Goal: Task Accomplishment & Management: Manage account settings

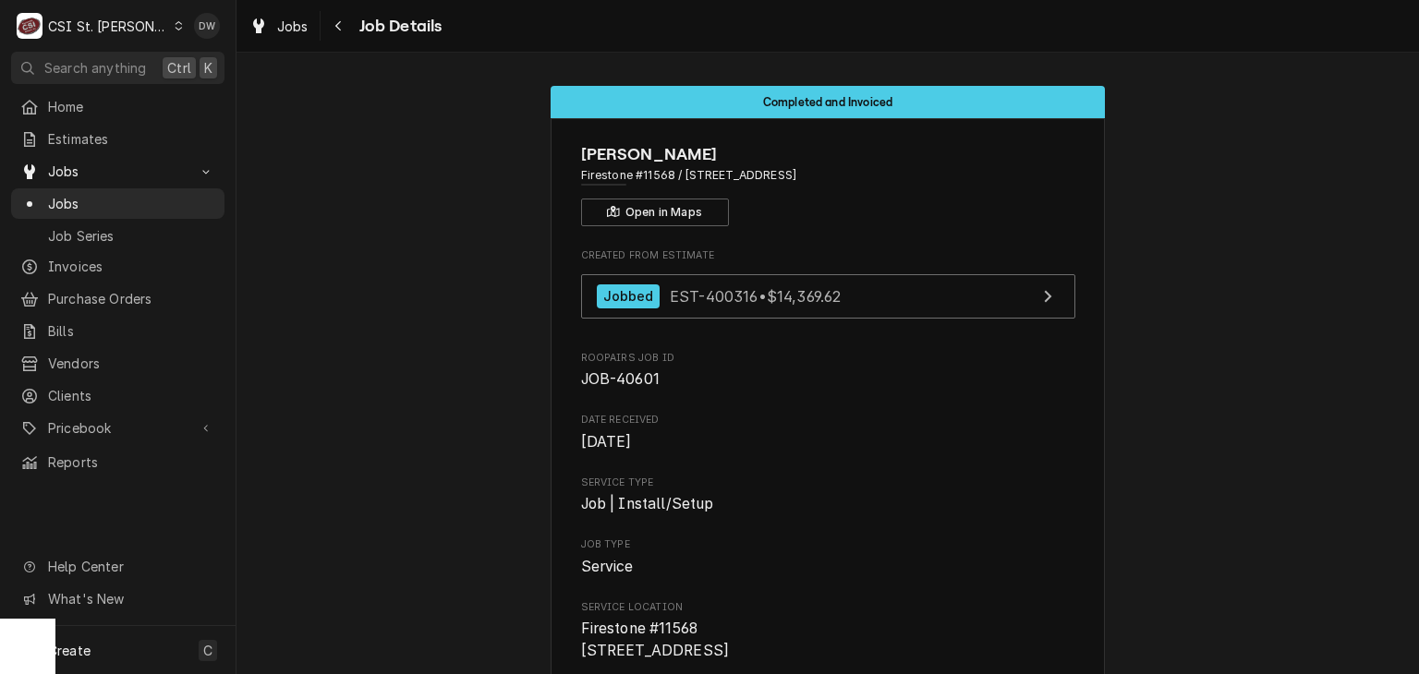
scroll to position [2495, 0]
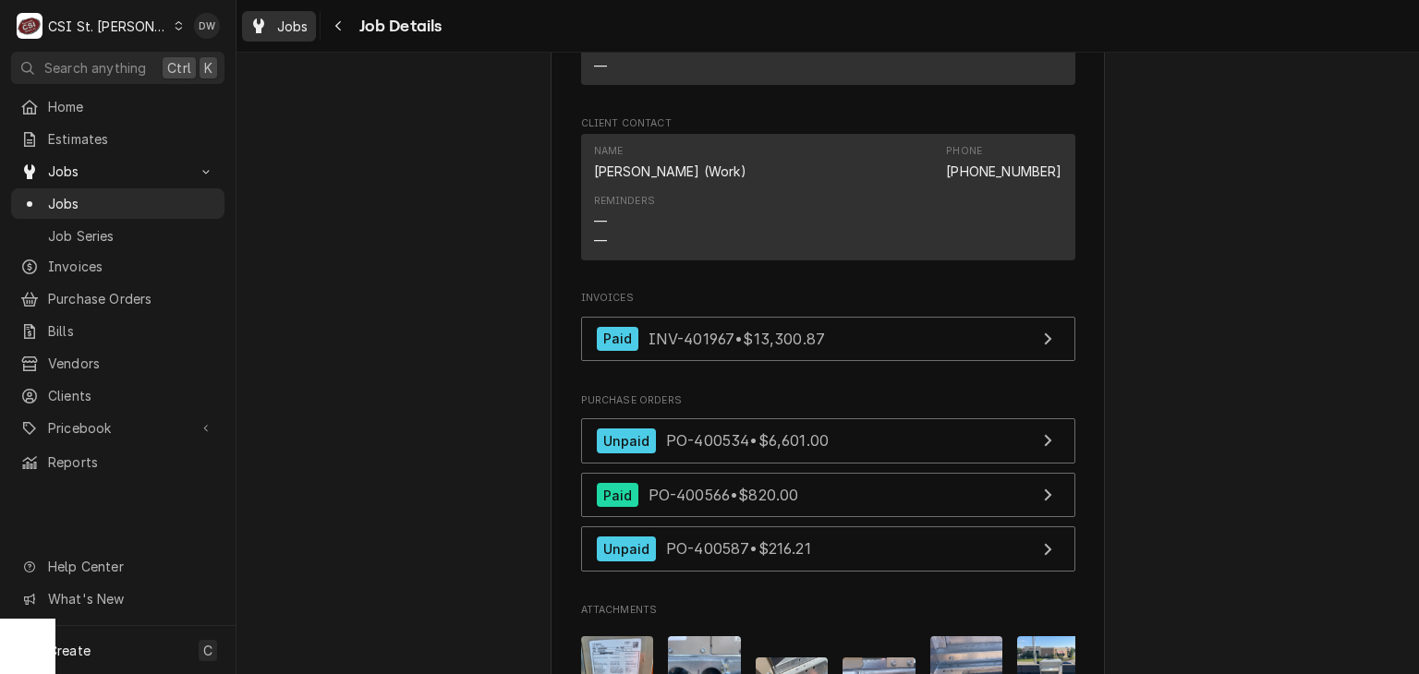
drag, startPoint x: 0, startPoint y: 0, endPoint x: 288, endPoint y: 26, distance: 289.4
click at [288, 26] on span "Jobs" at bounding box center [292, 26] width 31 height 19
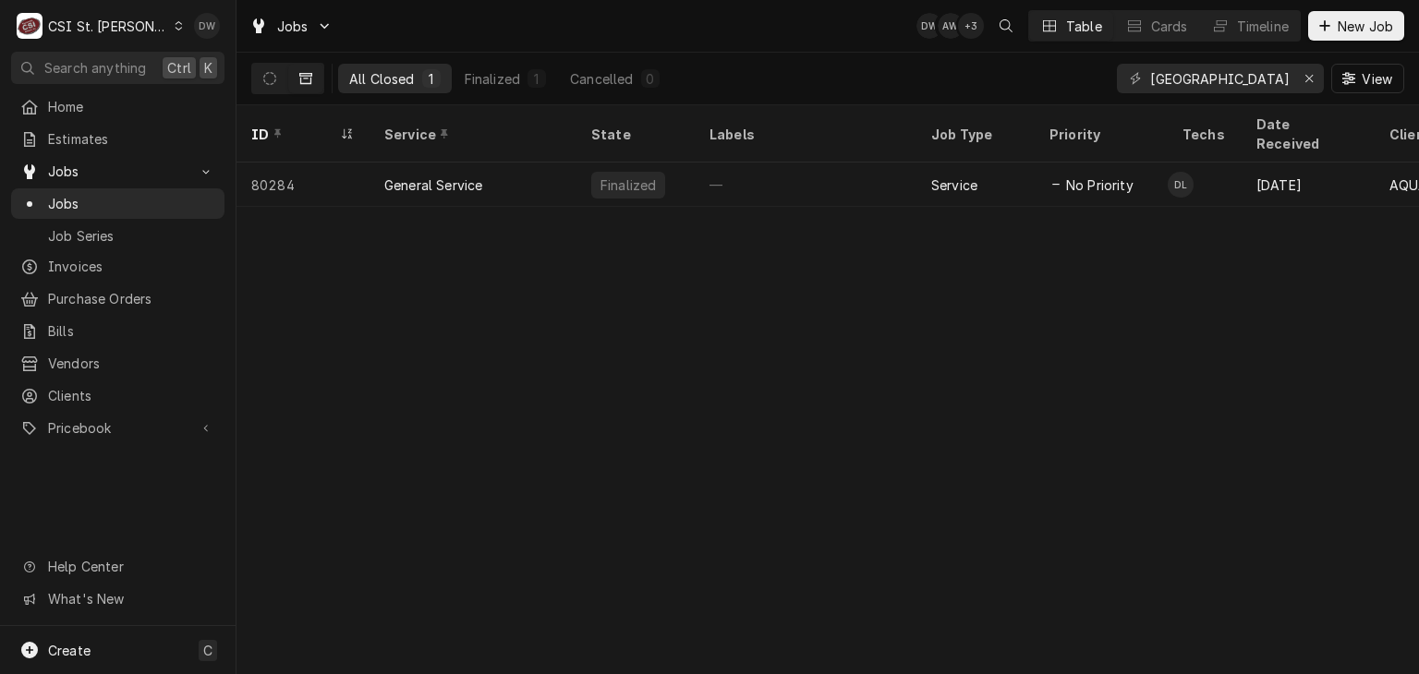
click at [211, 23] on div "Dyane Weber's Avatar" at bounding box center [207, 26] width 26 height 26
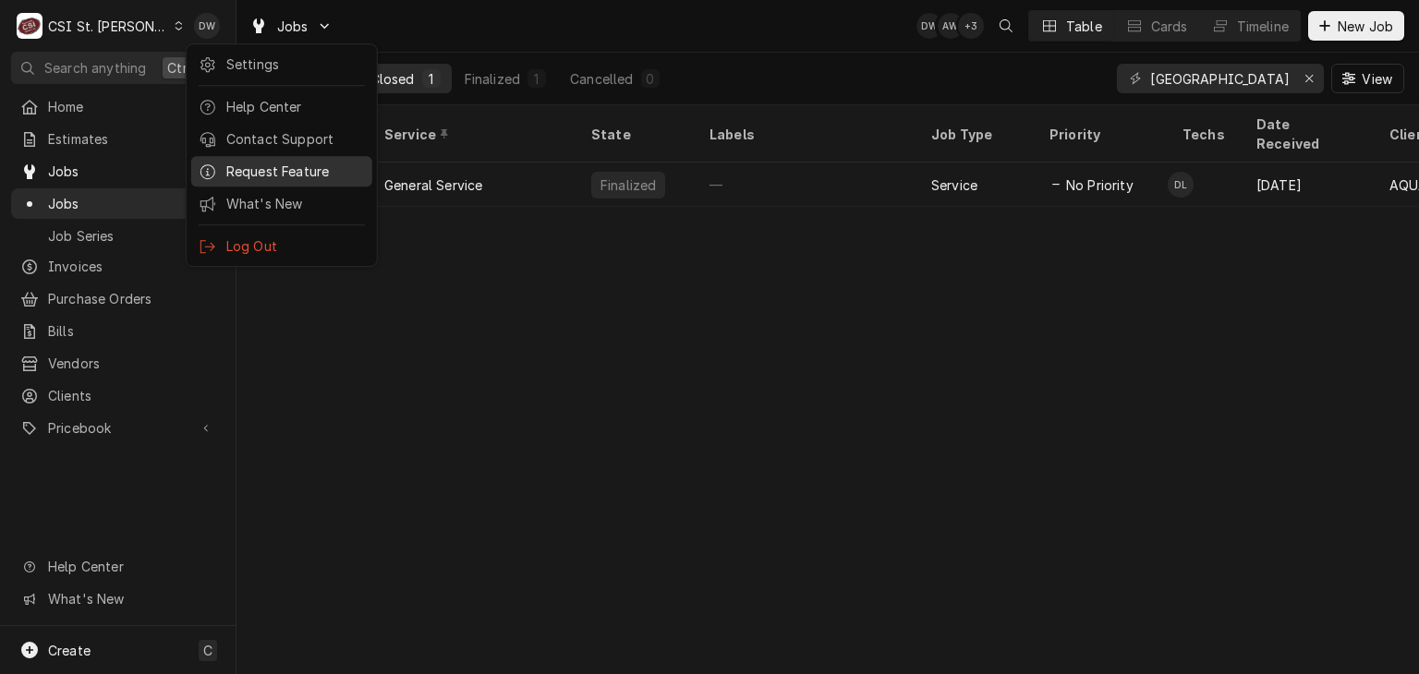
click at [257, 160] on div "Request Feature" at bounding box center [282, 171] width 174 height 23
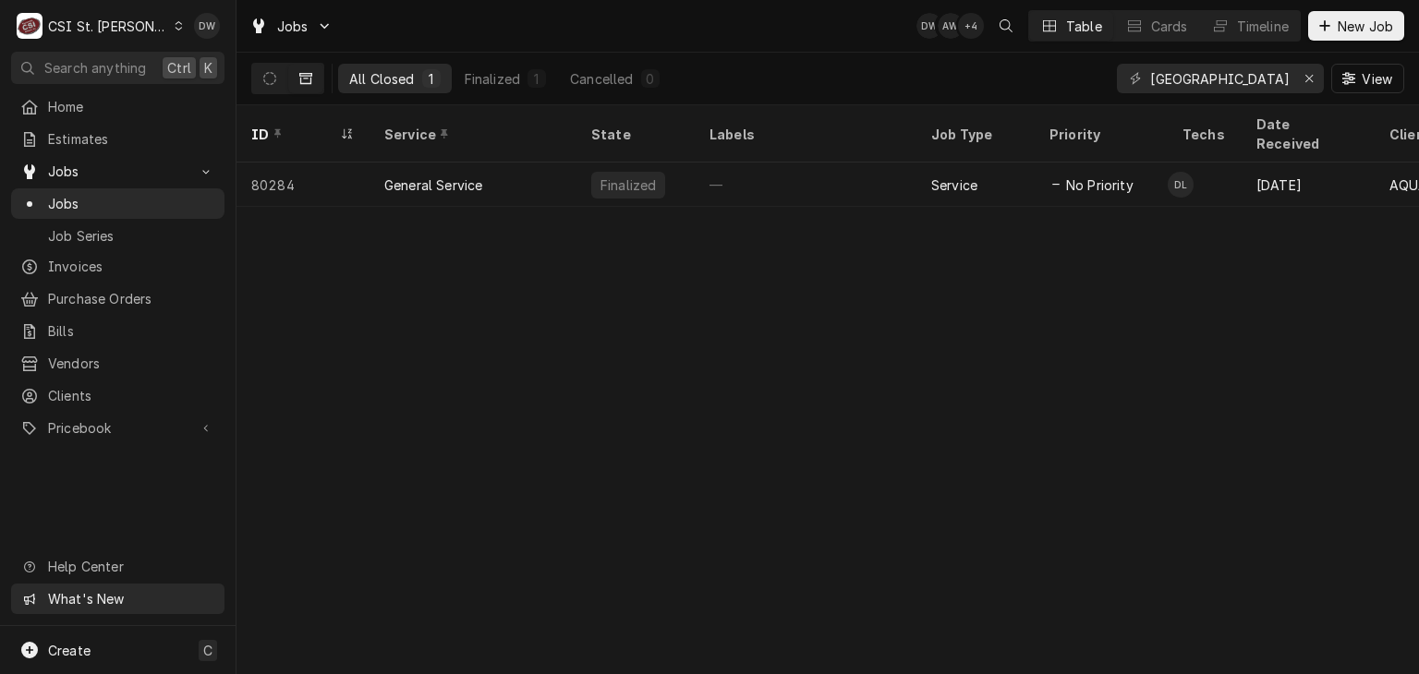
click at [74, 601] on span "What's New" at bounding box center [130, 598] width 165 height 19
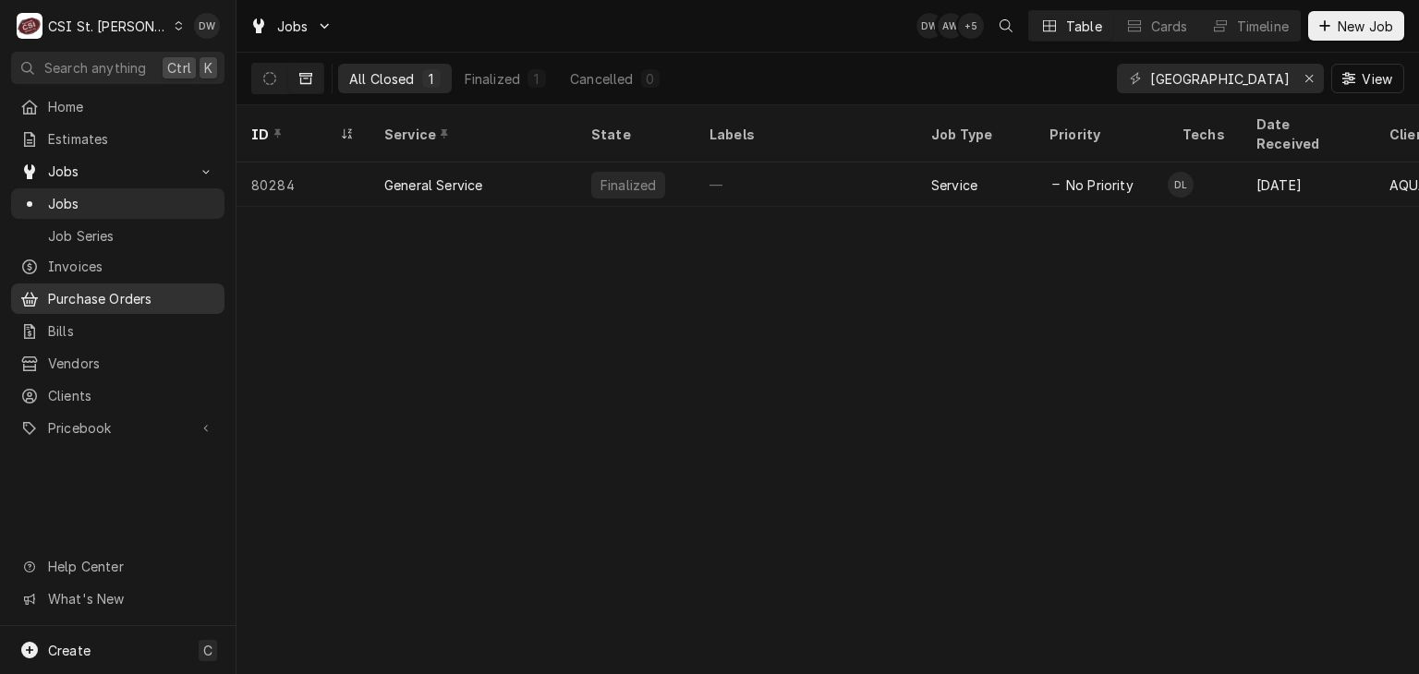
click at [100, 292] on span "Purchase Orders" at bounding box center [131, 298] width 167 height 19
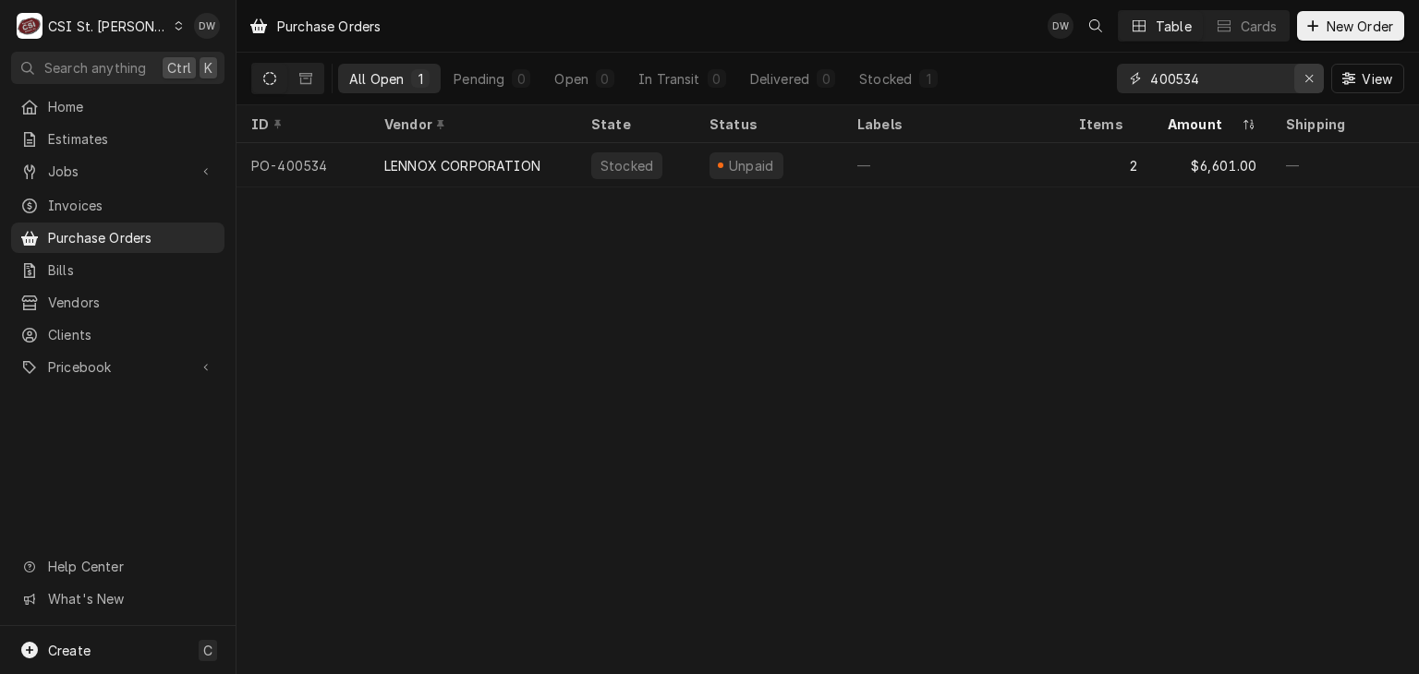
click at [1305, 78] on icon "Erase input" at bounding box center [1310, 78] width 10 height 13
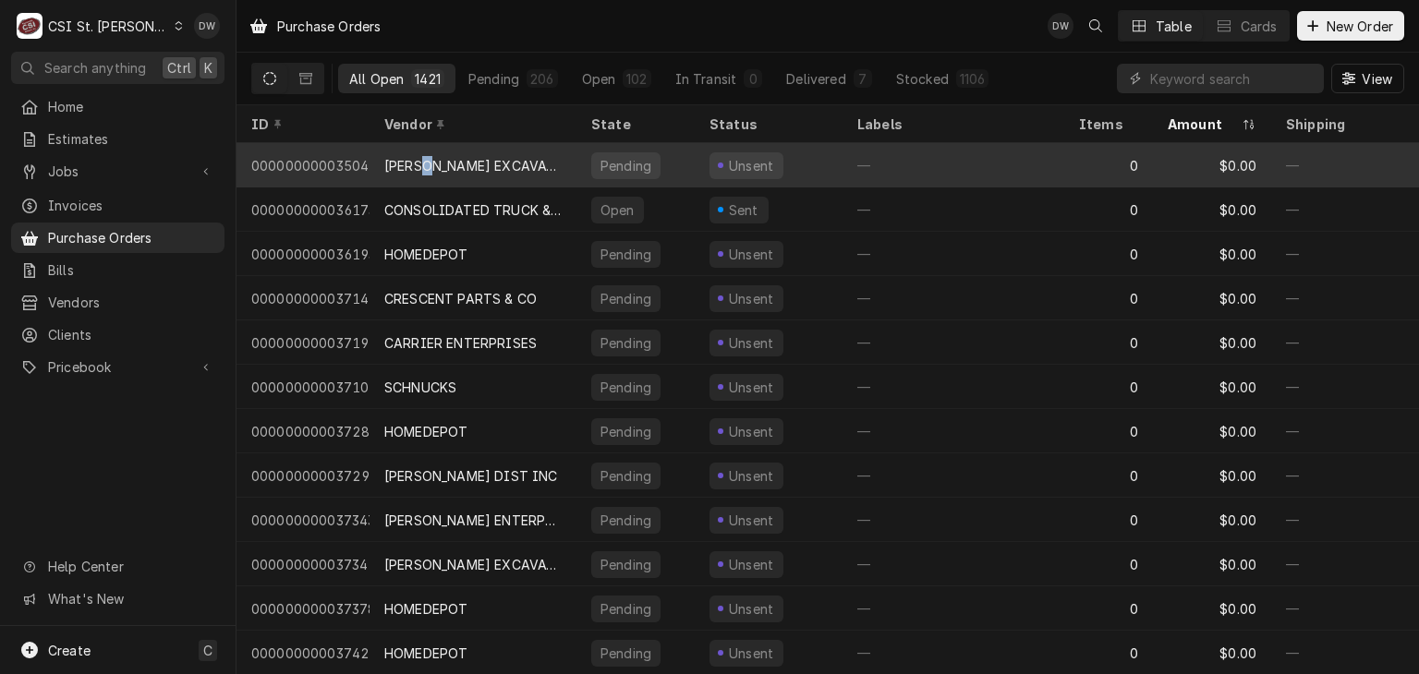
click at [428, 160] on div "[PERSON_NAME] EXCAVATING" at bounding box center [472, 165] width 177 height 19
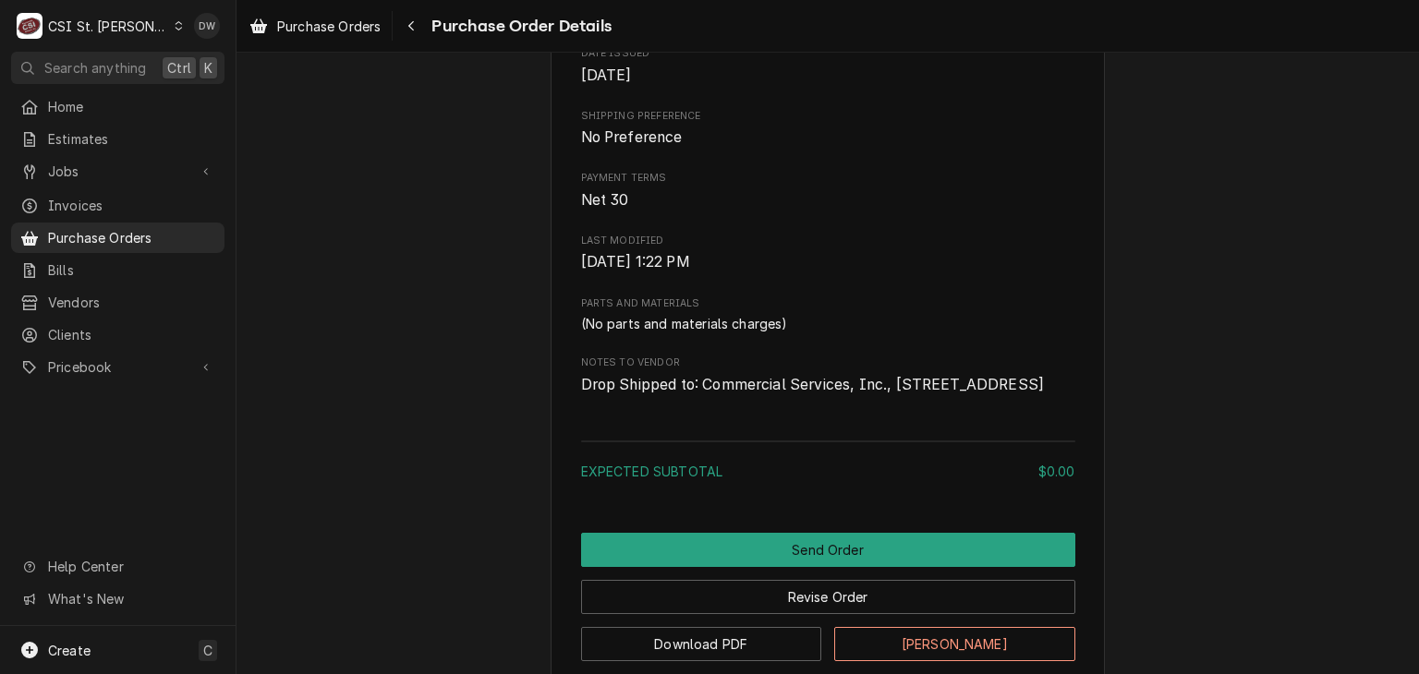
scroll to position [885, 0]
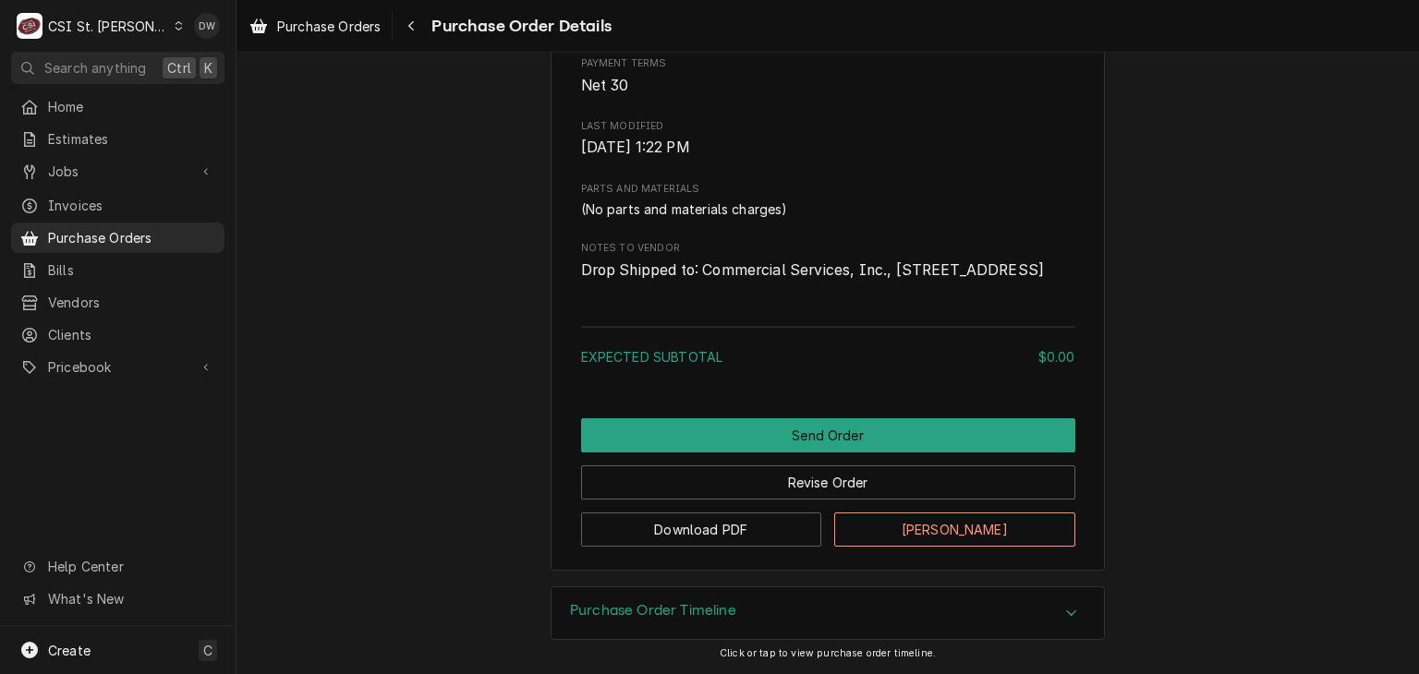
click at [1065, 608] on icon "Accordion Header" at bounding box center [1071, 613] width 13 height 15
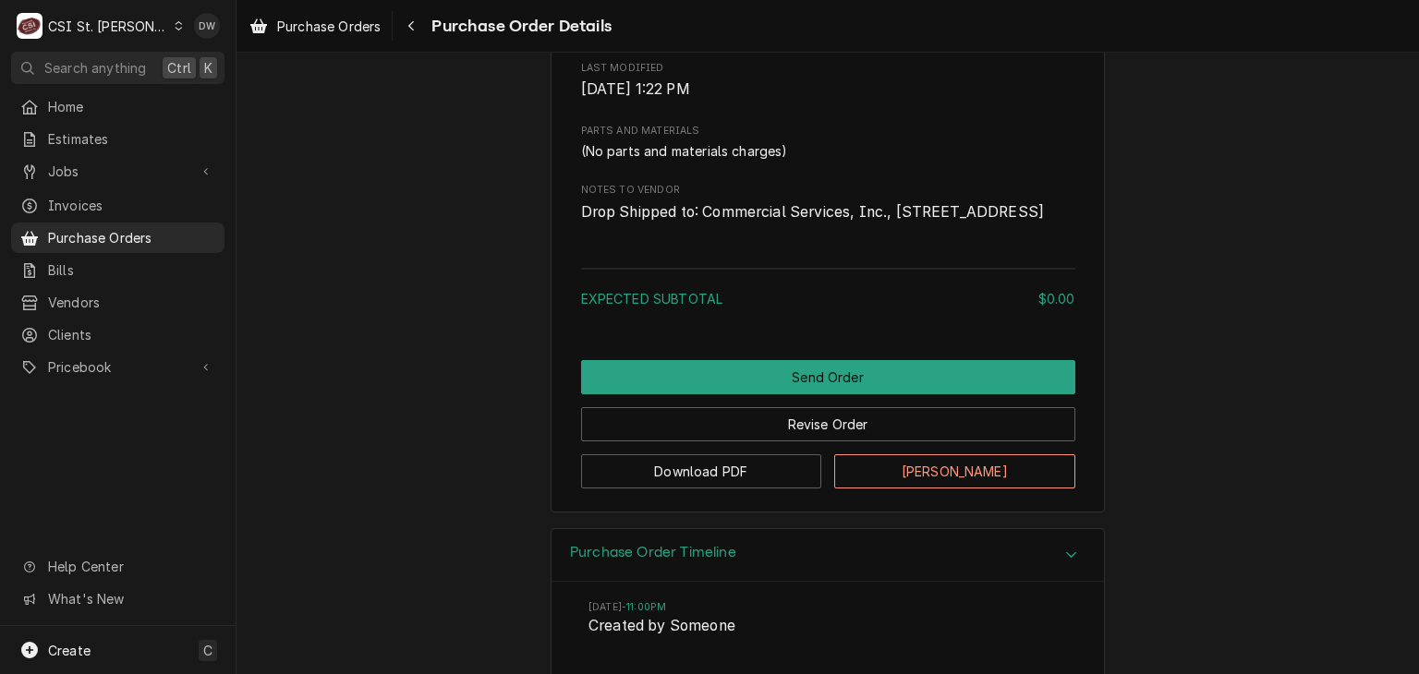
scroll to position [869, 0]
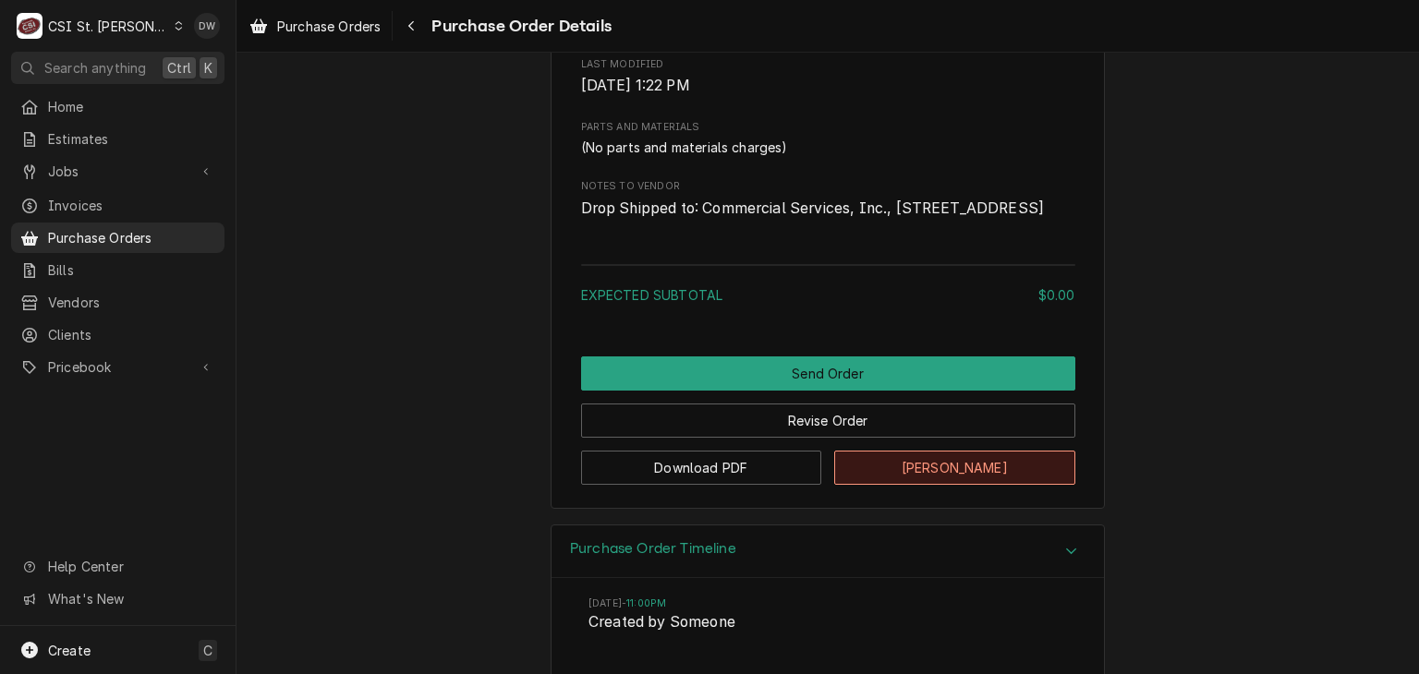
click at [981, 485] on button "Mark Cancelled" at bounding box center [954, 468] width 241 height 34
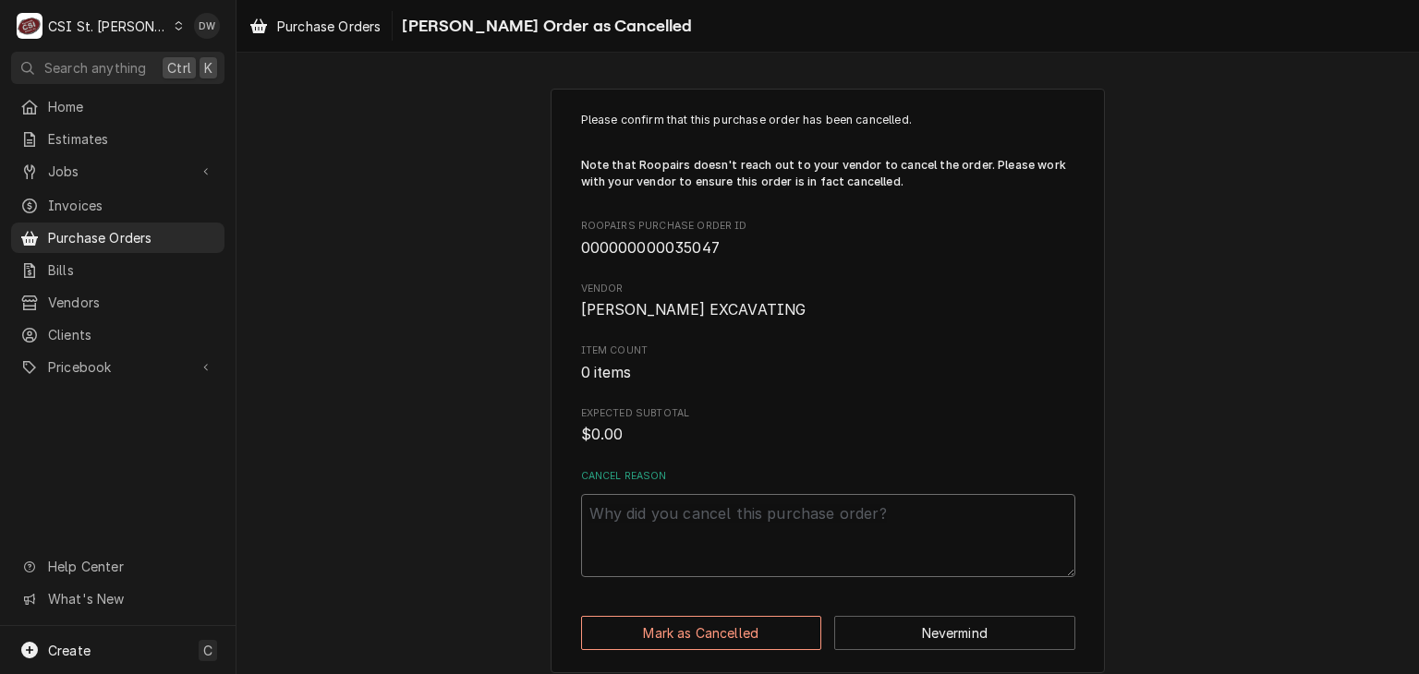
click at [692, 510] on textarea "Cancel Reason" at bounding box center [828, 535] width 494 height 83
type textarea "x"
type textarea "O"
type textarea "x"
type textarea "Ol"
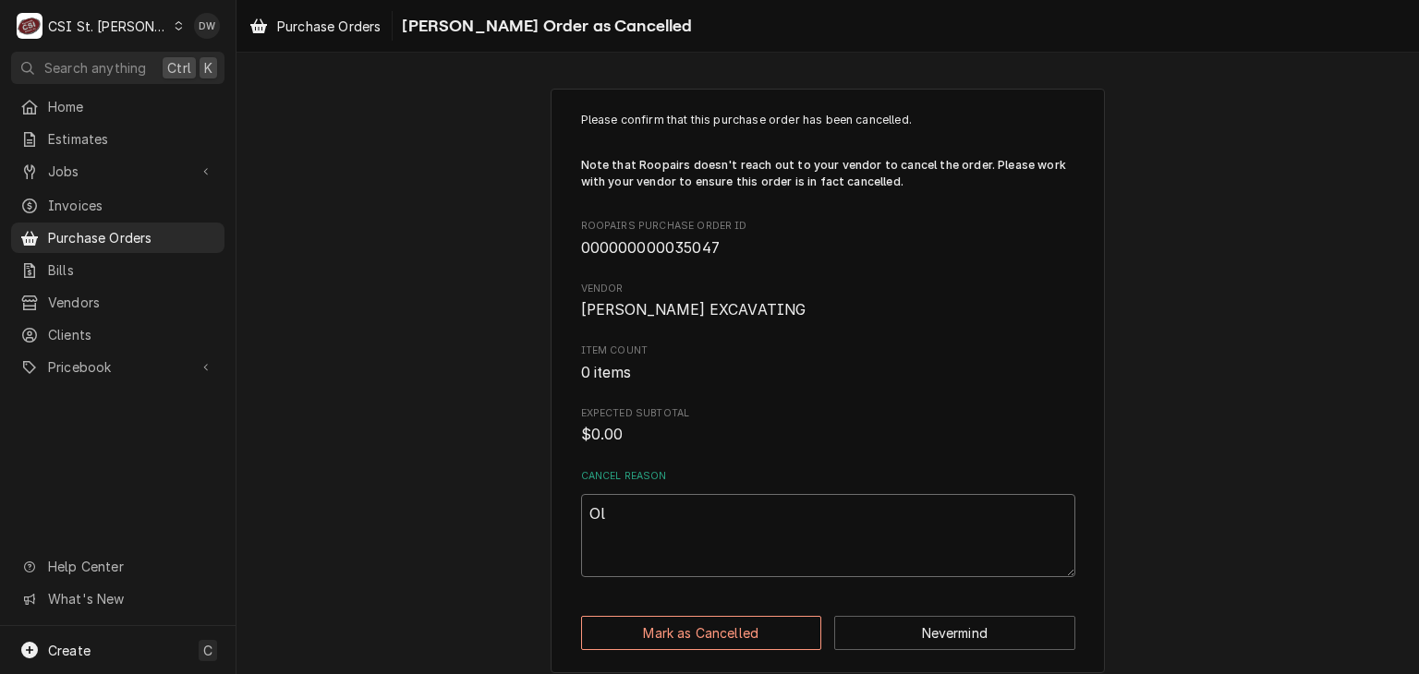
type textarea "x"
type textarea "Old"
type textarea "x"
type textarea "Old"
type textarea "x"
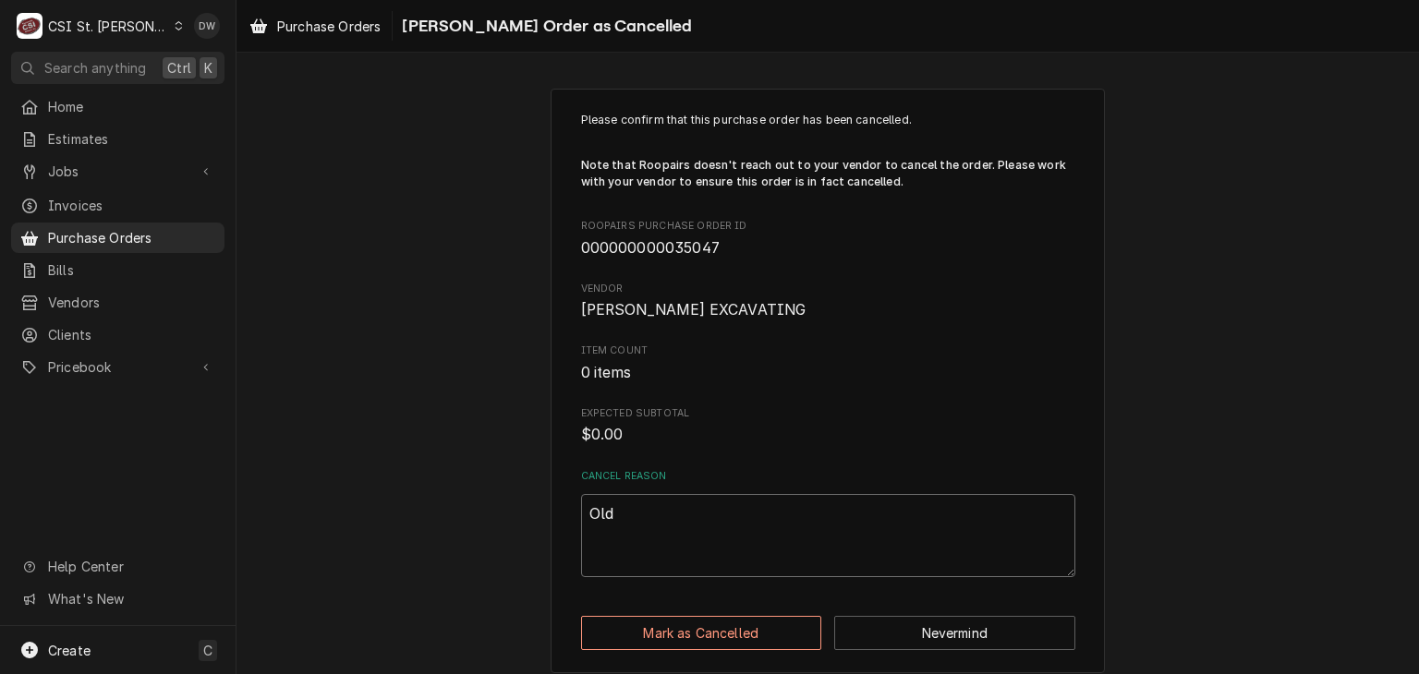
type textarea "Old"
type textarea "x"
type textarea "Old"
type textarea "x"
type textarea "Old P"
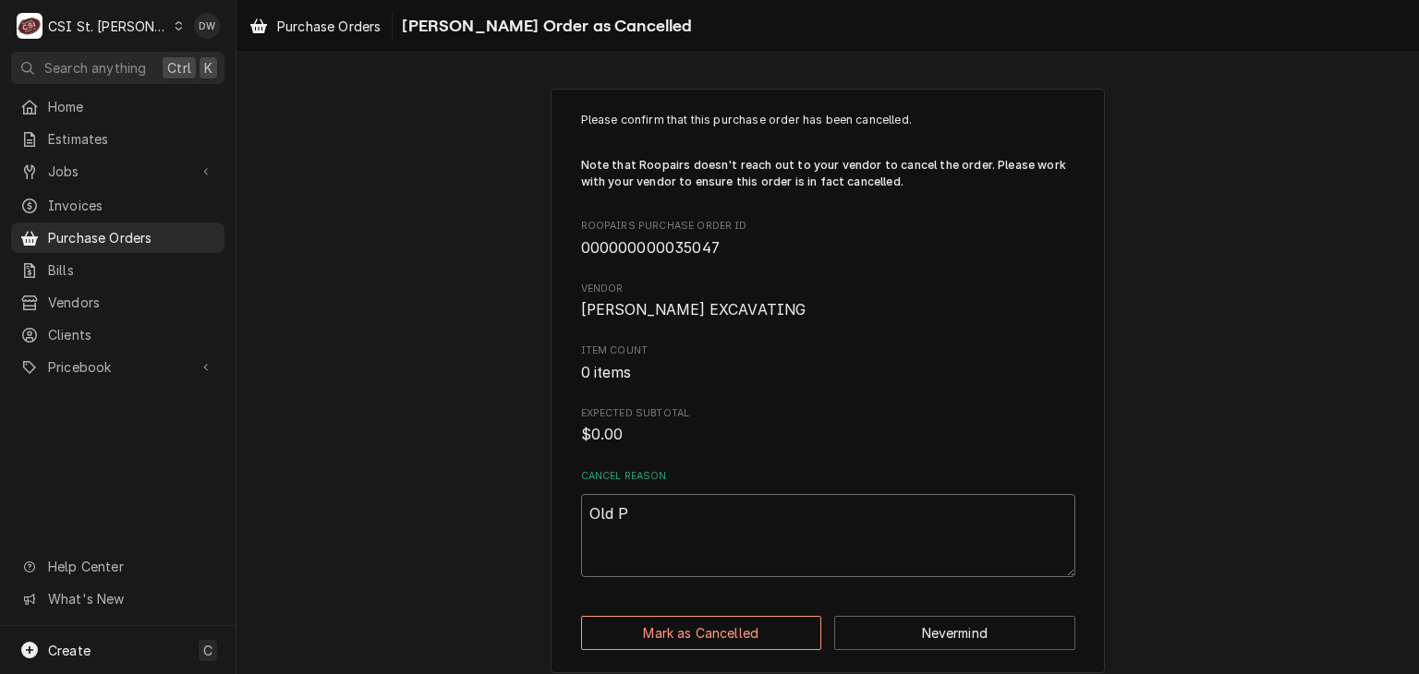
type textarea "x"
type textarea "Old PO"
type textarea "x"
type textarea "Old PO"
type textarea "x"
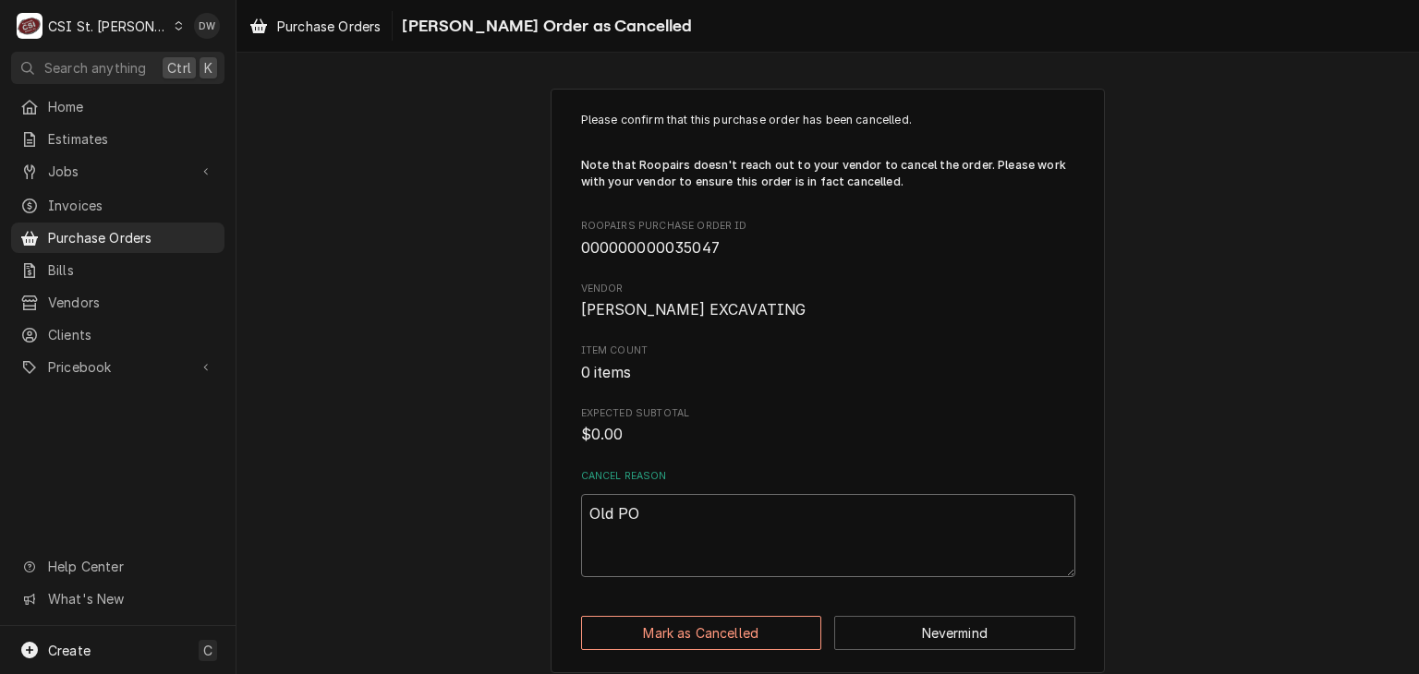
type textarea "Old PO c"
type textarea "x"
type textarea "Old PO ca"
type textarea "x"
type textarea "Old PO cam"
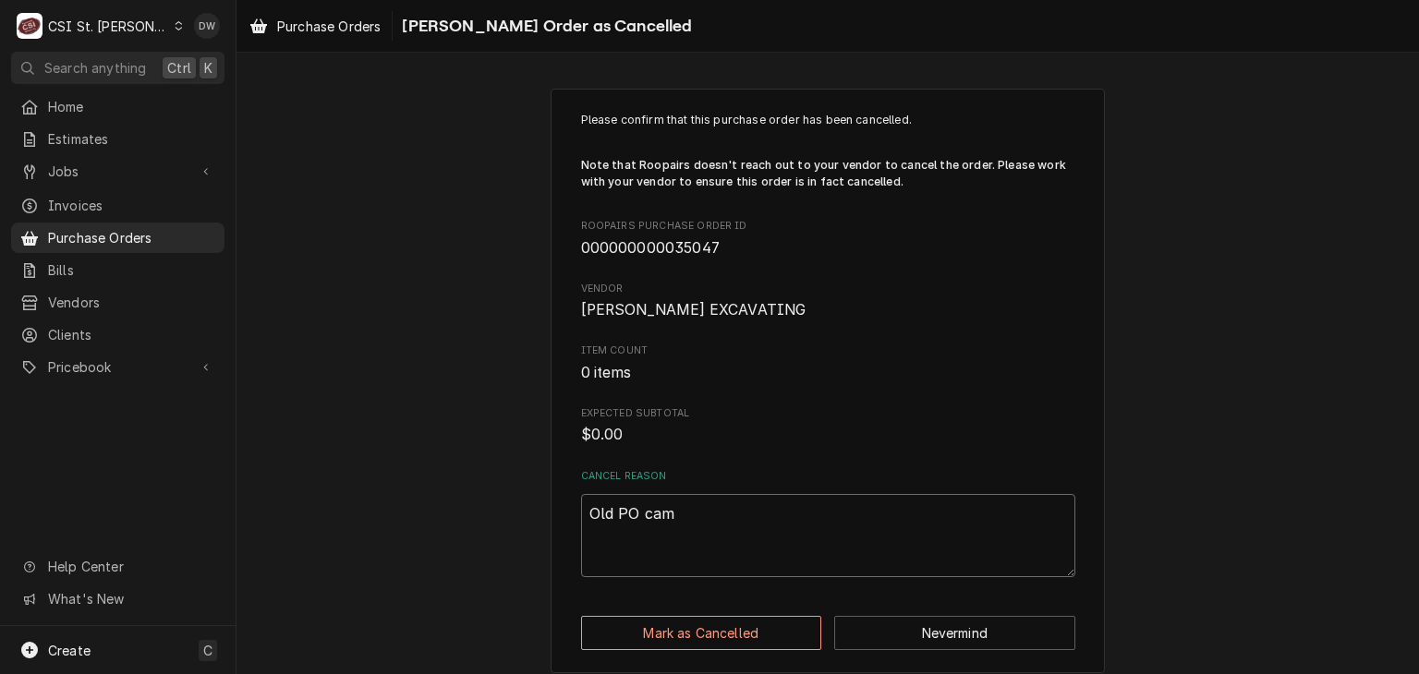
type textarea "x"
type textarea "Old PO cam"
type textarea "x"
type textarea "Old PO cam e"
type textarea "x"
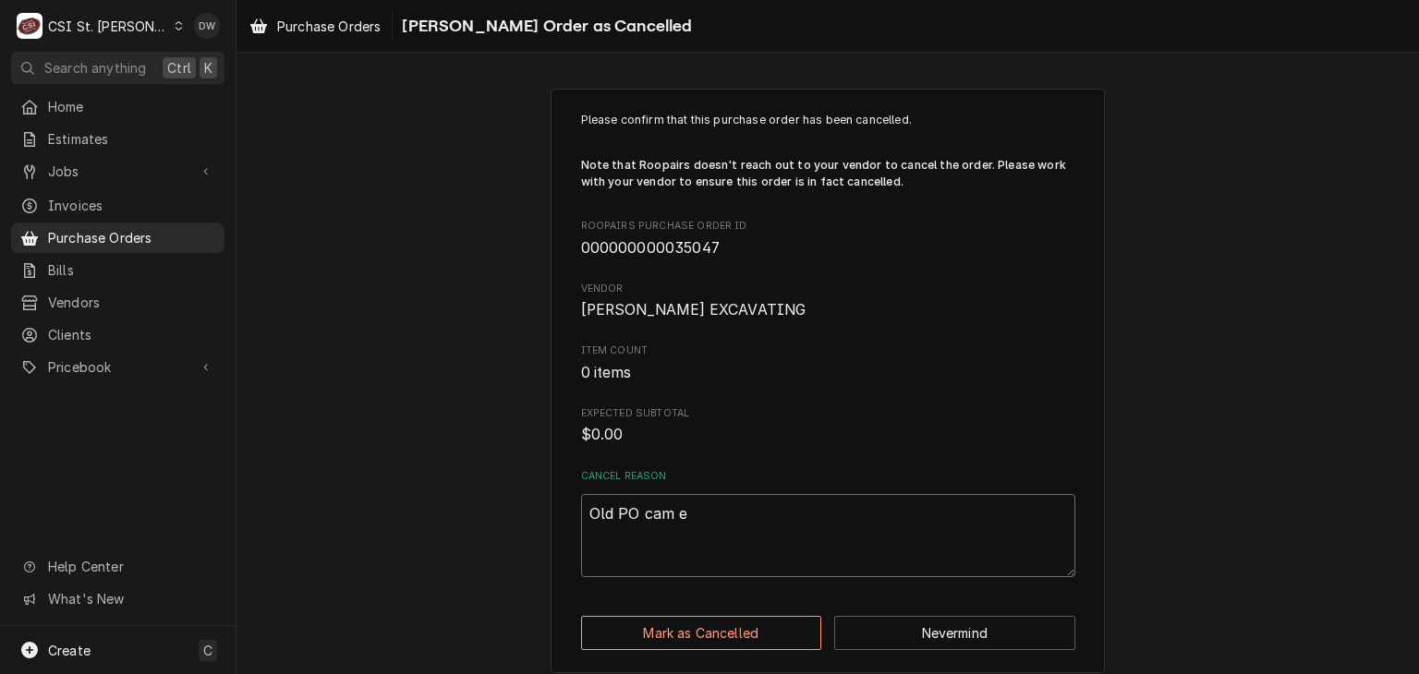
type textarea "Old PO cam"
type textarea "x"
type textarea "Old PO cam"
type textarea "x"
type textarea "Old PO came"
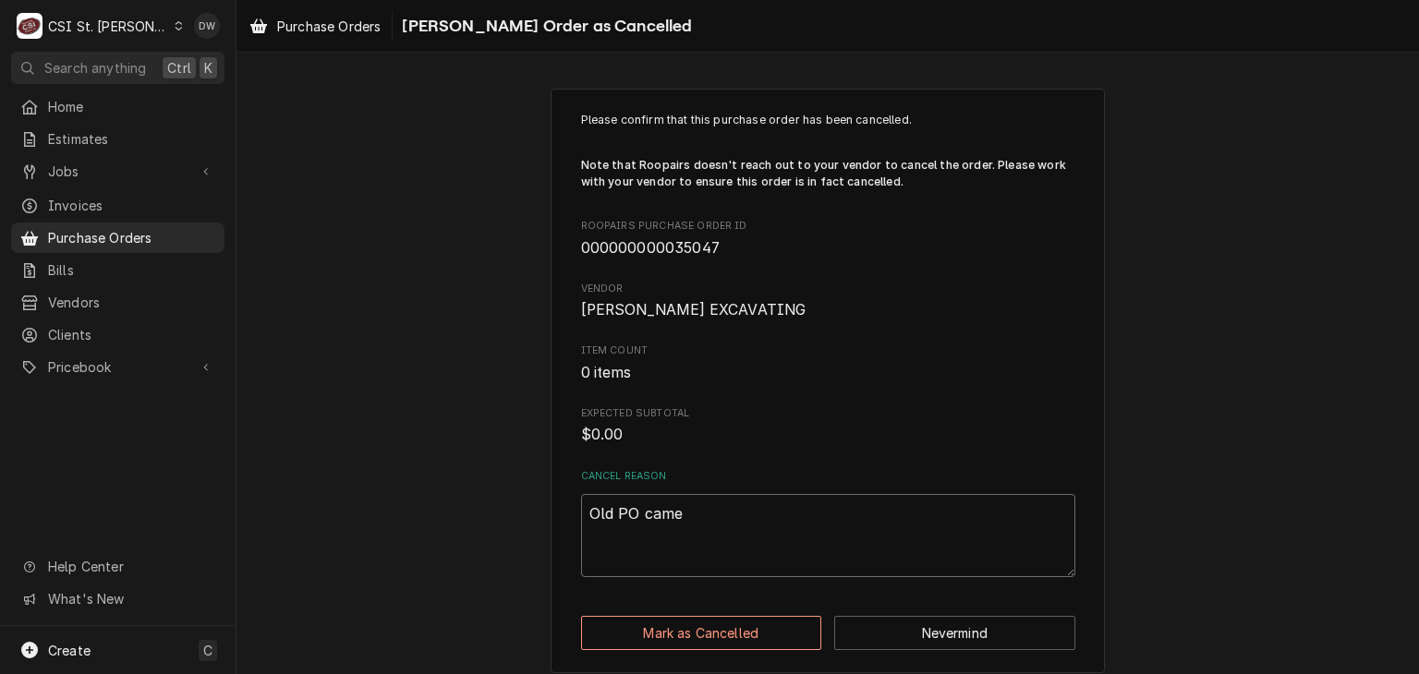
type textarea "x"
type textarea "Old PO came"
type textarea "x"
type textarea "Old PO came o"
type textarea "x"
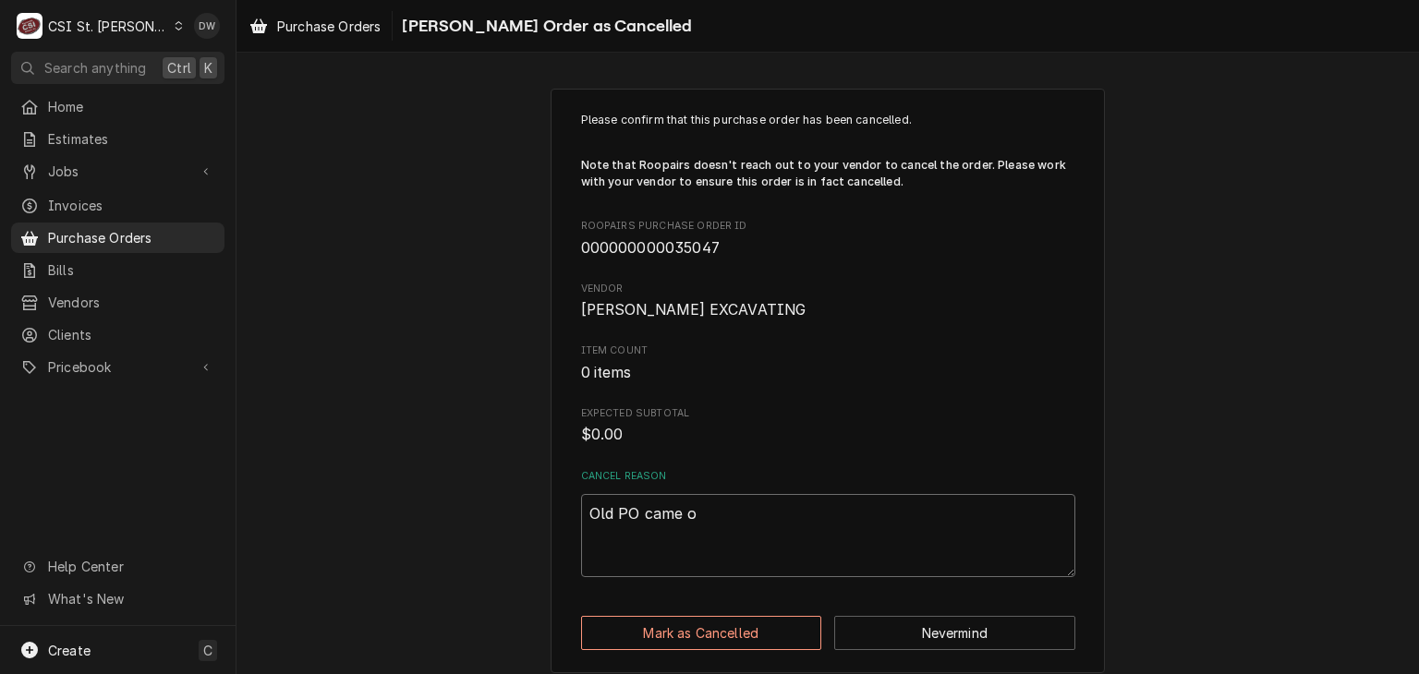
type textarea "Old PO came ov"
type textarea "x"
type textarea "Old PO came ove"
type textarea "x"
type textarea "Old PO came over"
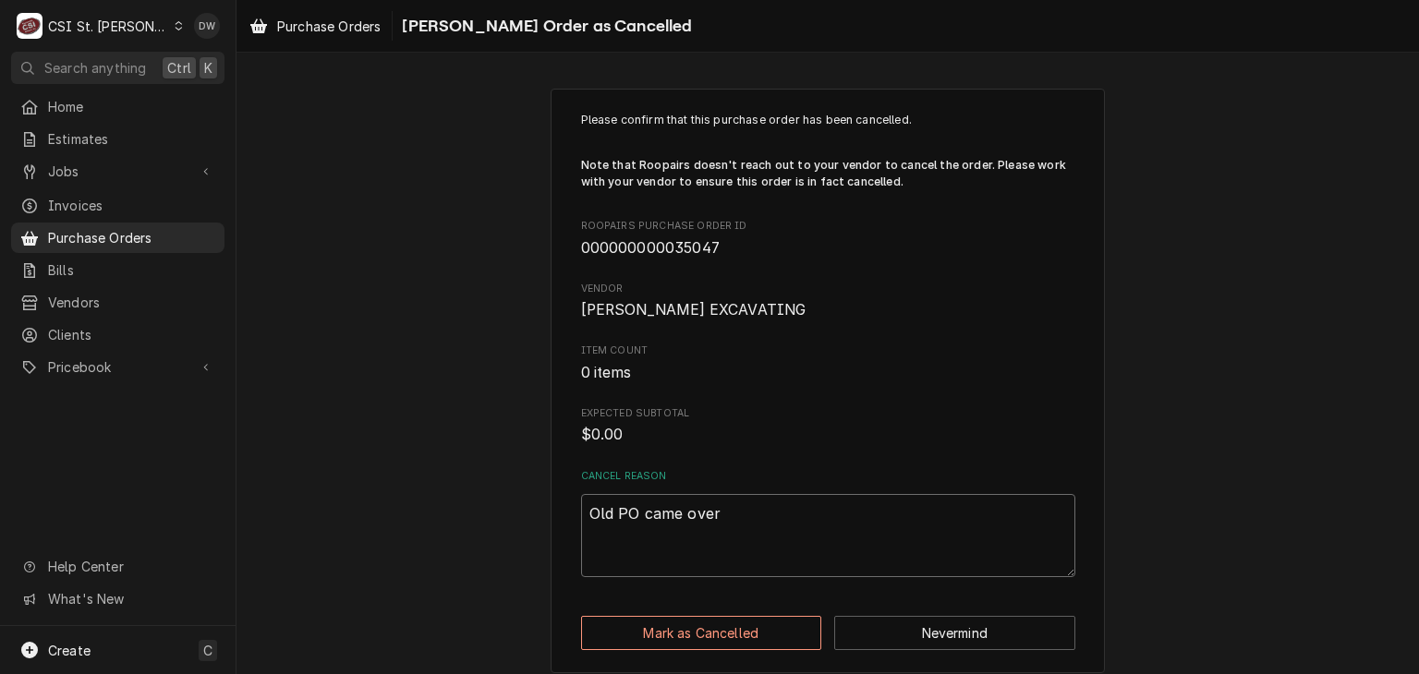
type textarea "x"
type textarea "Old PO came over"
type textarea "x"
type textarea "Old PO came over f"
type textarea "x"
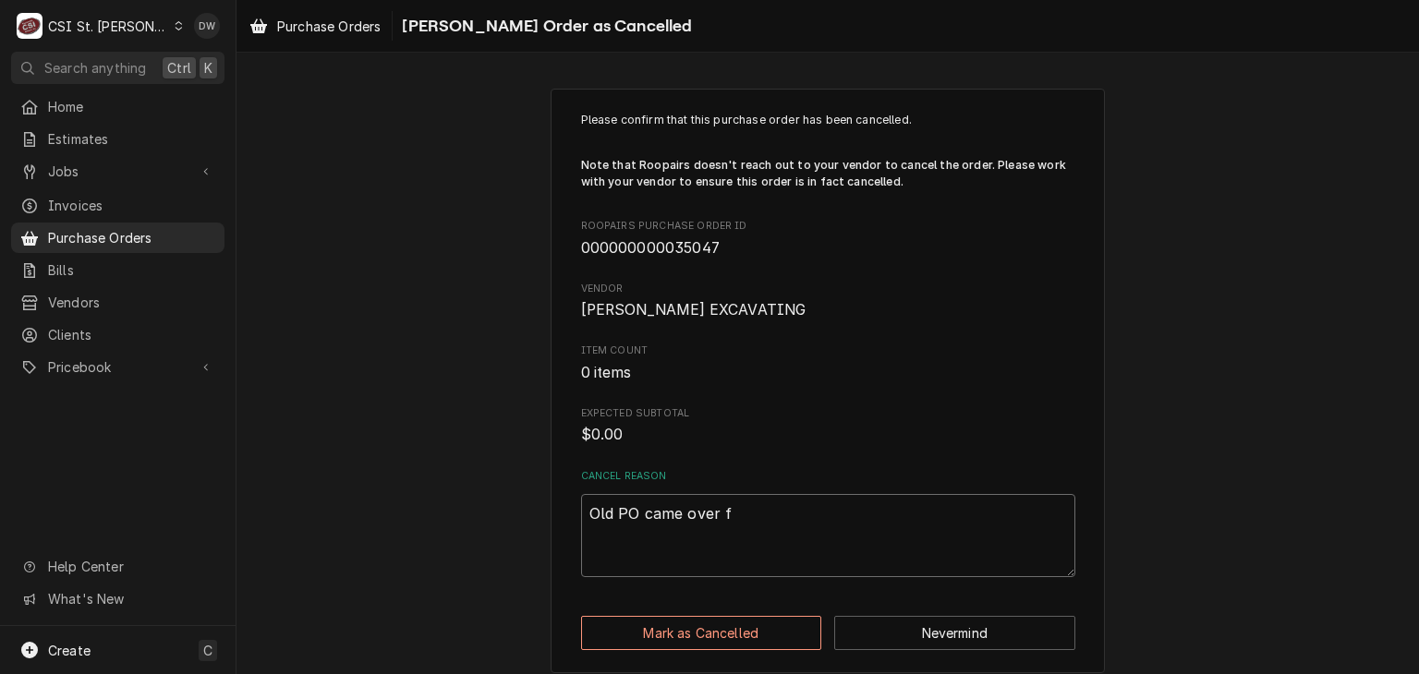
type textarea "Old PO came over fr"
type textarea "x"
type textarea "Old PO came over fro"
type textarea "x"
type textarea "Old PO came over from"
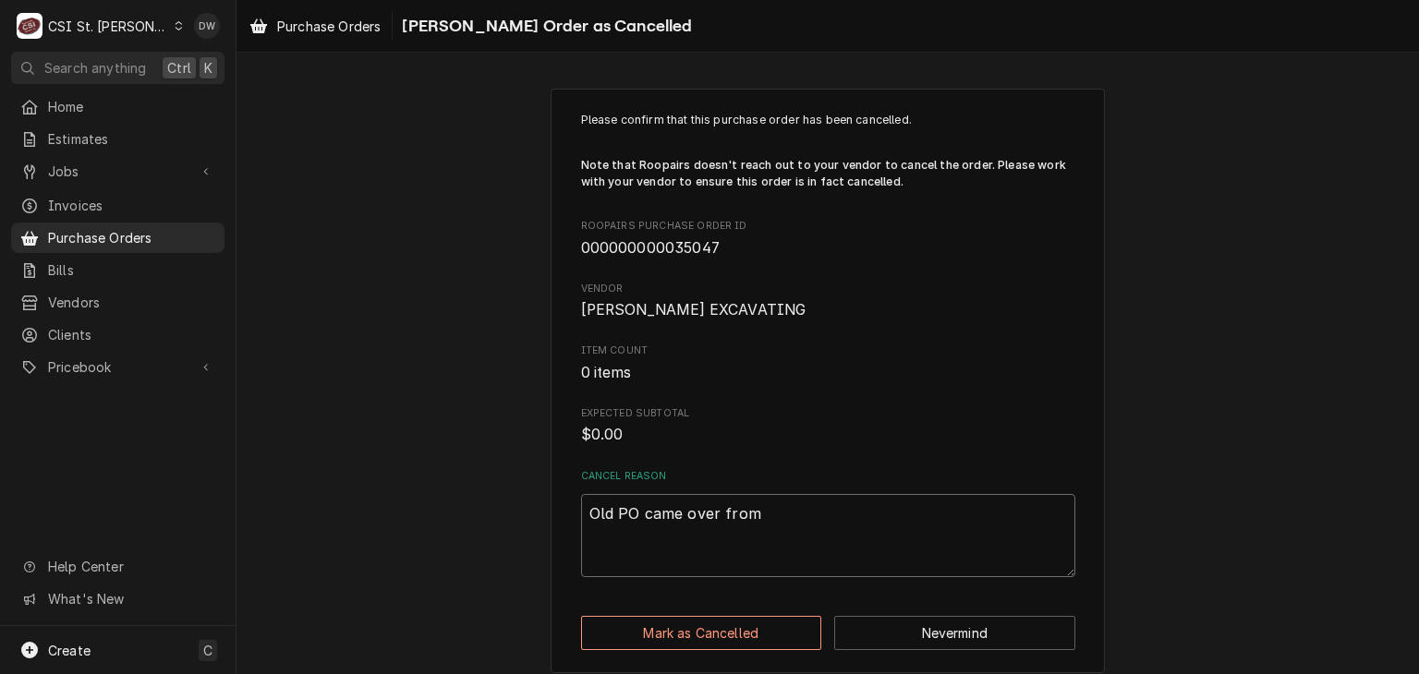
type textarea "x"
type textarea "Old PO came over from"
type textarea "x"
type textarea "Old PO came over from E"
type textarea "x"
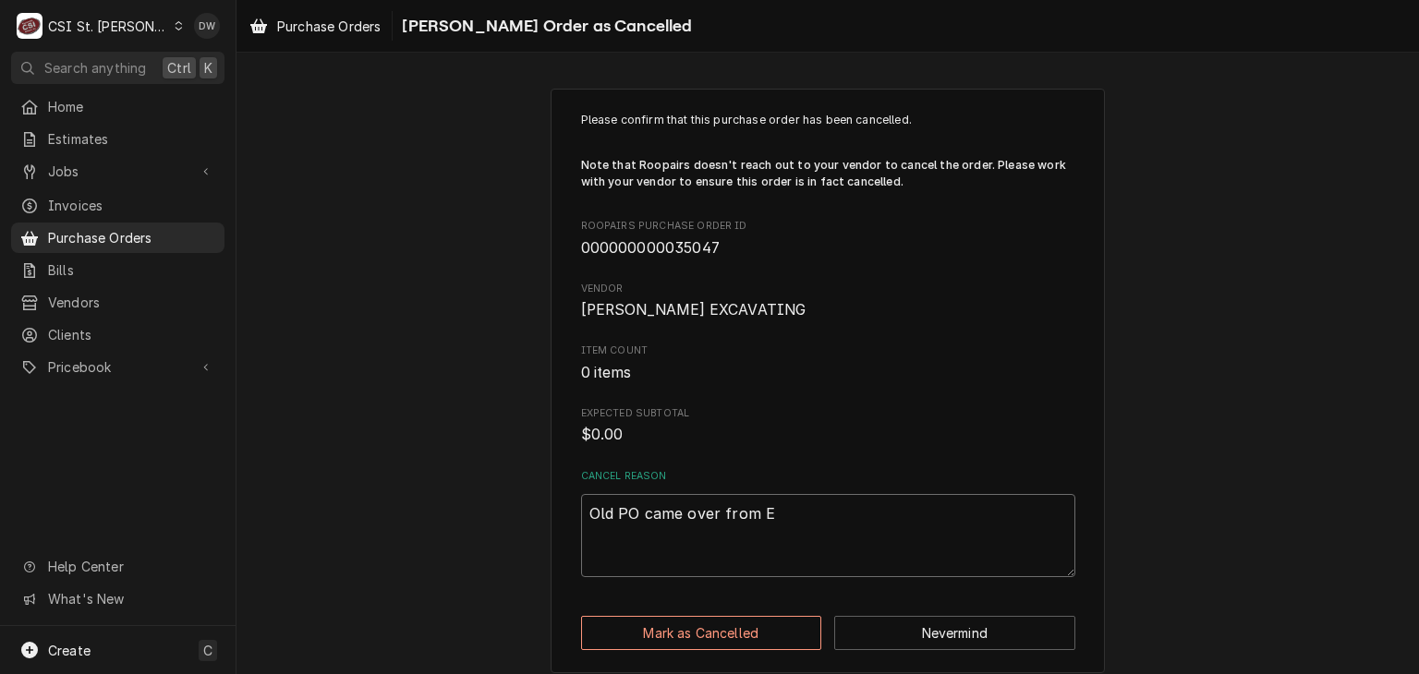
type textarea "Old PO came over from ES"
type textarea "x"
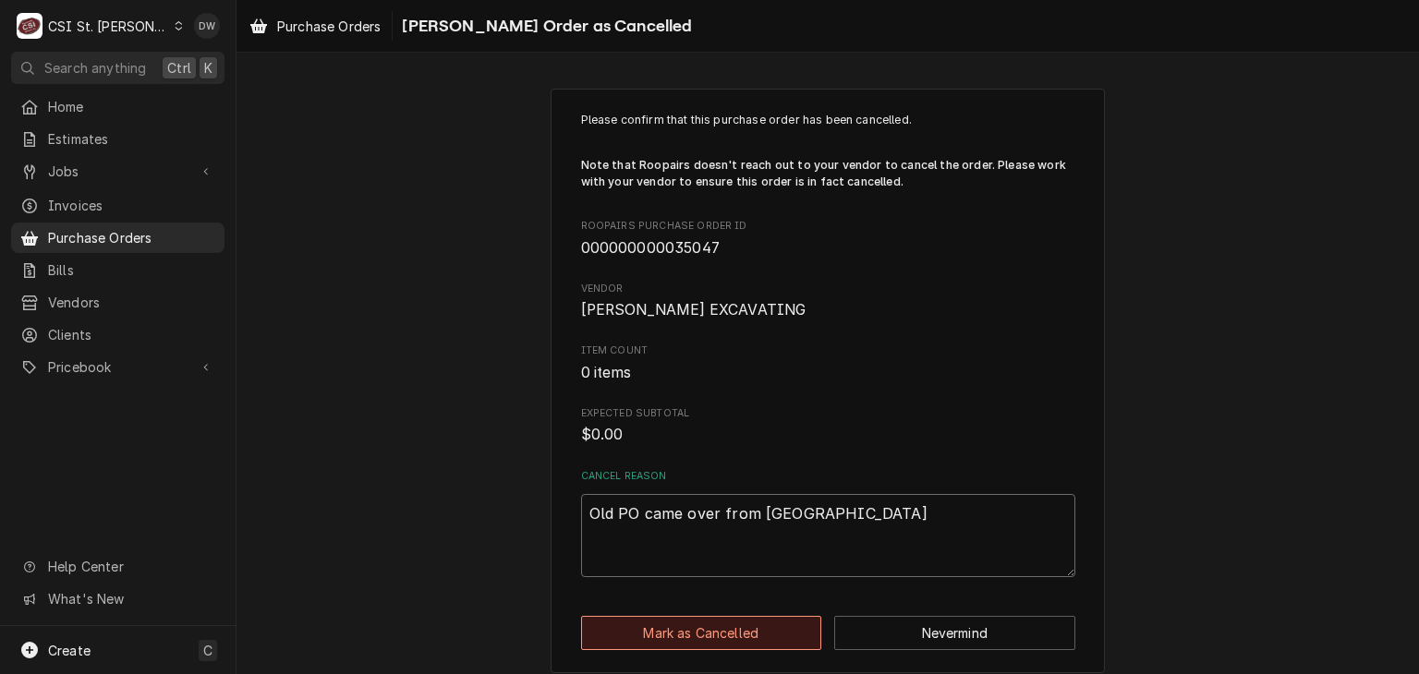
type textarea "Old PO came over from ESC"
click at [718, 629] on button "Mark as Cancelled" at bounding box center [701, 633] width 241 height 34
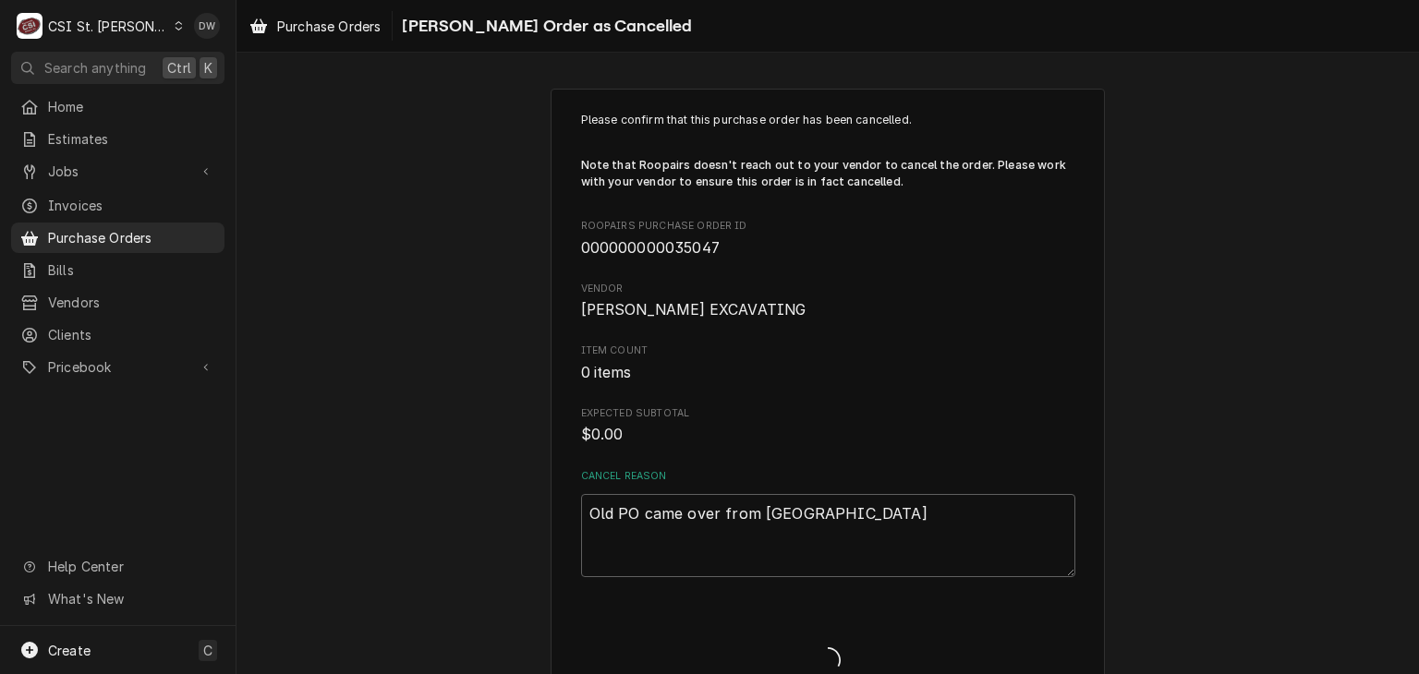
type textarea "x"
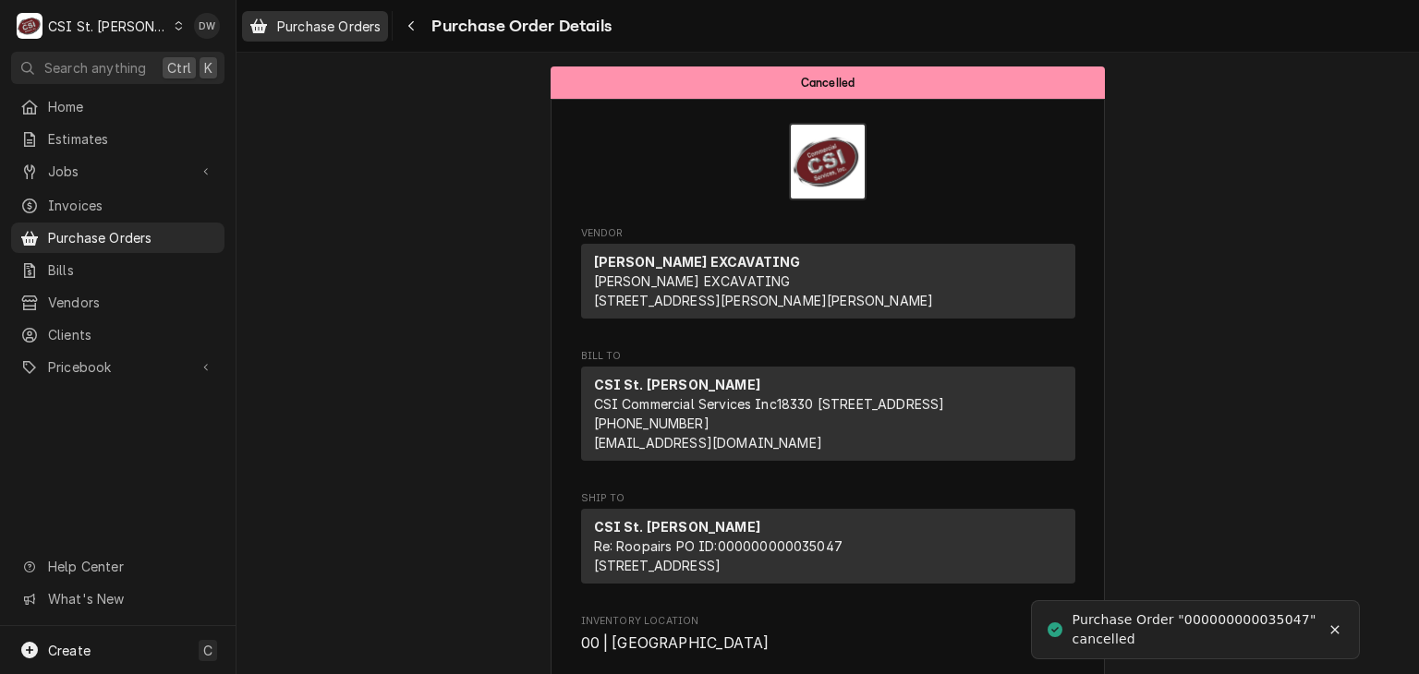
click at [321, 19] on span "Purchase Orders" at bounding box center [328, 26] width 103 height 19
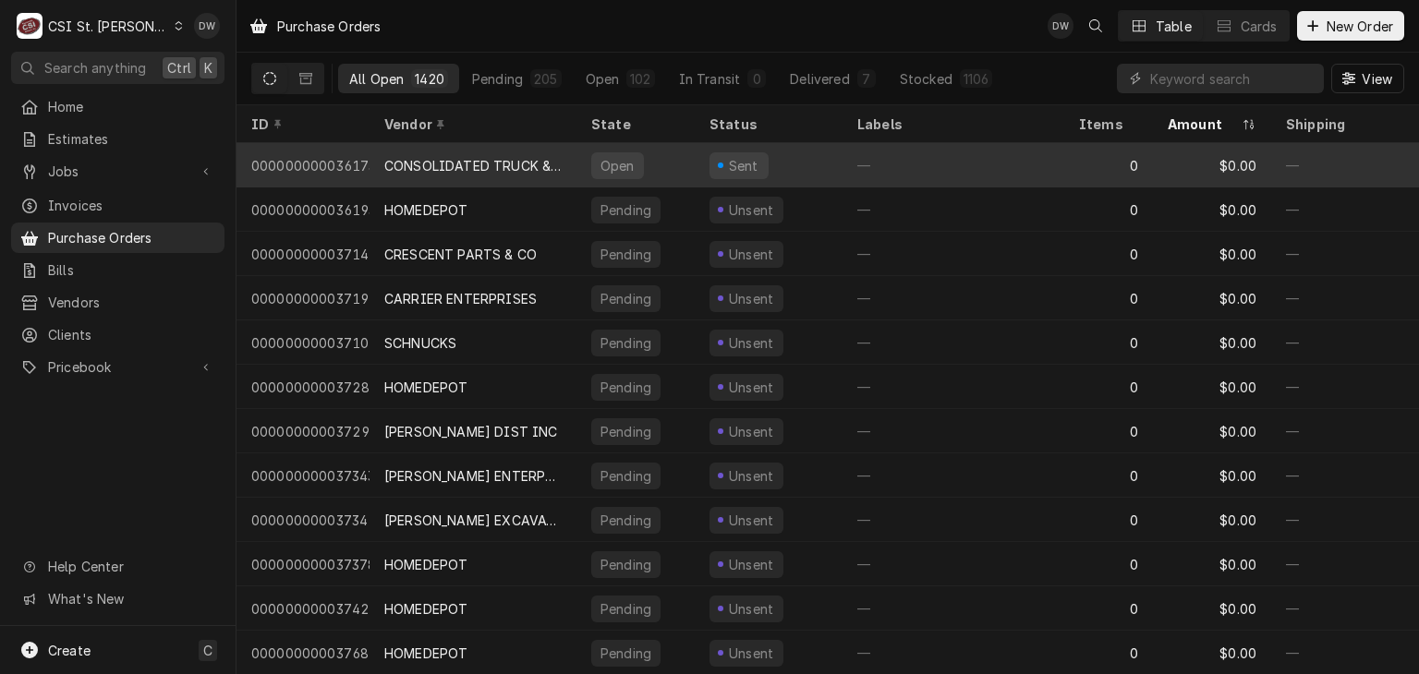
click at [427, 167] on div "CONSOLIDATED TRUCK & CASTER" at bounding box center [472, 165] width 177 height 19
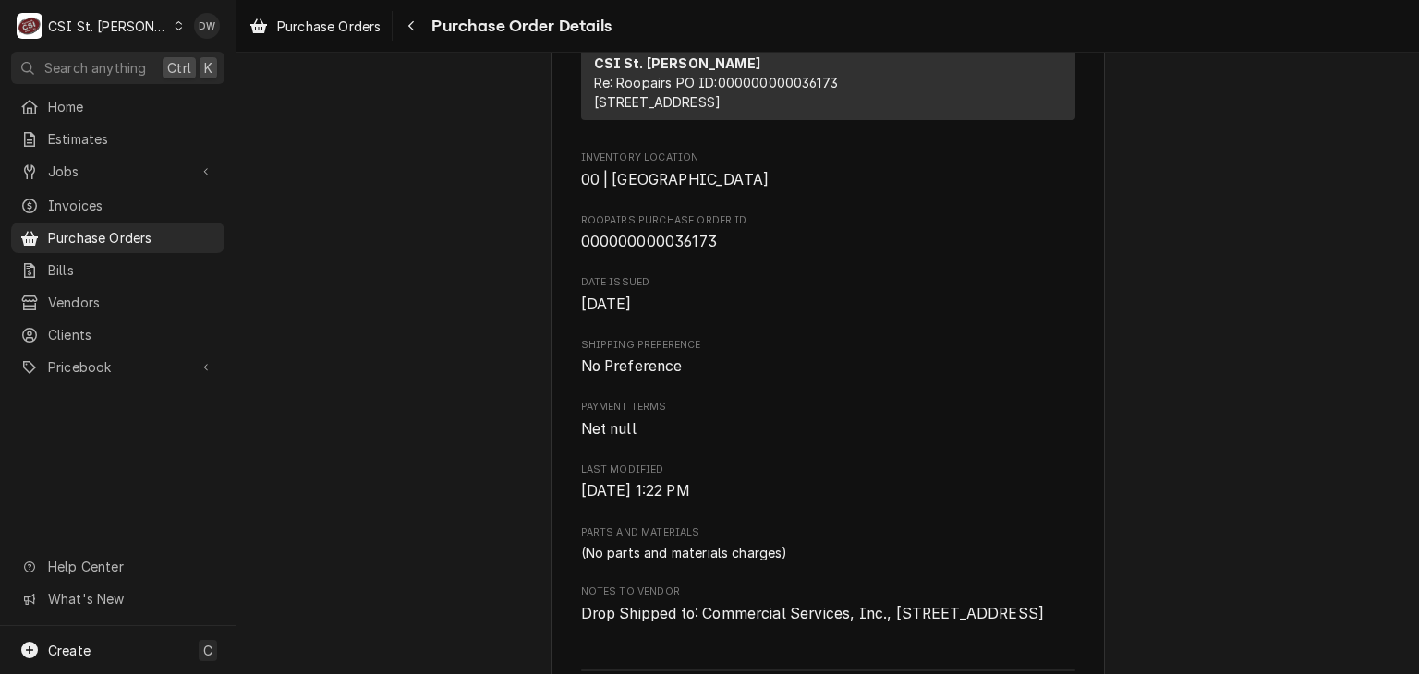
scroll to position [455, 0]
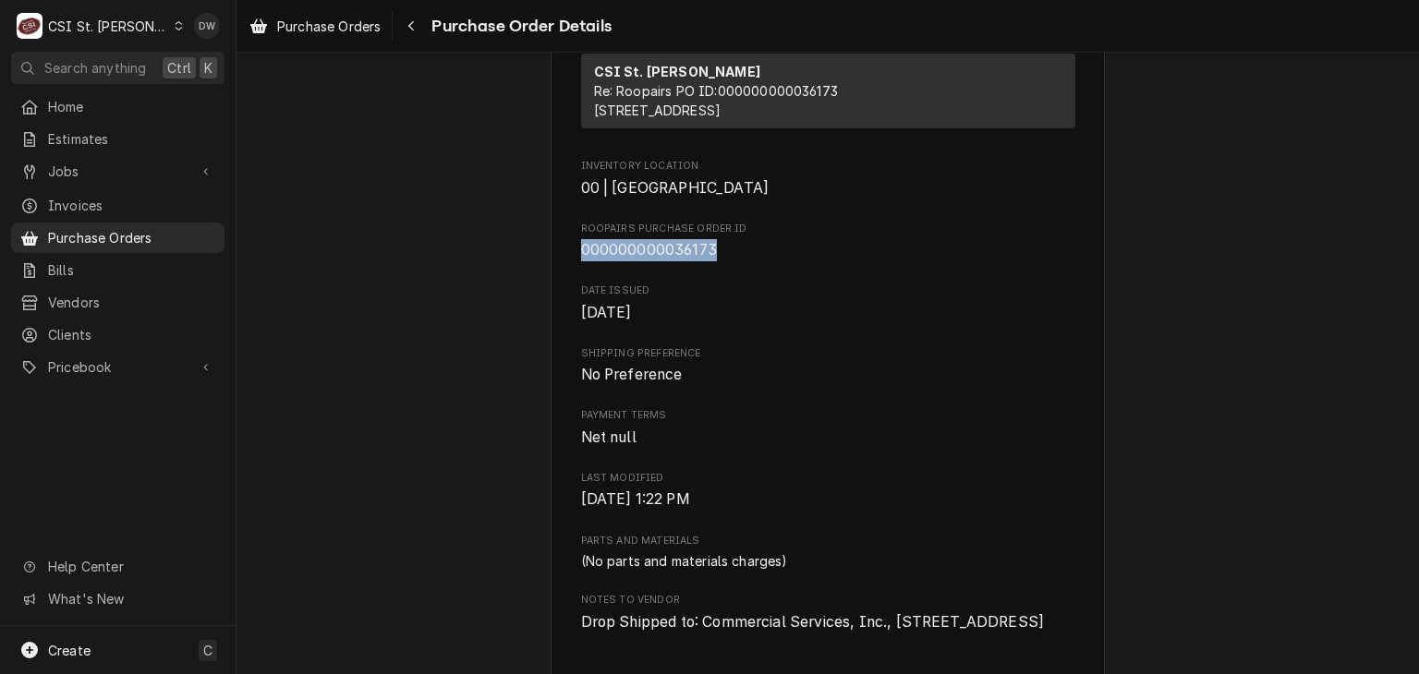
drag, startPoint x: 707, startPoint y: 302, endPoint x: 561, endPoint y: 301, distance: 146.0
click at [561, 301] on div "Vendor CONSOLIDATED TRUCK & CASTER CONSOLIDATED TRUCK & CASTER [STREET_ADDRESS]…" at bounding box center [828, 377] width 554 height 1468
copy span "000000000036173"
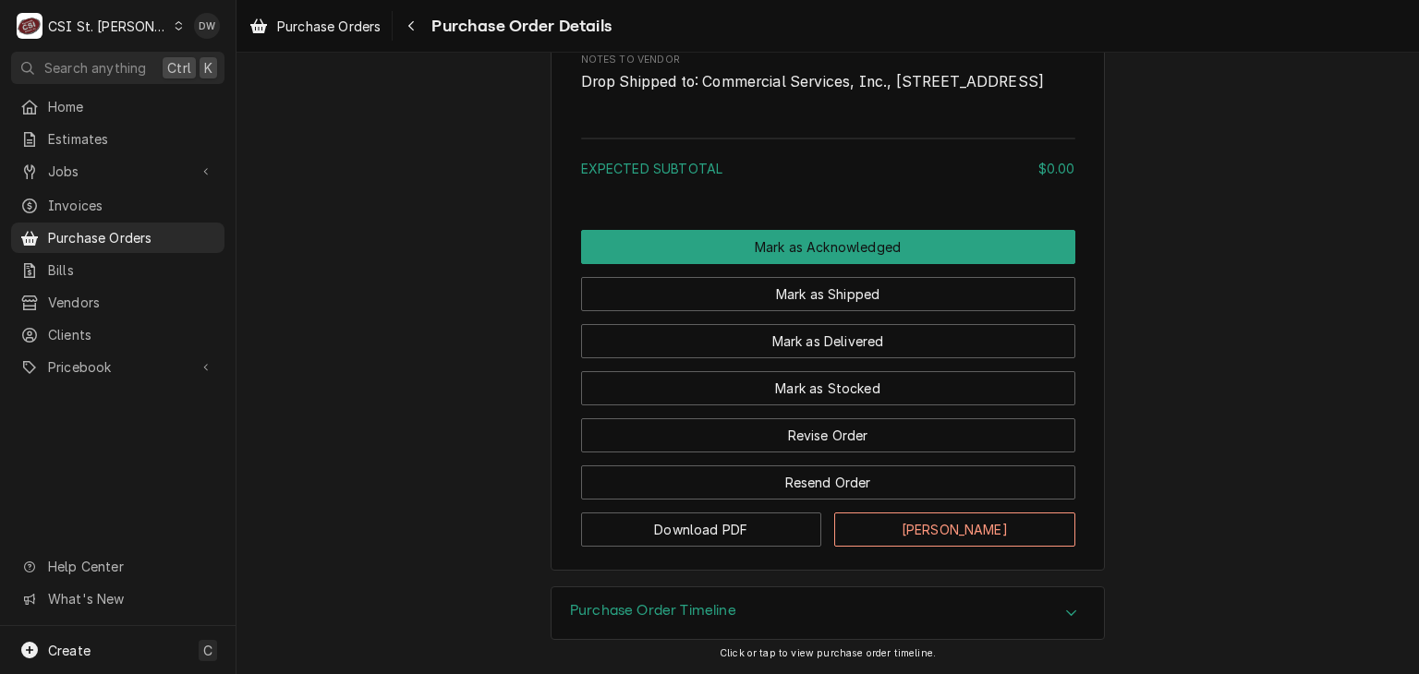
scroll to position [1072, 0]
click at [924, 531] on button "Mark Cancelled" at bounding box center [954, 530] width 241 height 34
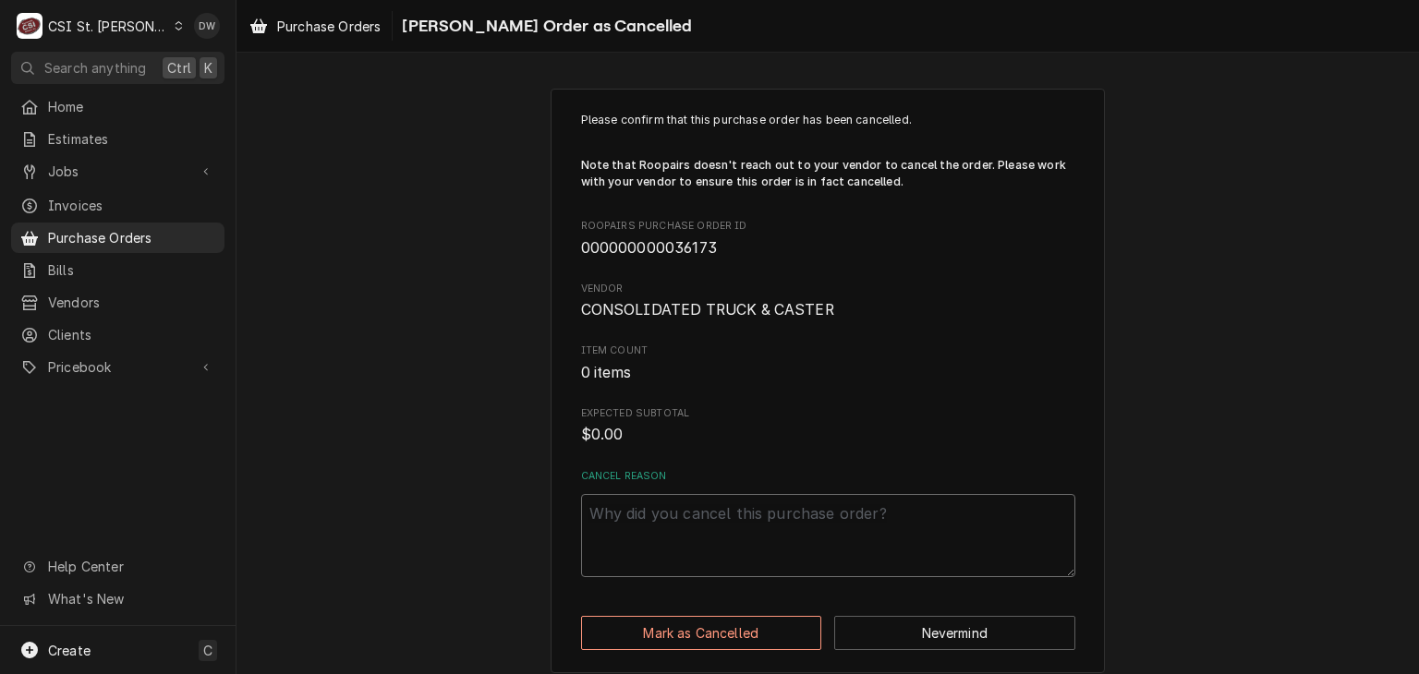
click at [924, 531] on textarea "Cancel Reason" at bounding box center [828, 535] width 494 height 83
type textarea "x"
type textarea "O"
type textarea "x"
type textarea "Ol"
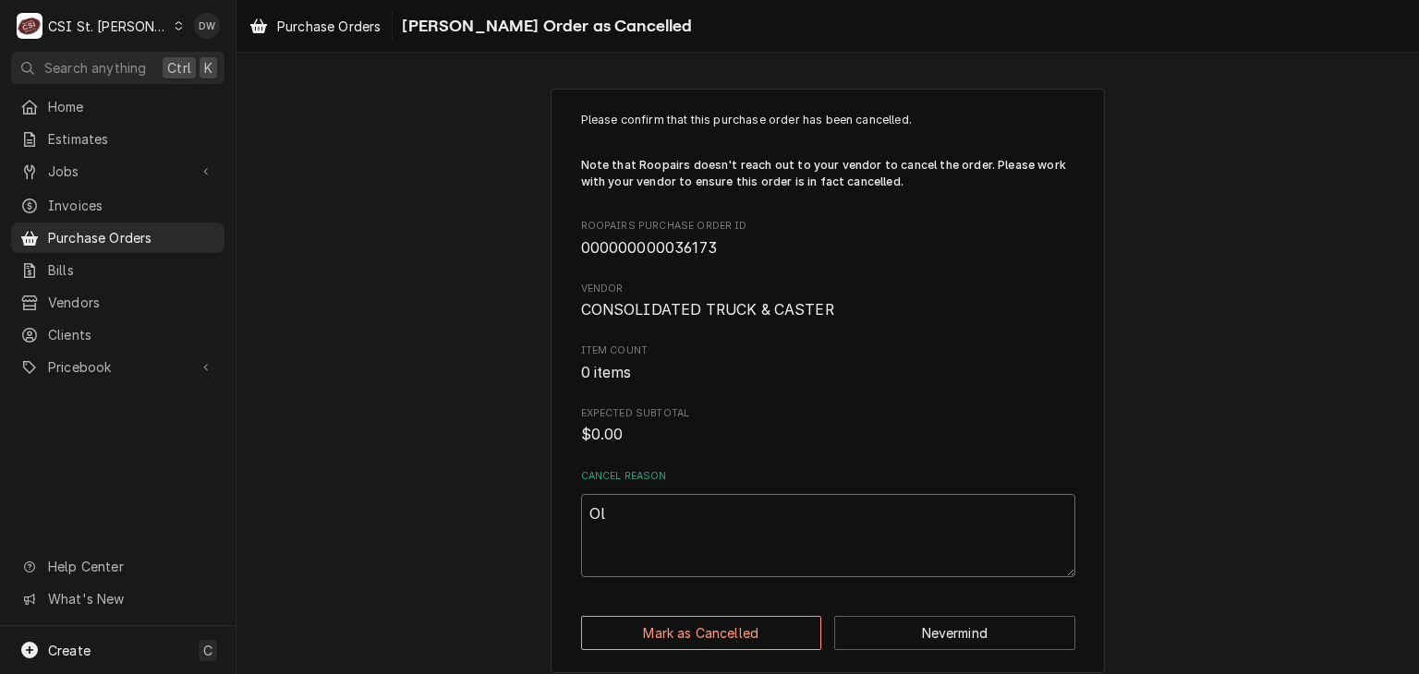
type textarea "x"
type textarea "Old"
type textarea "x"
type textarea "Old"
type textarea "x"
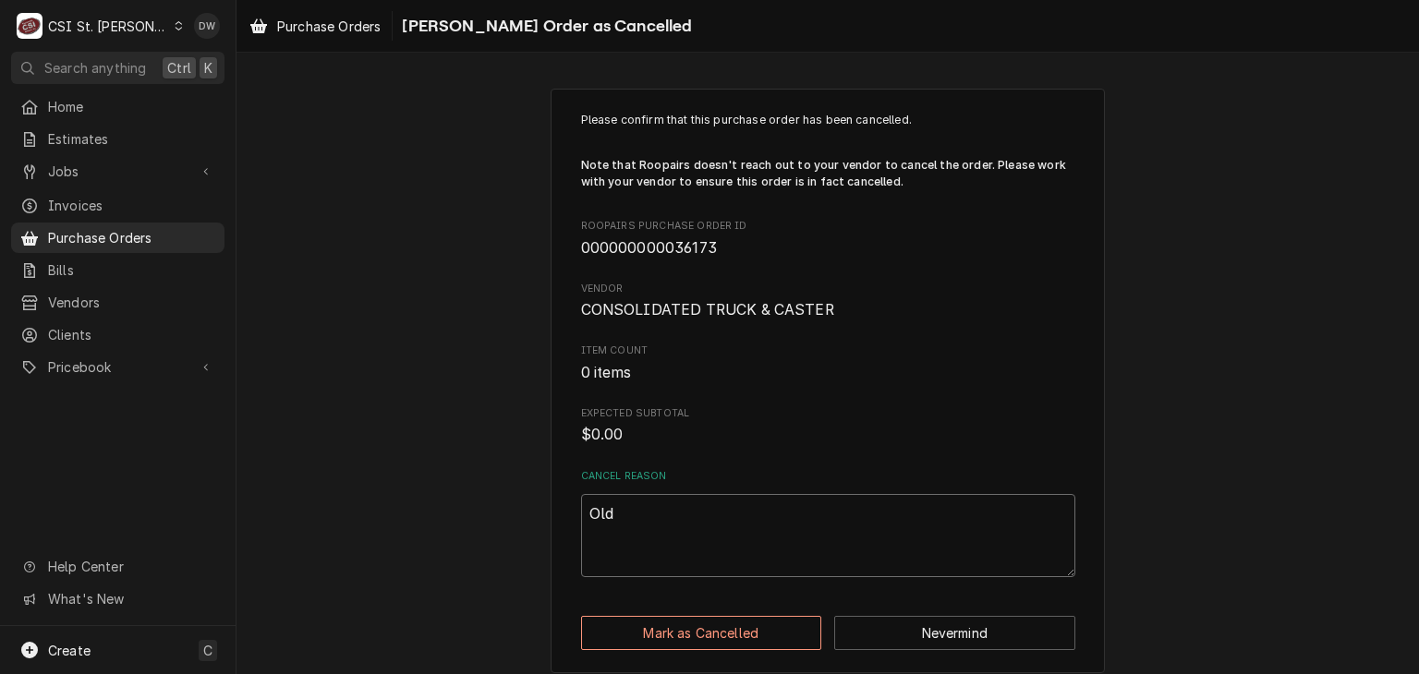
type textarea "Old P"
type textarea "x"
type textarea "Old PO"
type textarea "x"
type textarea "Old PO"
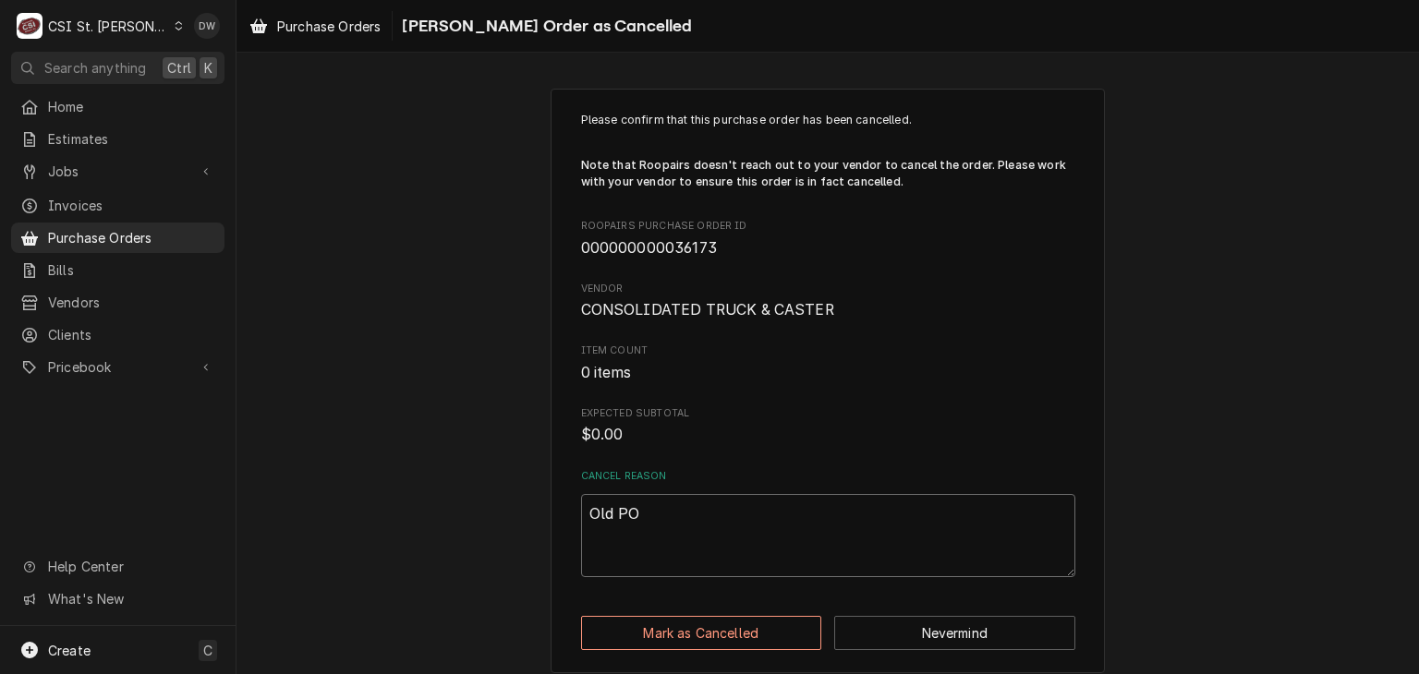
type textarea "x"
type textarea "Old PO a"
type textarea "x"
type textarea "Old PO"
type textarea "x"
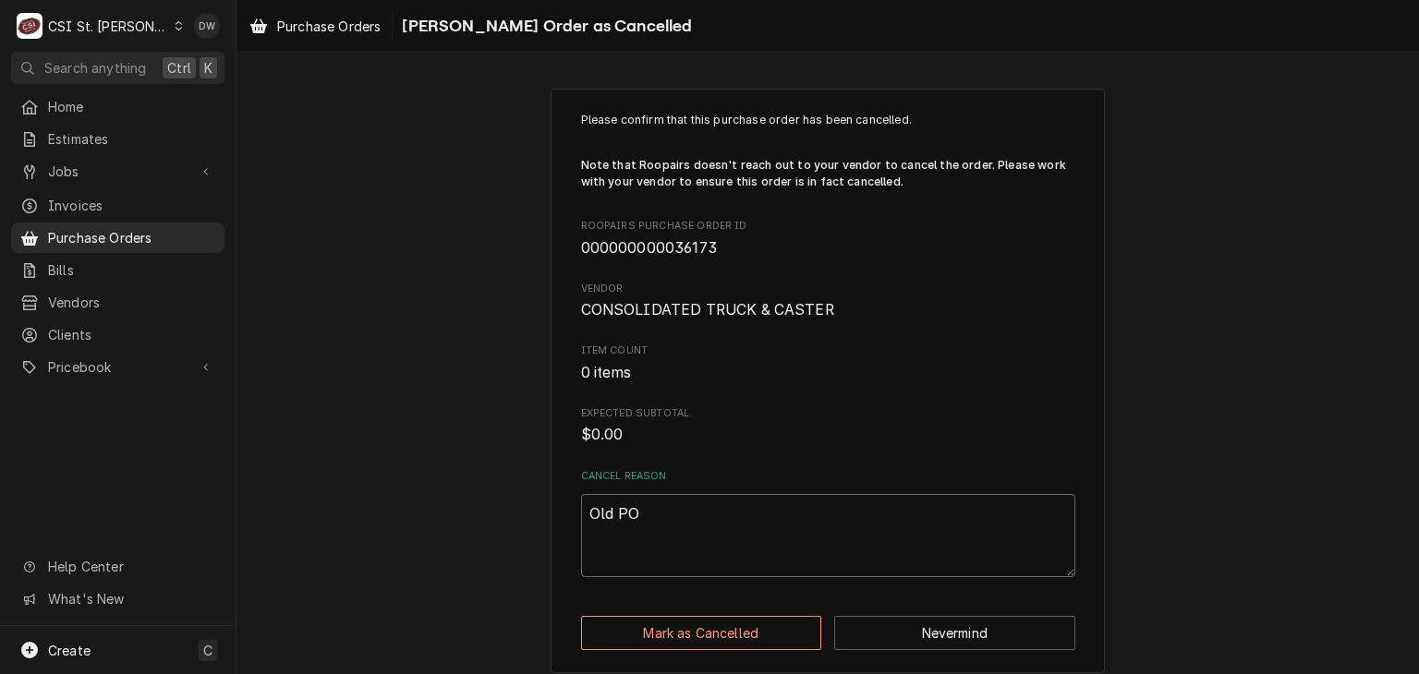
type textarea "Old PO c"
type textarea "x"
type textarea "Old PO ca"
type textarea "x"
type textarea "Old PO cam"
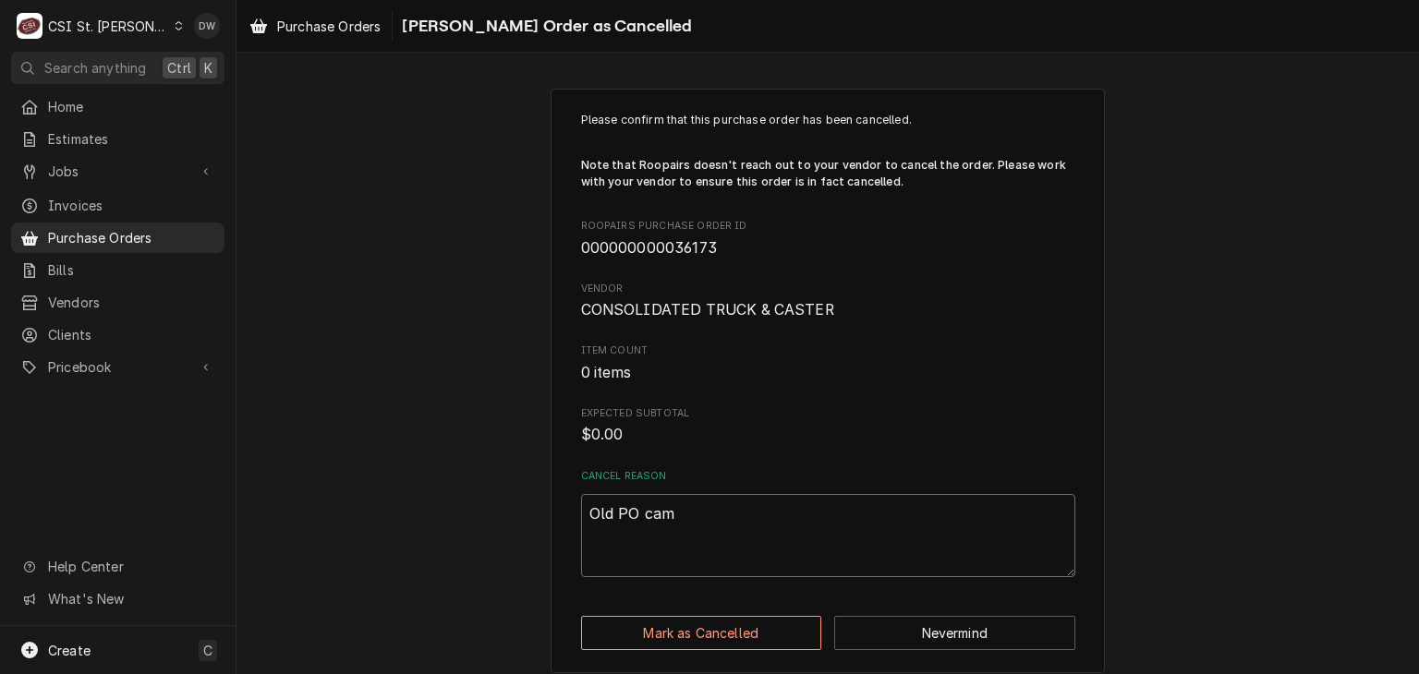
type textarea "x"
type textarea "Old PO cam"
type textarea "x"
type textarea "Old PO cam"
type textarea "x"
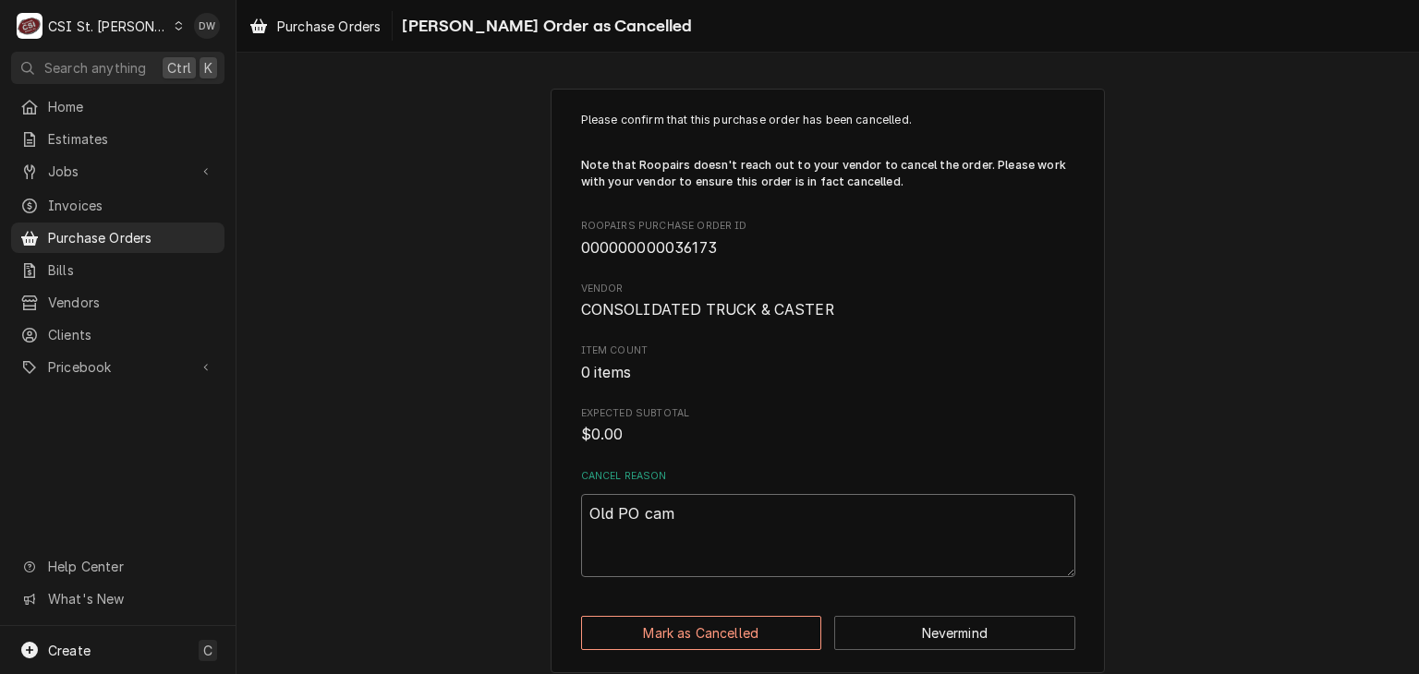
type textarea "Old PO came"
type textarea "x"
type textarea "Old PO came"
type textarea "x"
type textarea "Old PO came ov"
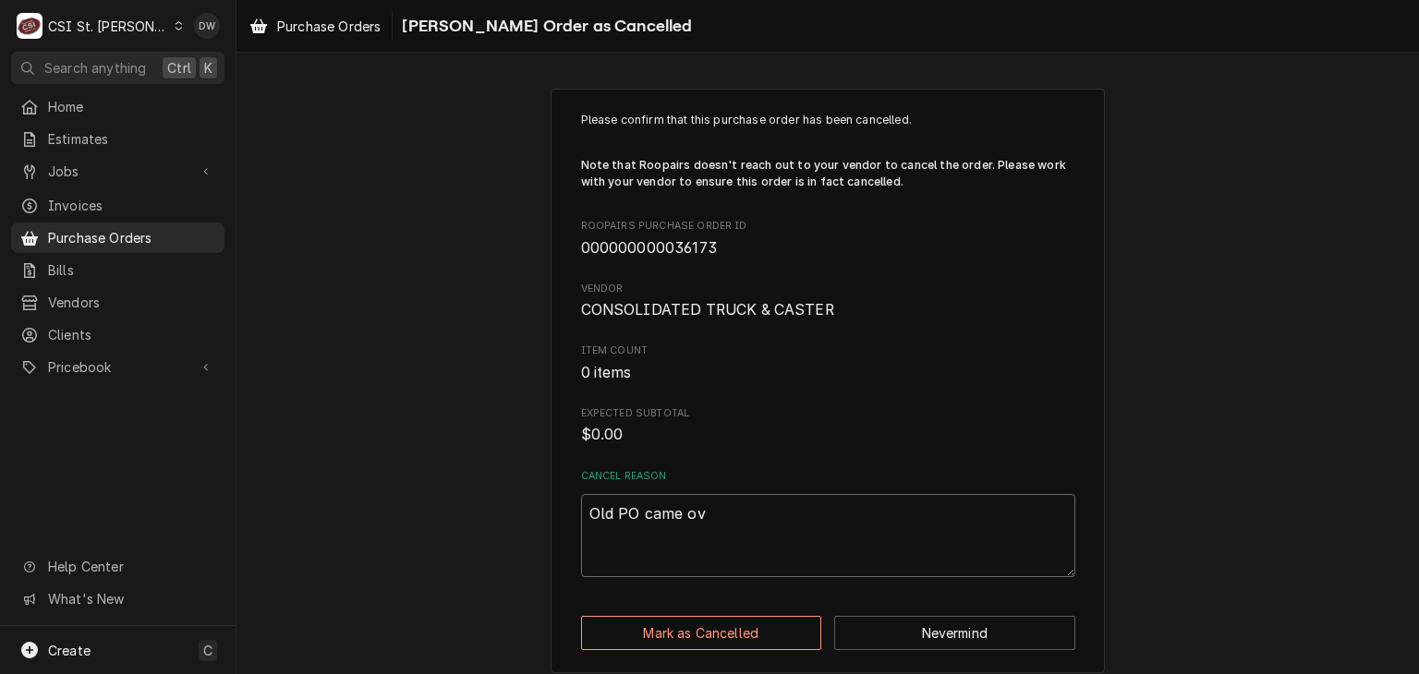
type textarea "x"
type textarea "Old PO came ove"
type textarea "x"
type textarea "Old PO came over"
type textarea "x"
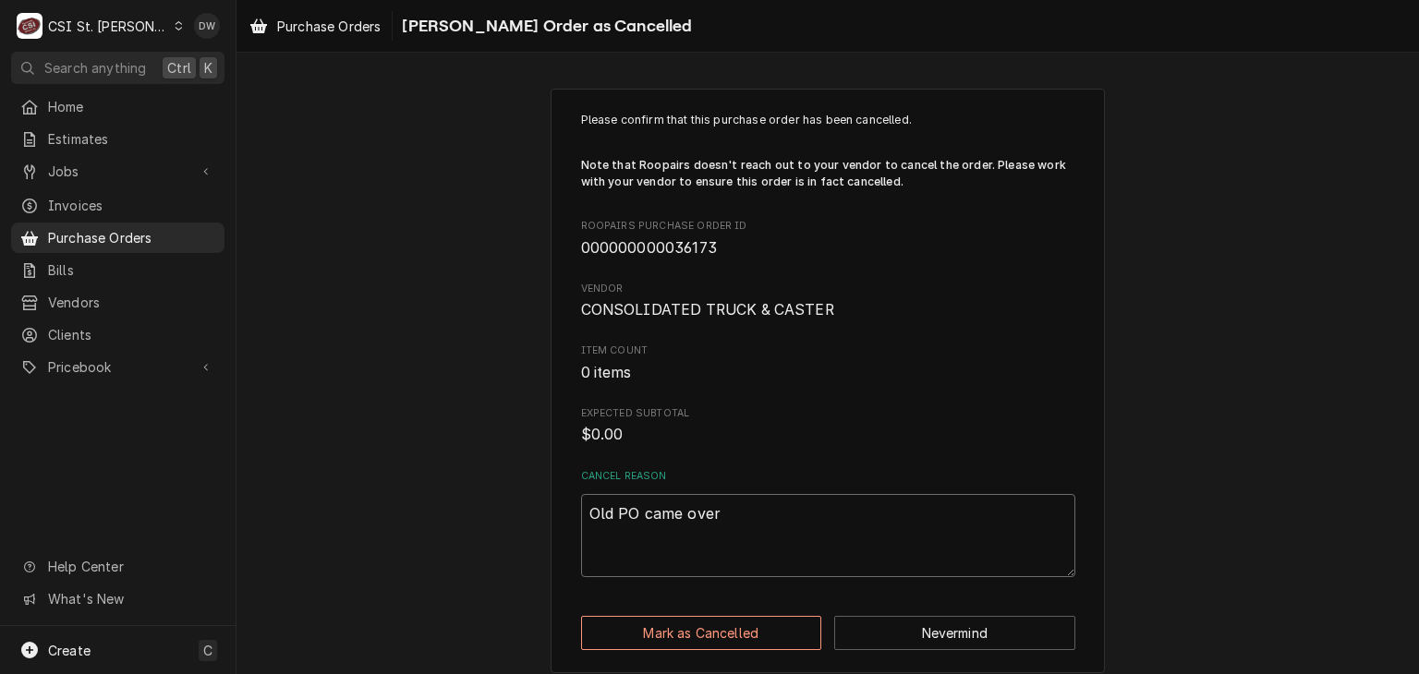
type textarea "Old PO came over"
type textarea "x"
type textarea "Old PO came over f"
type textarea "x"
type textarea "Old PO came over fr"
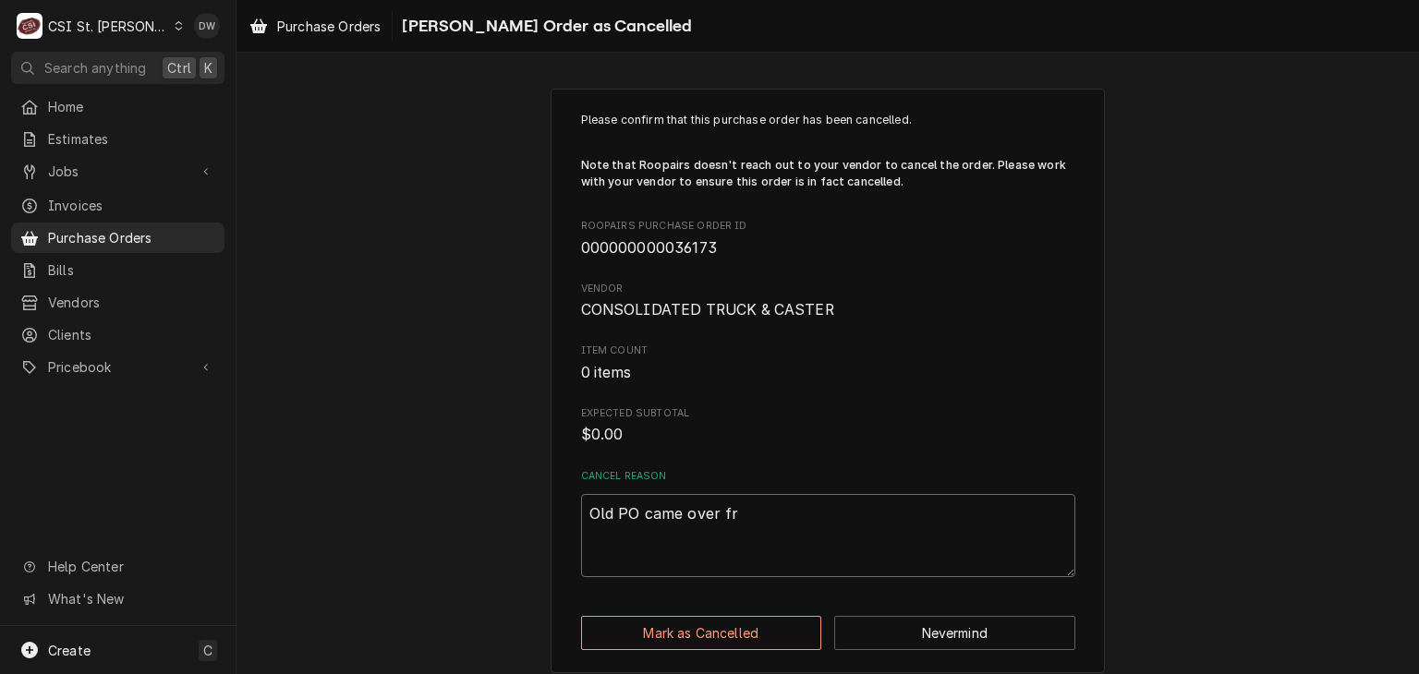
type textarea "x"
type textarea "Old PO came over fro"
type textarea "x"
type textarea "Old PO came over from"
type textarea "x"
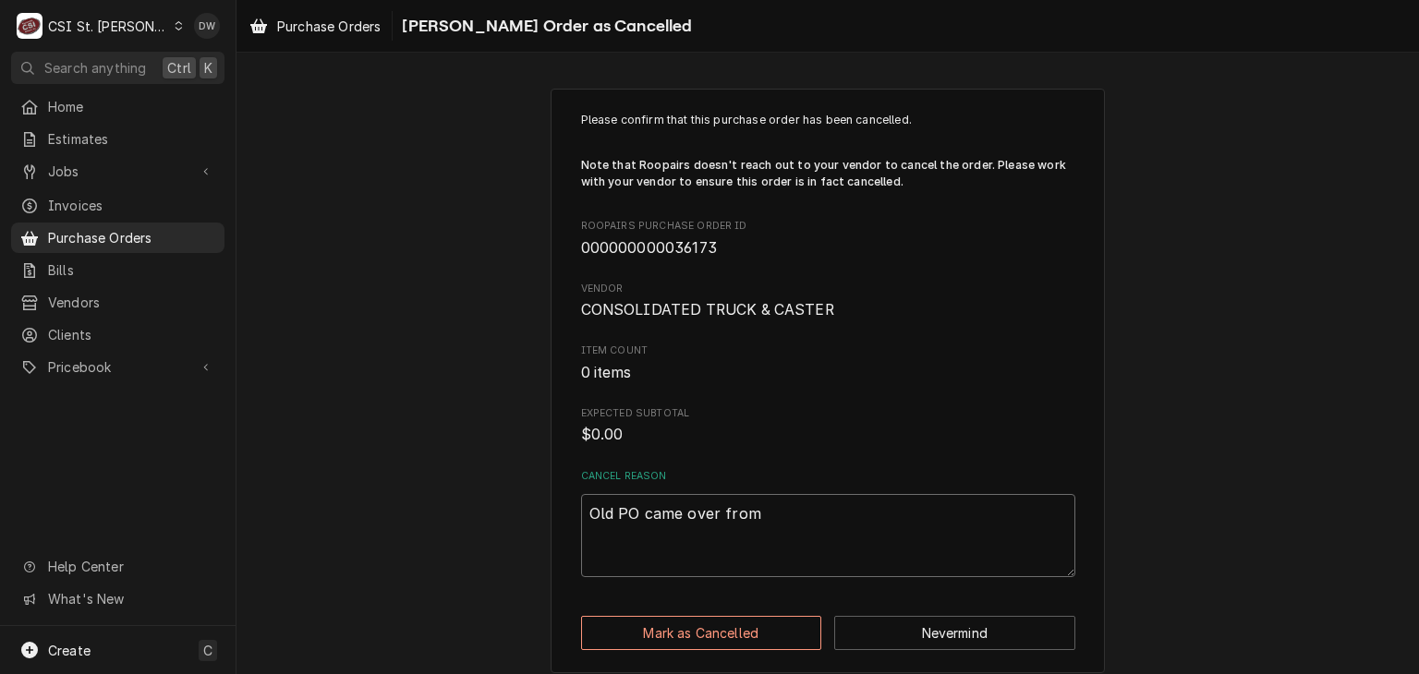
type textarea "Old PO came over from"
type textarea "x"
type textarea "Old PO came over from E"
type textarea "x"
type textarea "Old PO came over from ES"
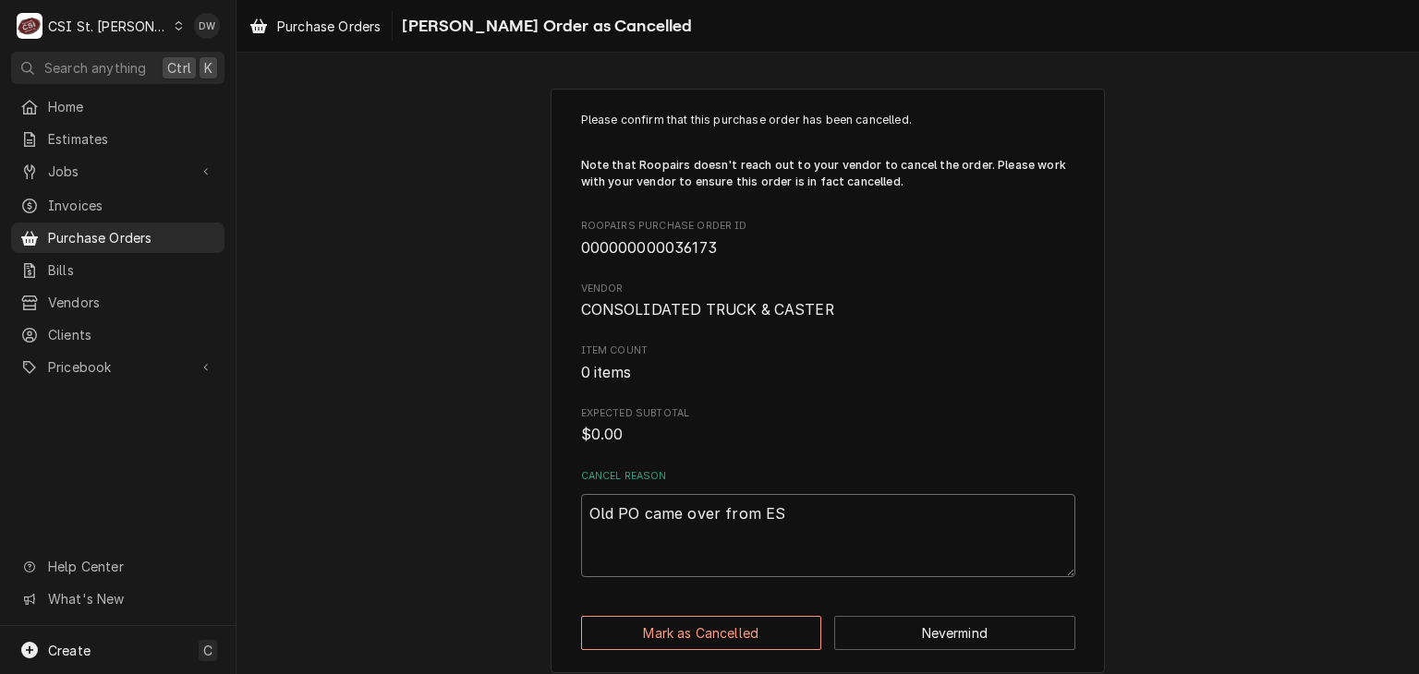
type textarea "x"
type textarea "Old PO came over from ESE"
type textarea "x"
type textarea "Old PO came over from ES"
type textarea "x"
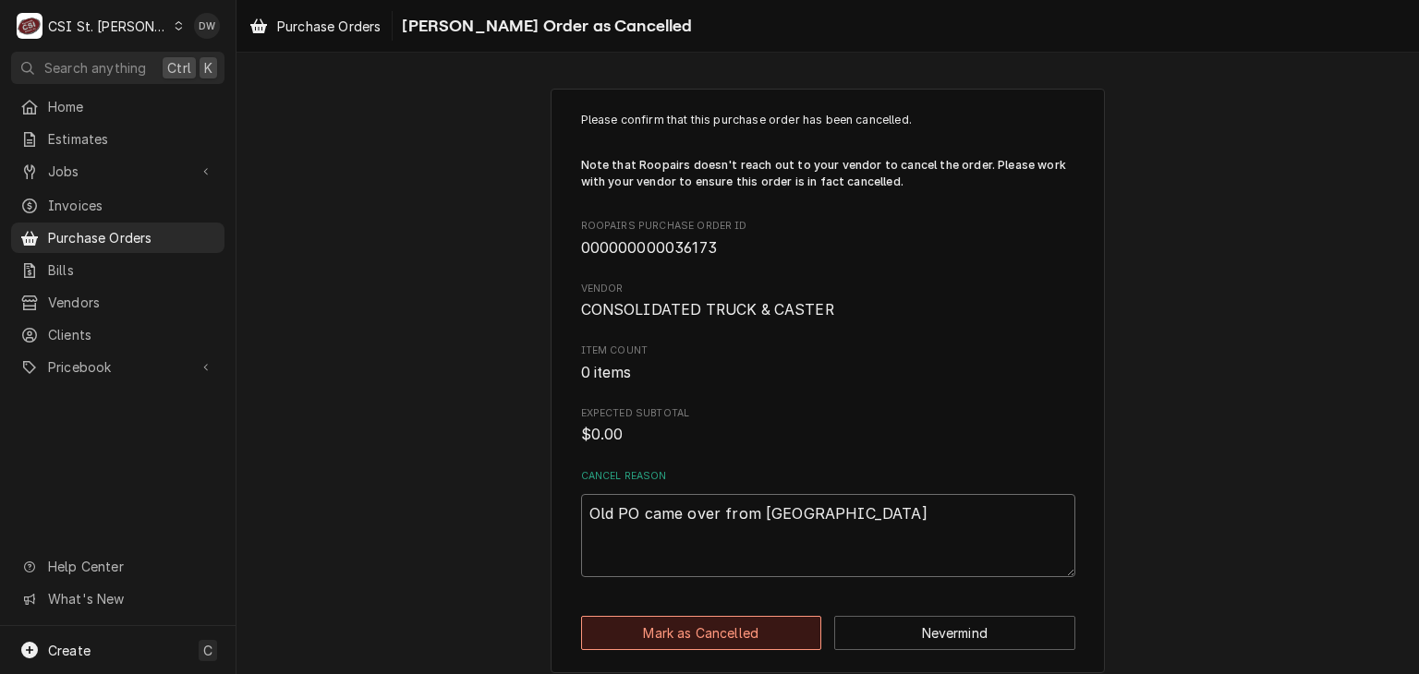
type textarea "Old PO came over from ESC"
click at [692, 633] on button "Mark as Cancelled" at bounding box center [701, 633] width 241 height 34
type textarea "x"
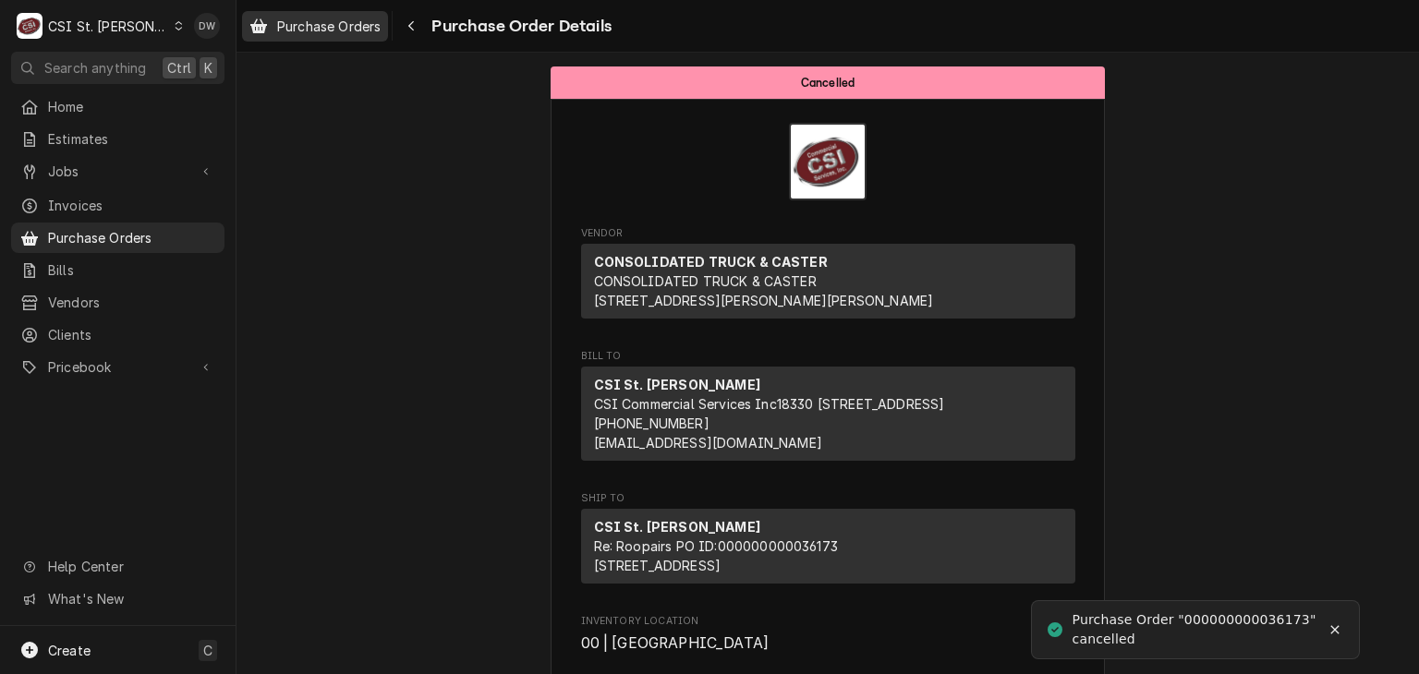
click at [335, 28] on span "Purchase Orders" at bounding box center [328, 26] width 103 height 19
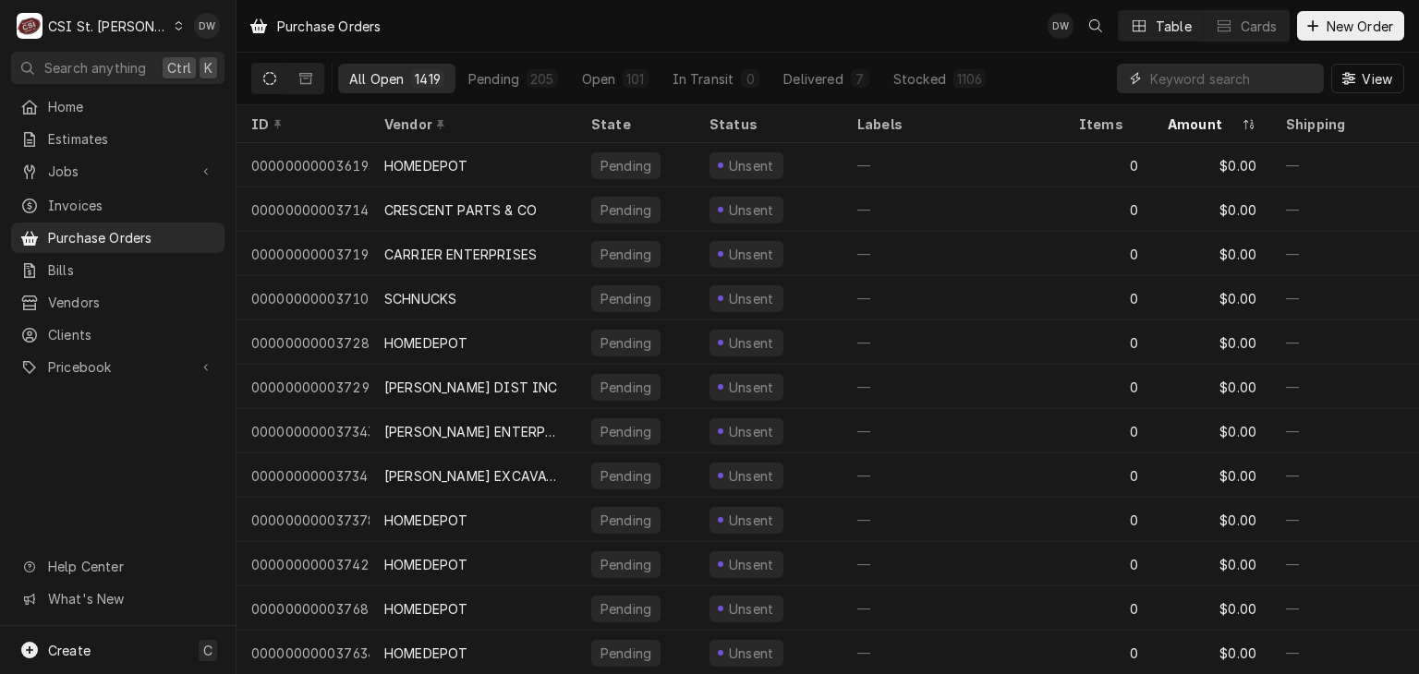
click at [1153, 72] on input "Dynamic Content Wrapper" at bounding box center [1232, 79] width 164 height 30
paste input "000000000036173"
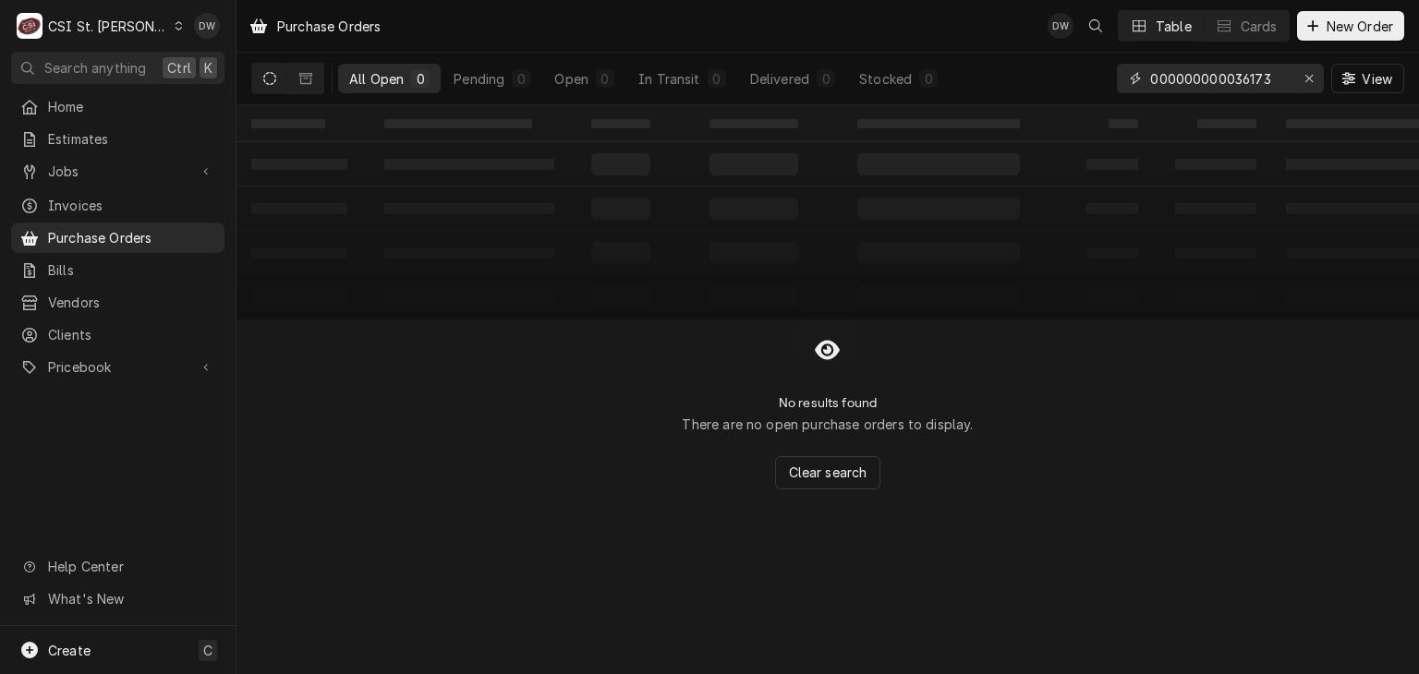
type input "000000000036173"
click at [301, 75] on icon "Dynamic Content Wrapper" at bounding box center [305, 78] width 13 height 13
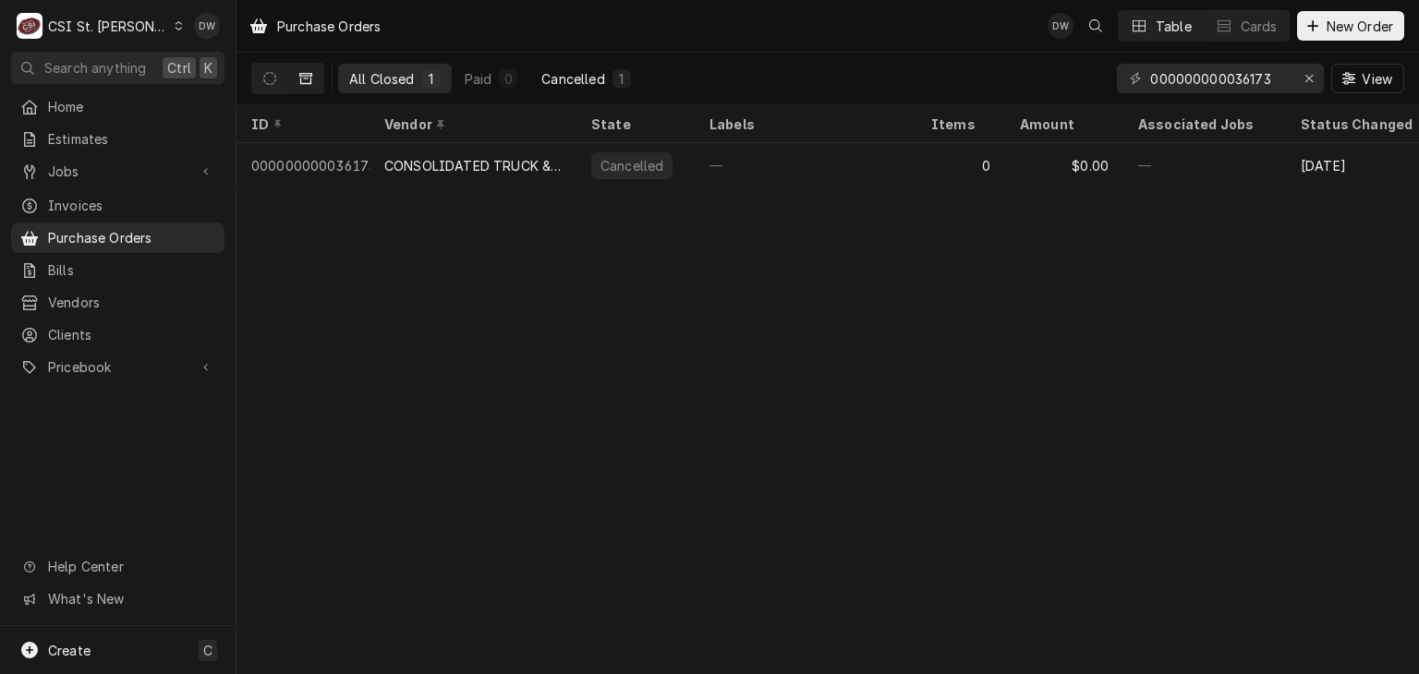
click at [572, 79] on div "Cancelled" at bounding box center [572, 78] width 63 height 19
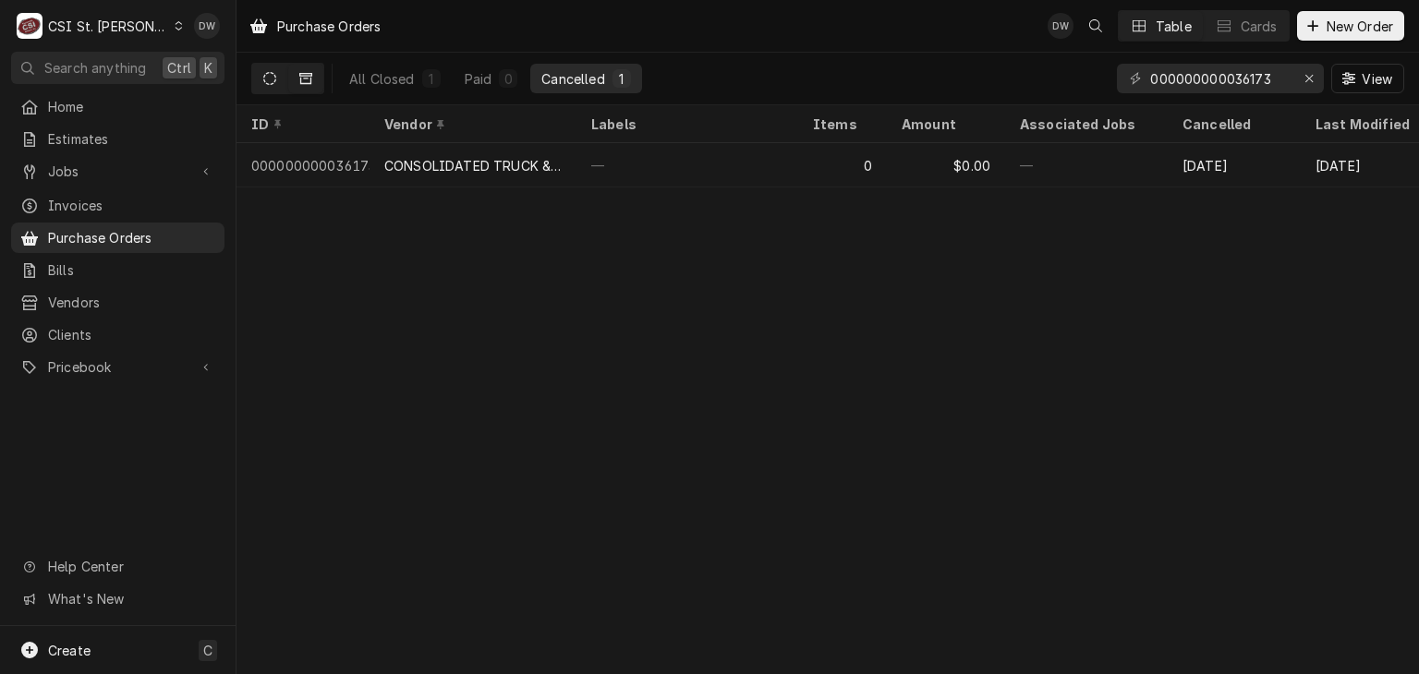
click at [264, 75] on icon "Dynamic Content Wrapper" at bounding box center [269, 78] width 13 height 13
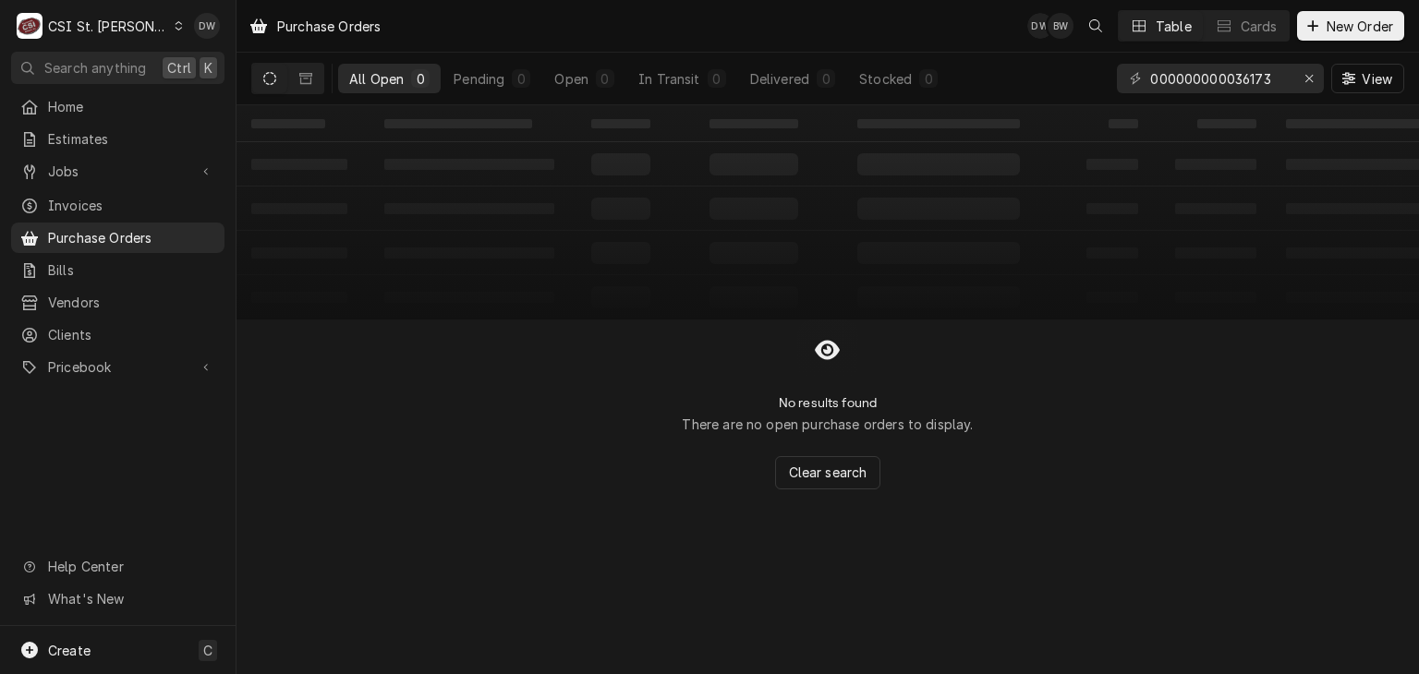
click at [266, 69] on button "Dynamic Content Wrapper" at bounding box center [269, 79] width 35 height 30
click at [87, 235] on span "Purchase Orders" at bounding box center [131, 237] width 167 height 19
click at [1295, 80] on button "Erase input" at bounding box center [1309, 79] width 30 height 30
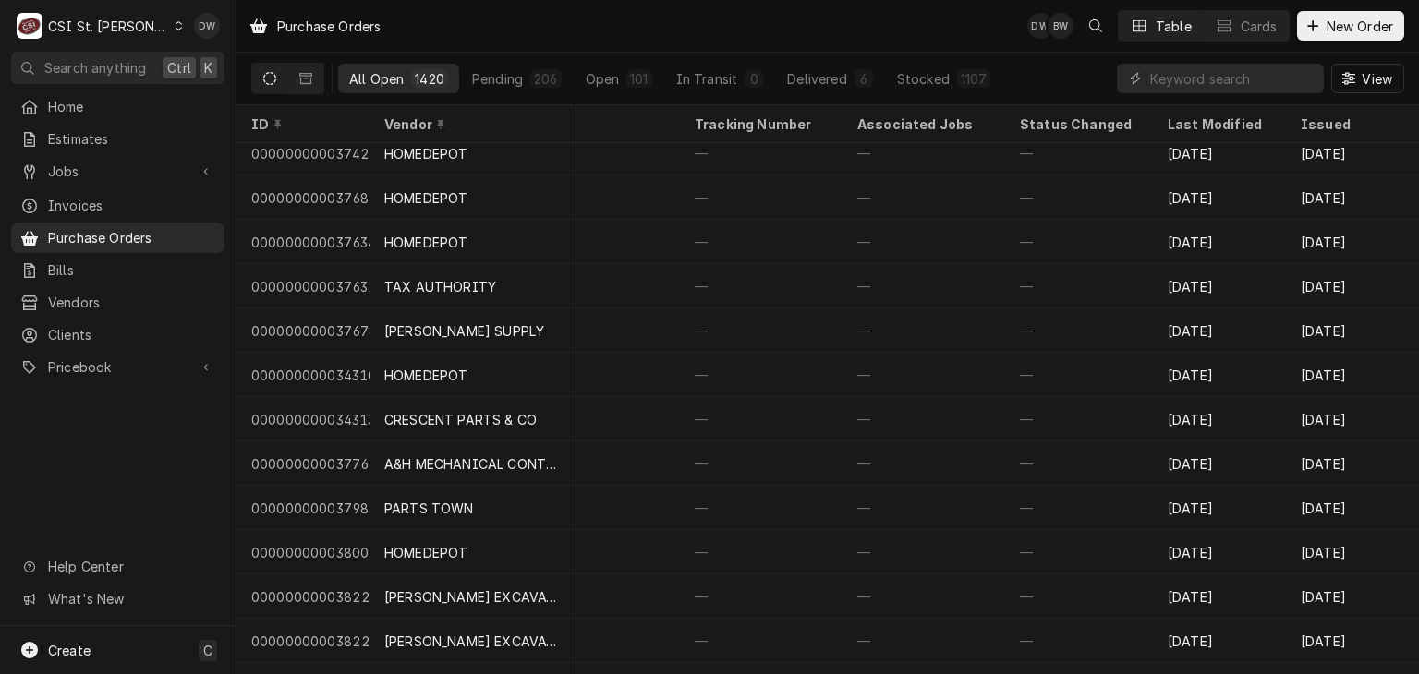
scroll to position [411, 812]
click at [1311, 113] on div "Issued" at bounding box center [1353, 124] width 126 height 30
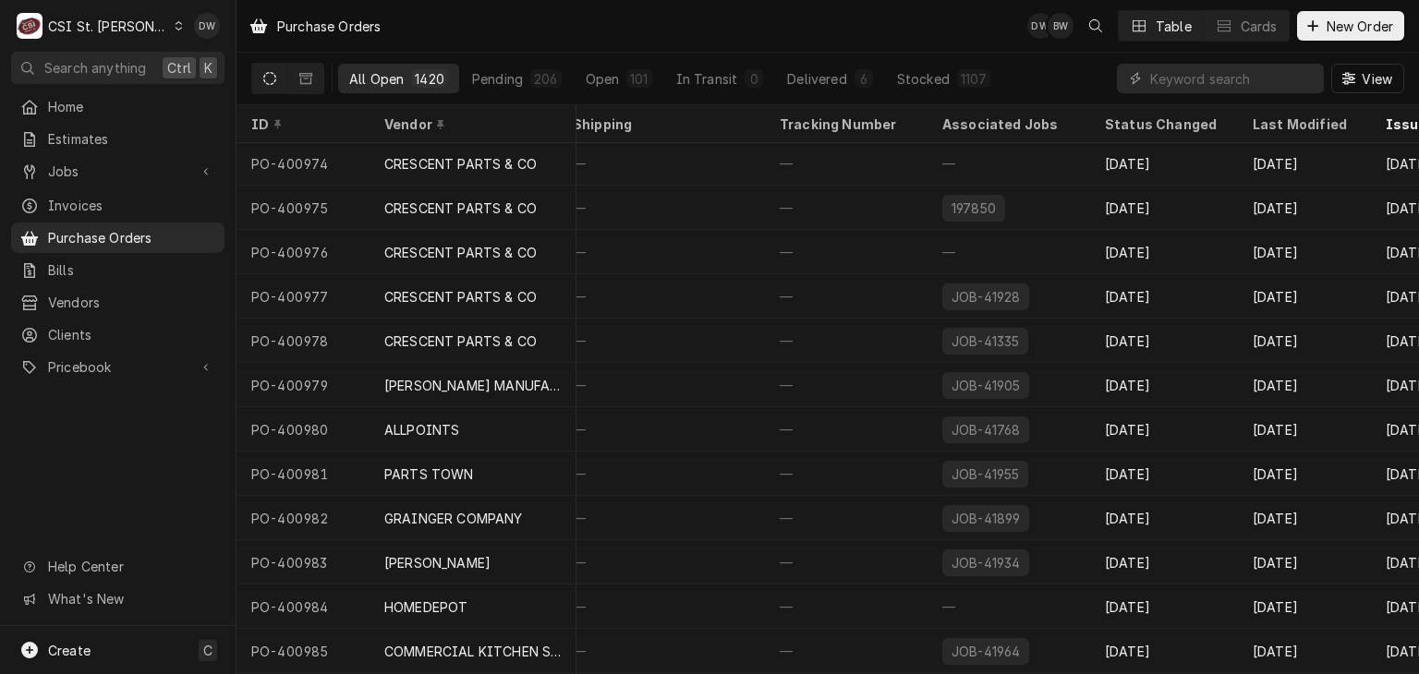
scroll to position [48924, 713]
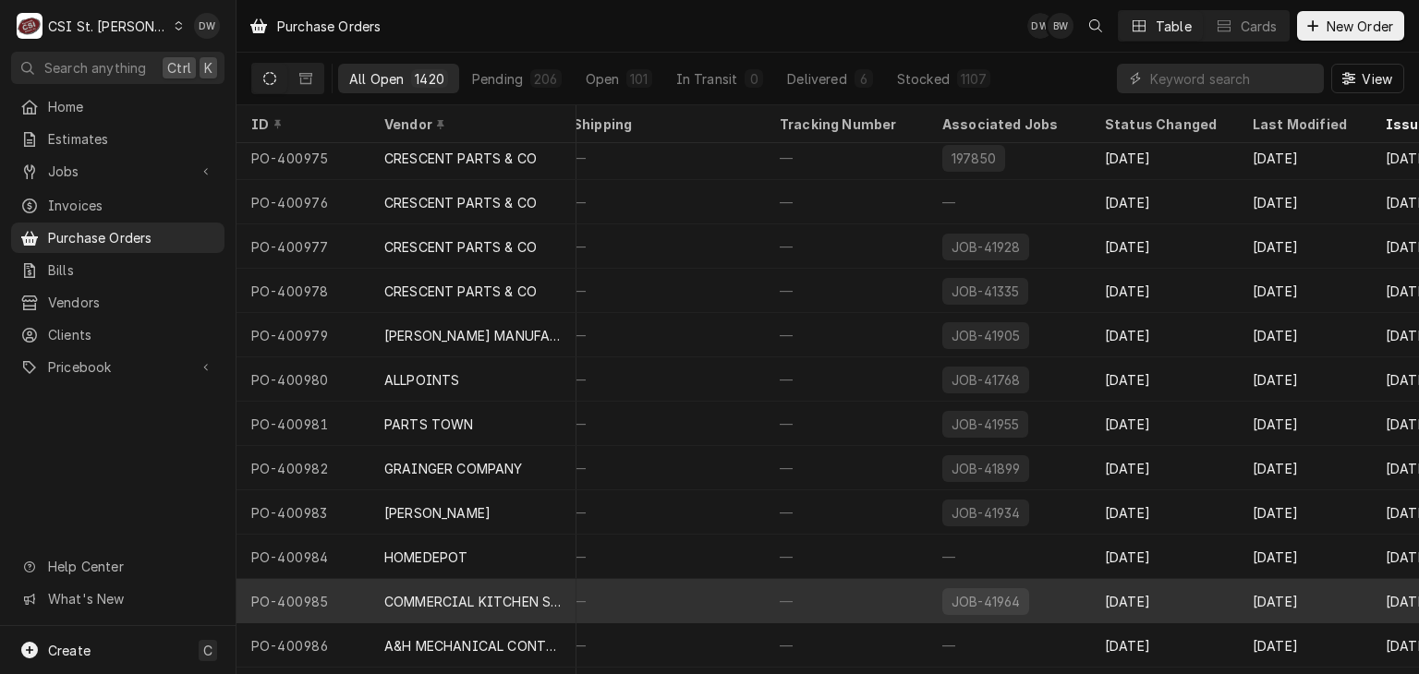
click at [1114, 602] on div "Aug 25" at bounding box center [1164, 601] width 148 height 44
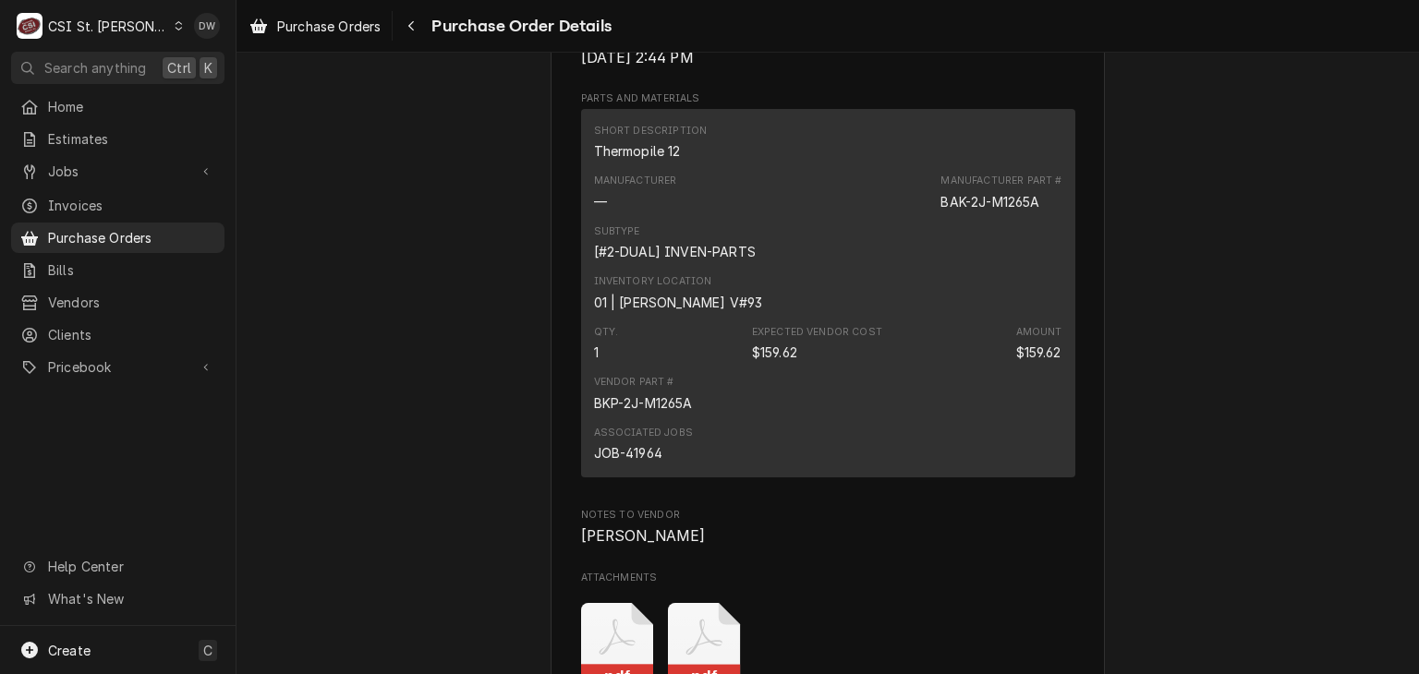
scroll to position [1292, 0]
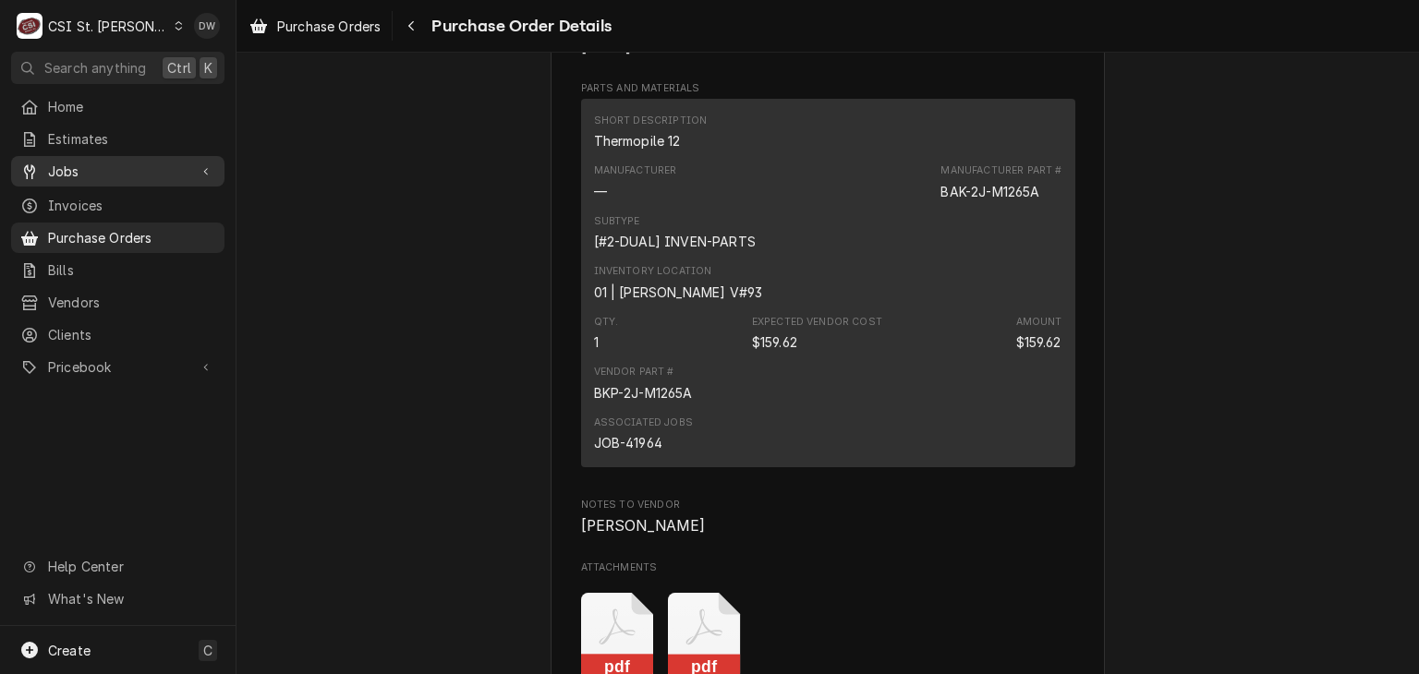
click at [62, 167] on span "Jobs" at bounding box center [118, 171] width 140 height 19
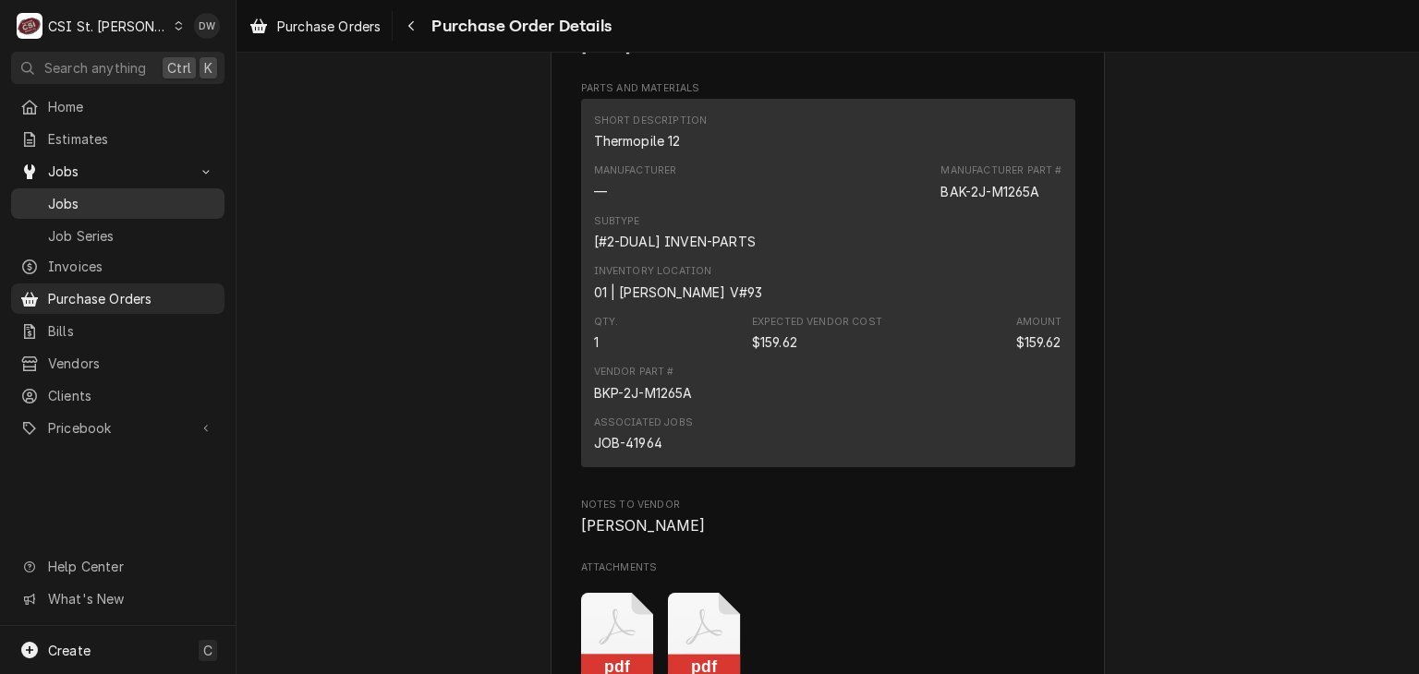
click at [67, 206] on span "Jobs" at bounding box center [131, 203] width 167 height 19
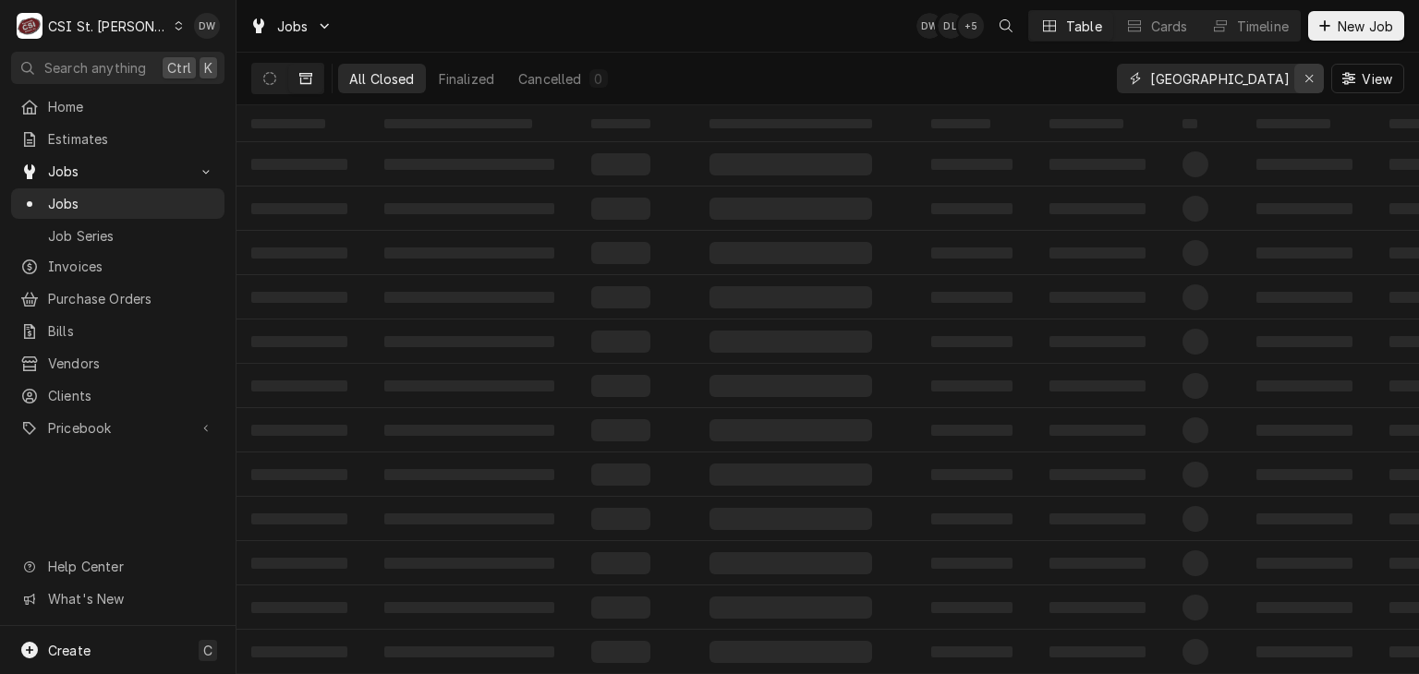
click at [1311, 82] on icon "Erase input" at bounding box center [1310, 78] width 10 height 13
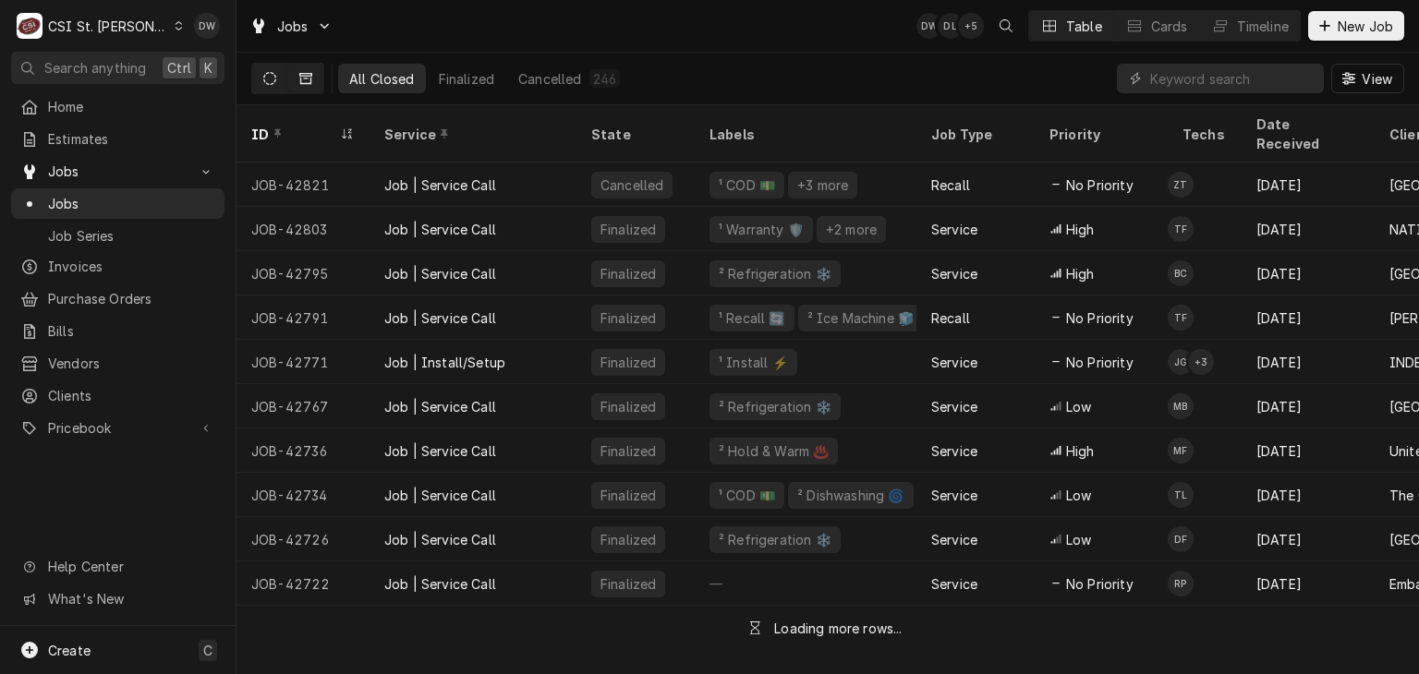
click at [270, 79] on icon "Dynamic Content Wrapper" at bounding box center [269, 78] width 13 height 13
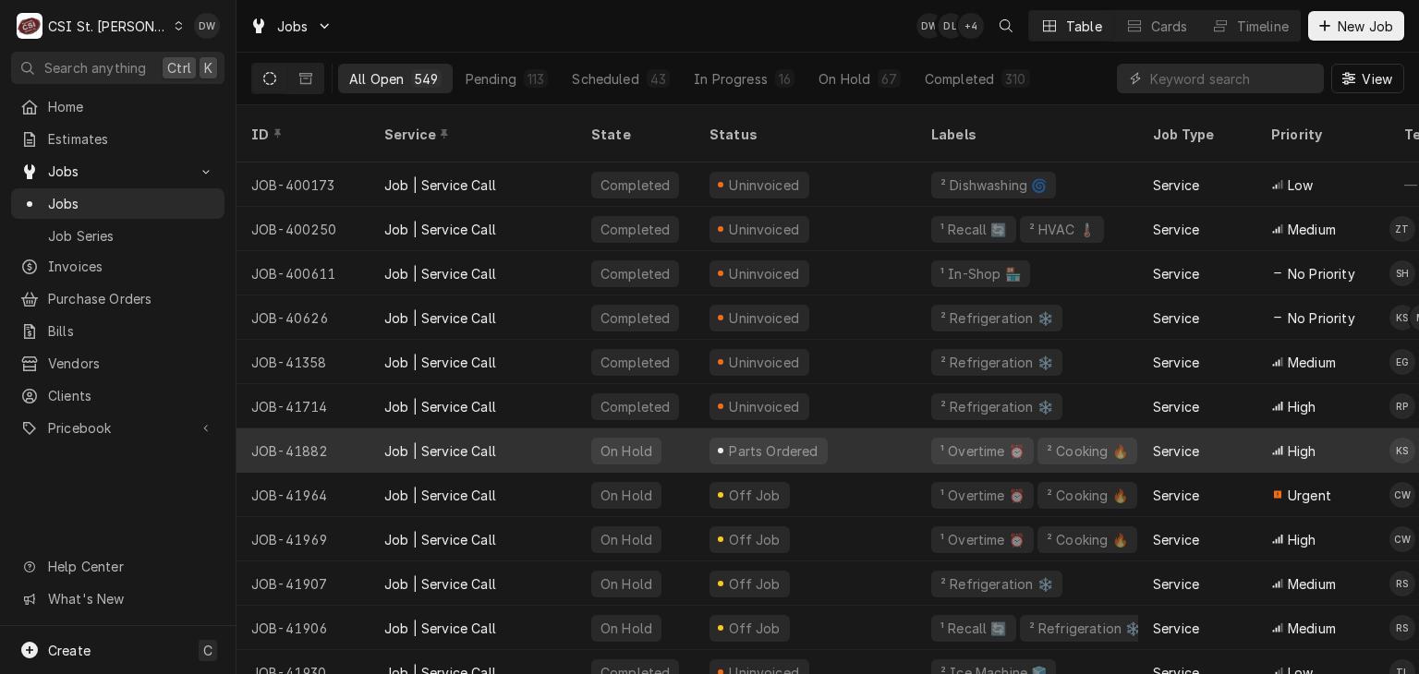
click at [461, 442] on div "Job | Service Call" at bounding box center [440, 451] width 112 height 19
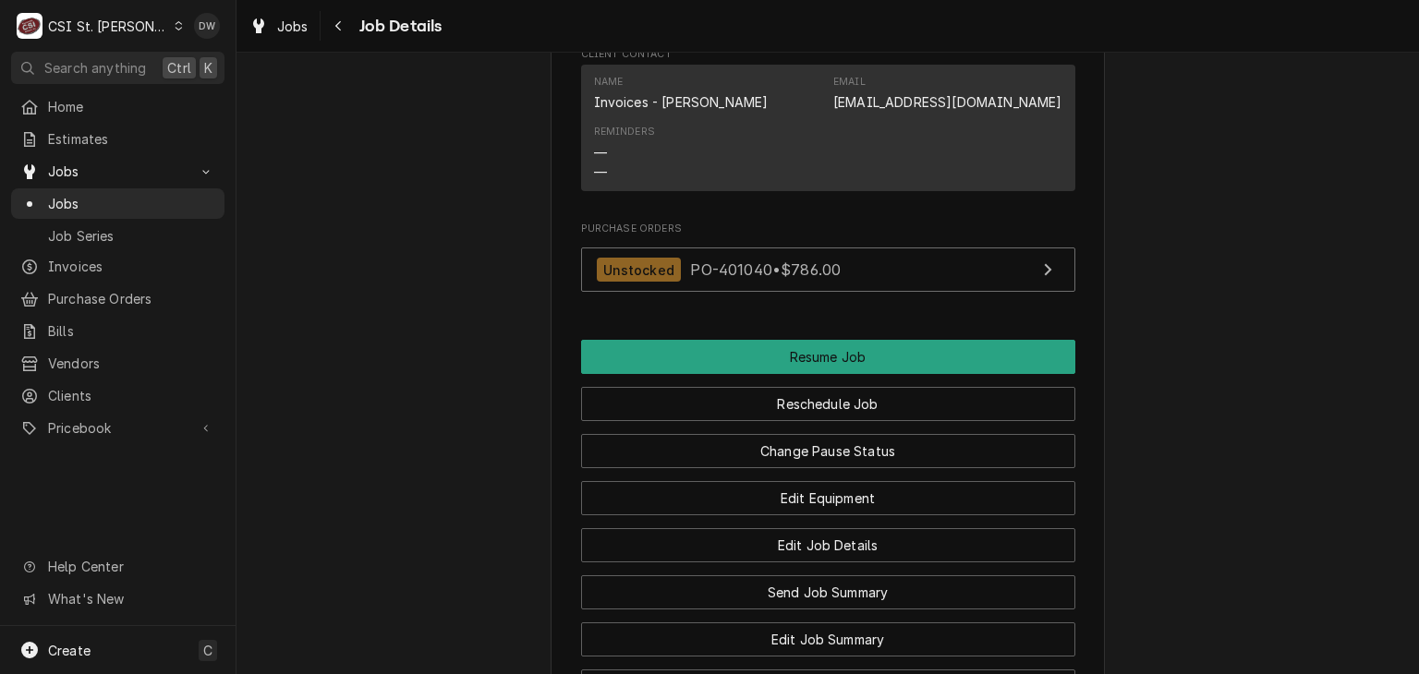
scroll to position [2229, 0]
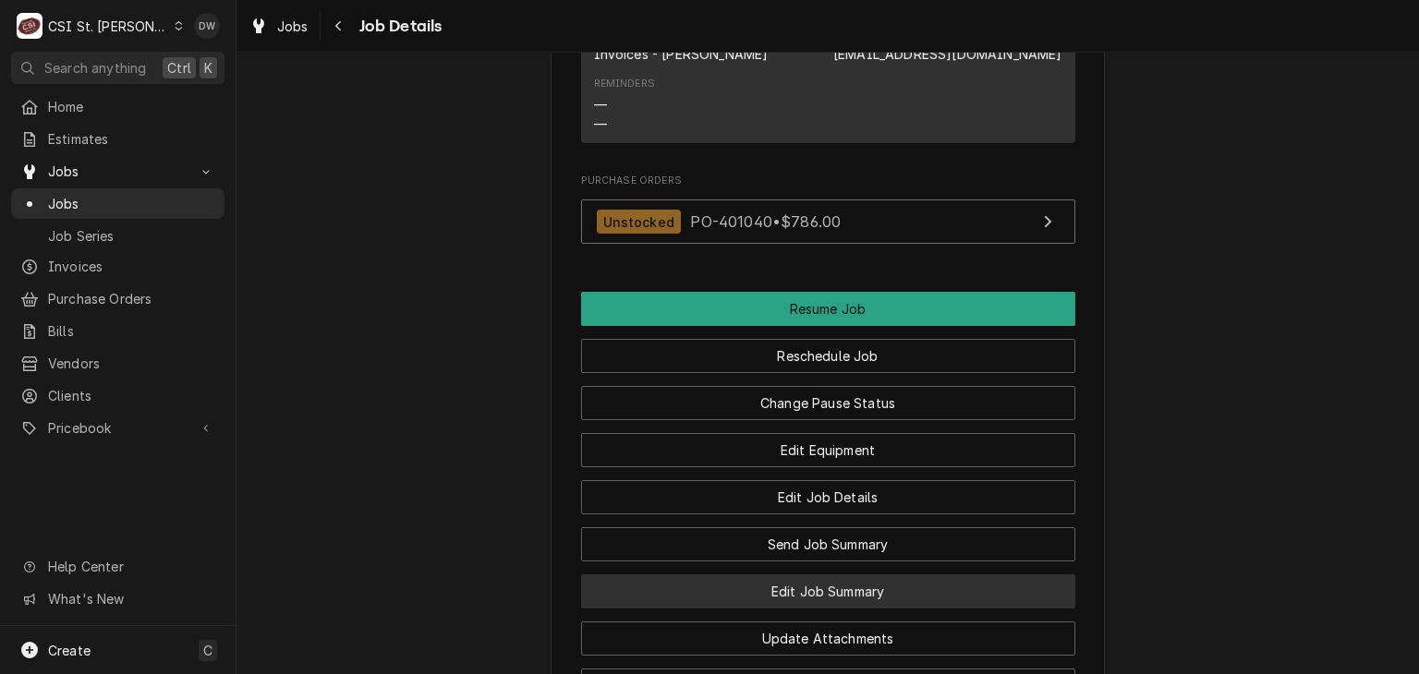
click at [844, 581] on button "Edit Job Summary" at bounding box center [828, 592] width 494 height 34
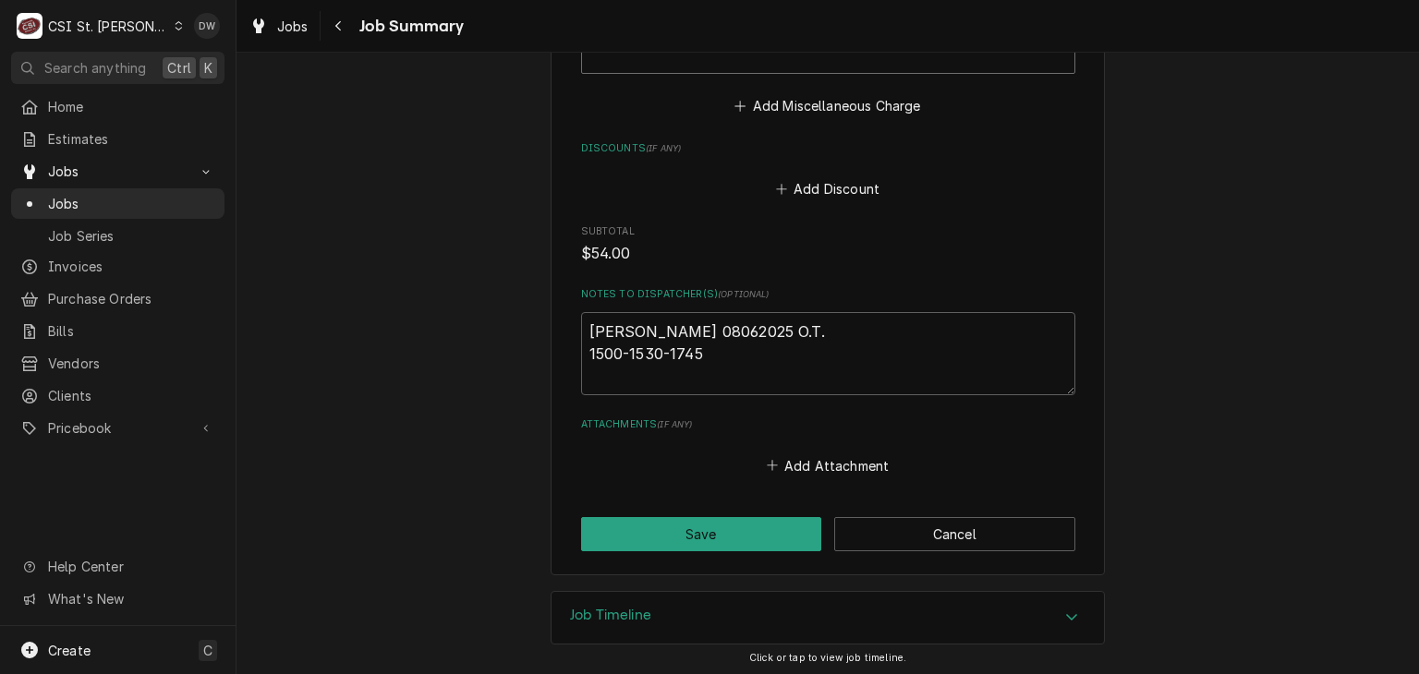
scroll to position [3555, 0]
click at [1070, 609] on icon "Accordion Header" at bounding box center [1071, 616] width 13 height 15
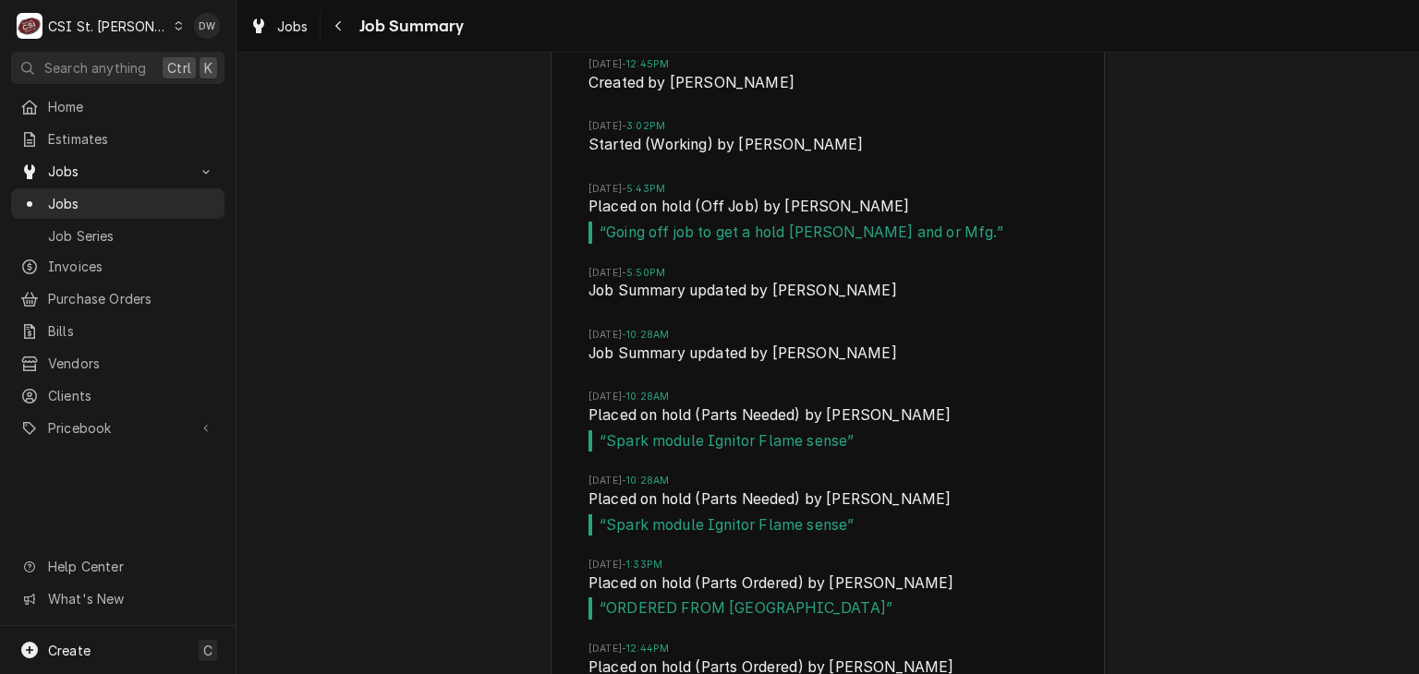
scroll to position [4395, 0]
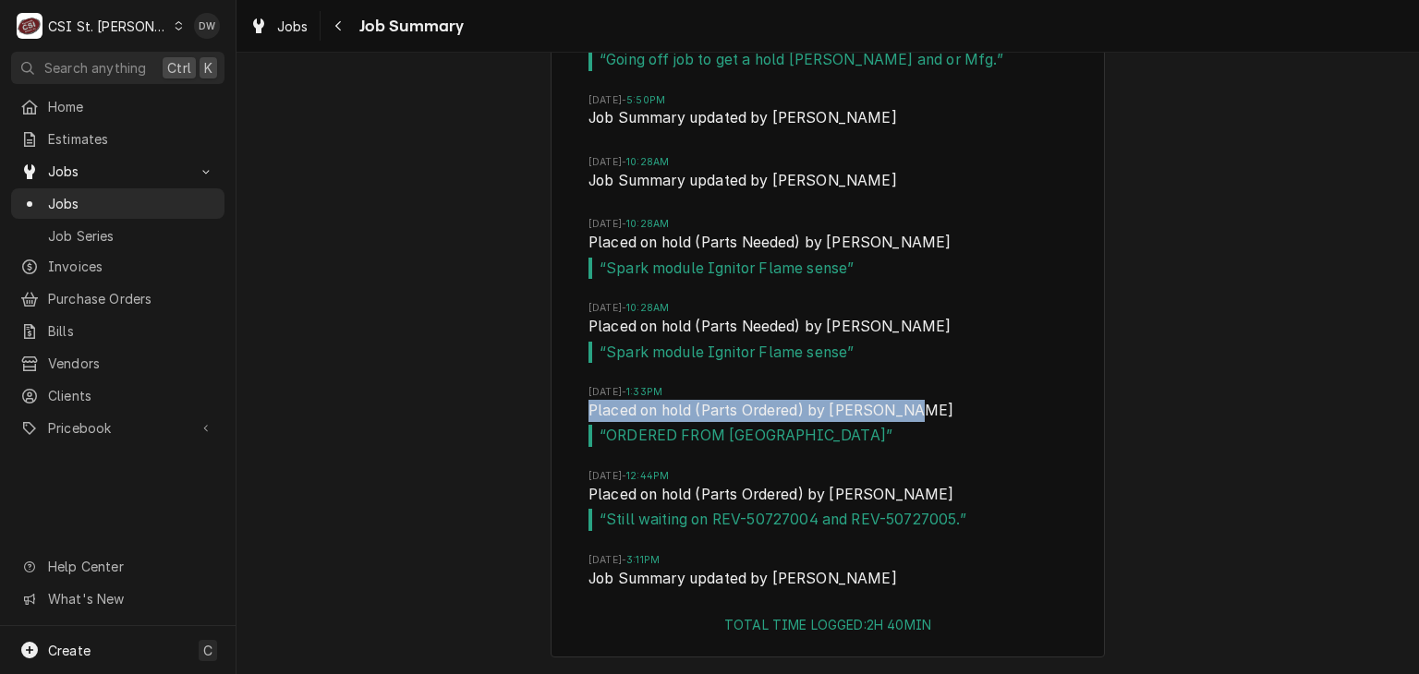
drag, startPoint x: 895, startPoint y: 410, endPoint x: 567, endPoint y: 405, distance: 328.0
click at [567, 405] on div "Wed, Aug 6, 2025 - 10:16AM Drafted by Kelly Christen Wed, Aug 6, 2025 - 12:45PM…" at bounding box center [828, 210] width 553 height 812
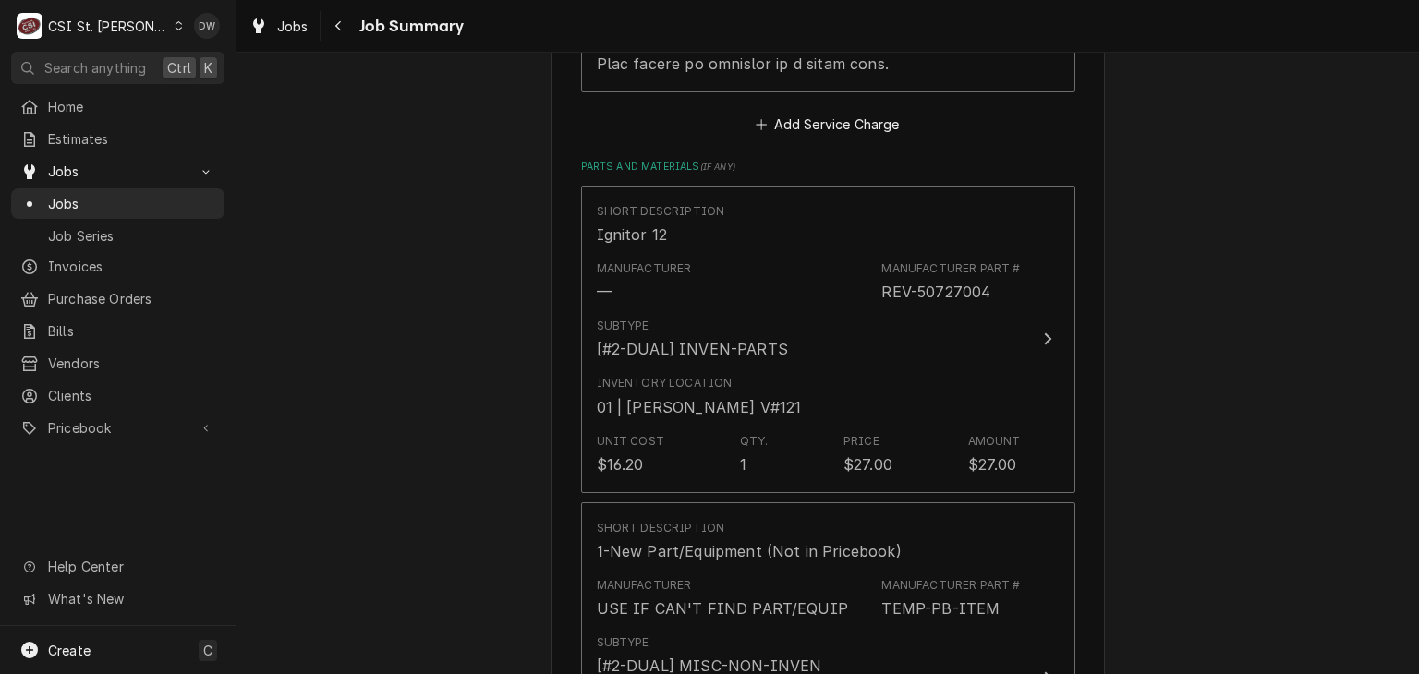
scroll to position [2105, 0]
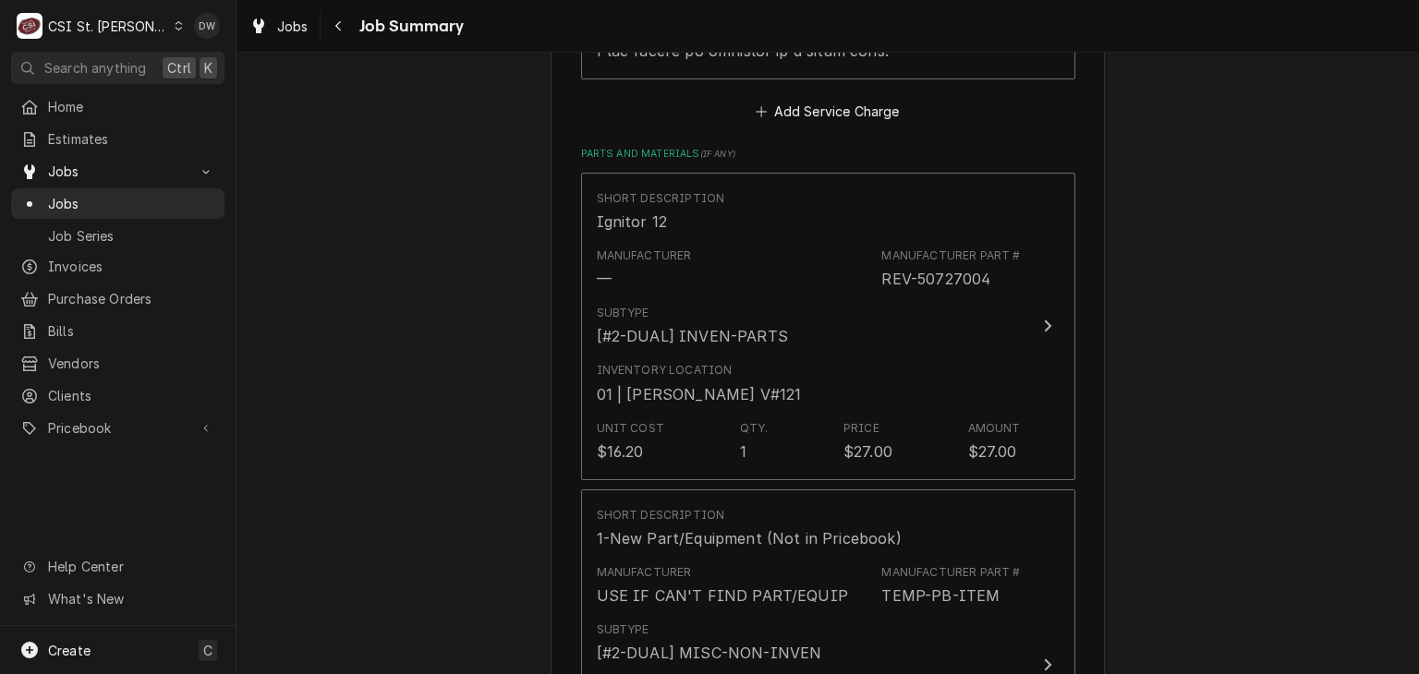
click at [1350, 357] on div "SCHNUCKS-CORP-FAL Schnucks #301 Culinaria / 315 N 9Th St, St Louis, MO 63101 Pl…" at bounding box center [828, 4] width 1183 height 4074
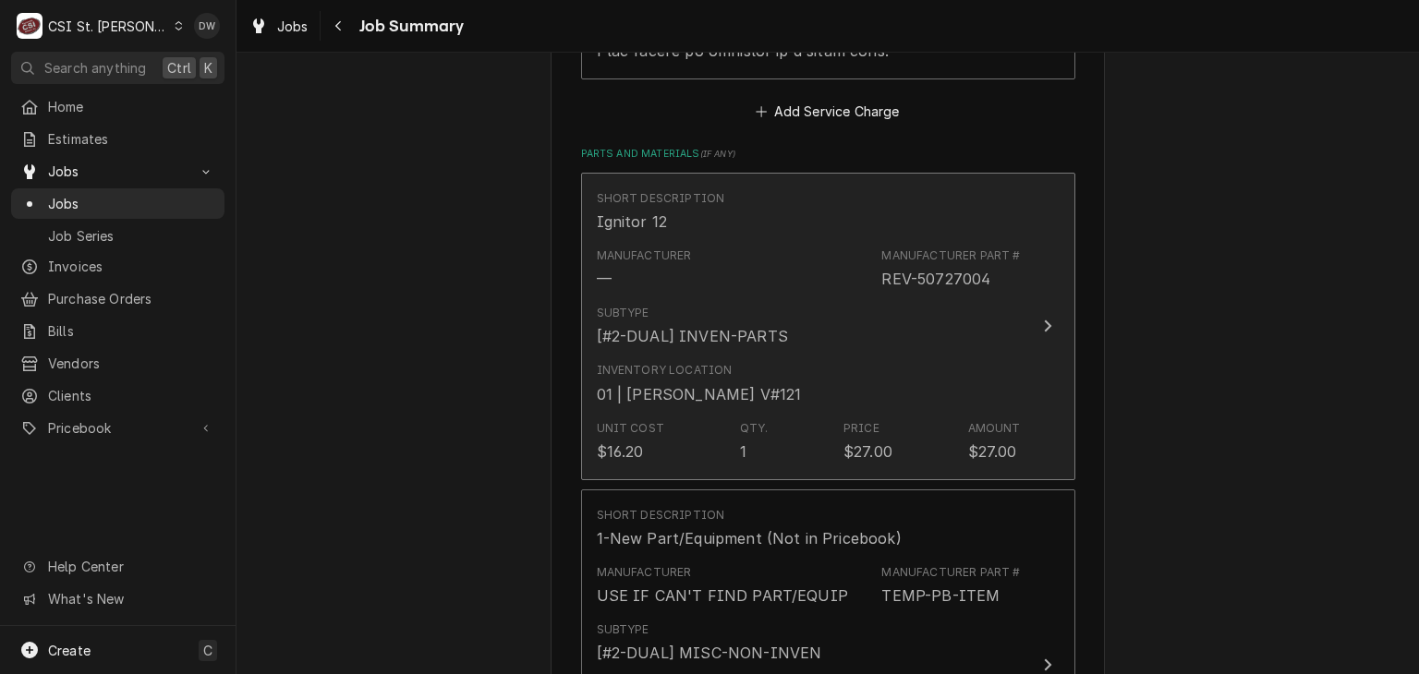
click at [1036, 322] on div "Update Line Item" at bounding box center [1048, 326] width 24 height 22
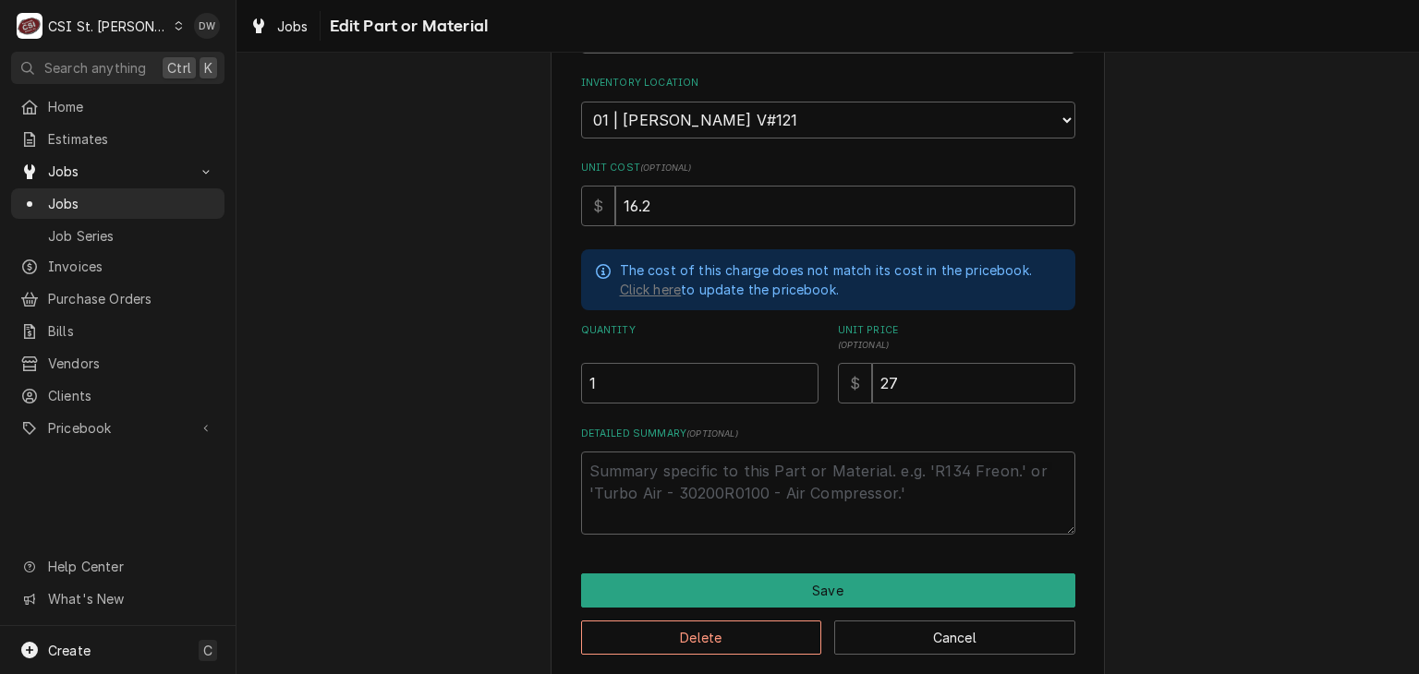
scroll to position [357, 0]
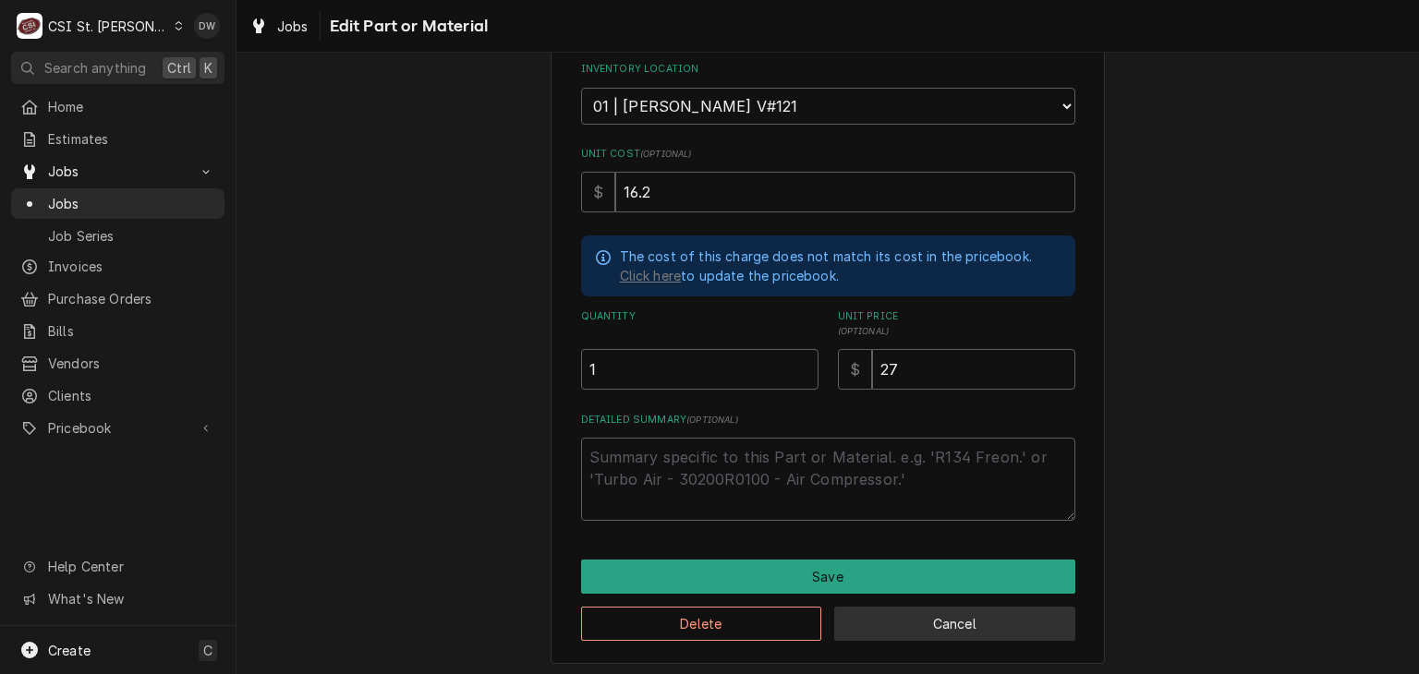
click at [940, 625] on button "Cancel" at bounding box center [954, 624] width 241 height 34
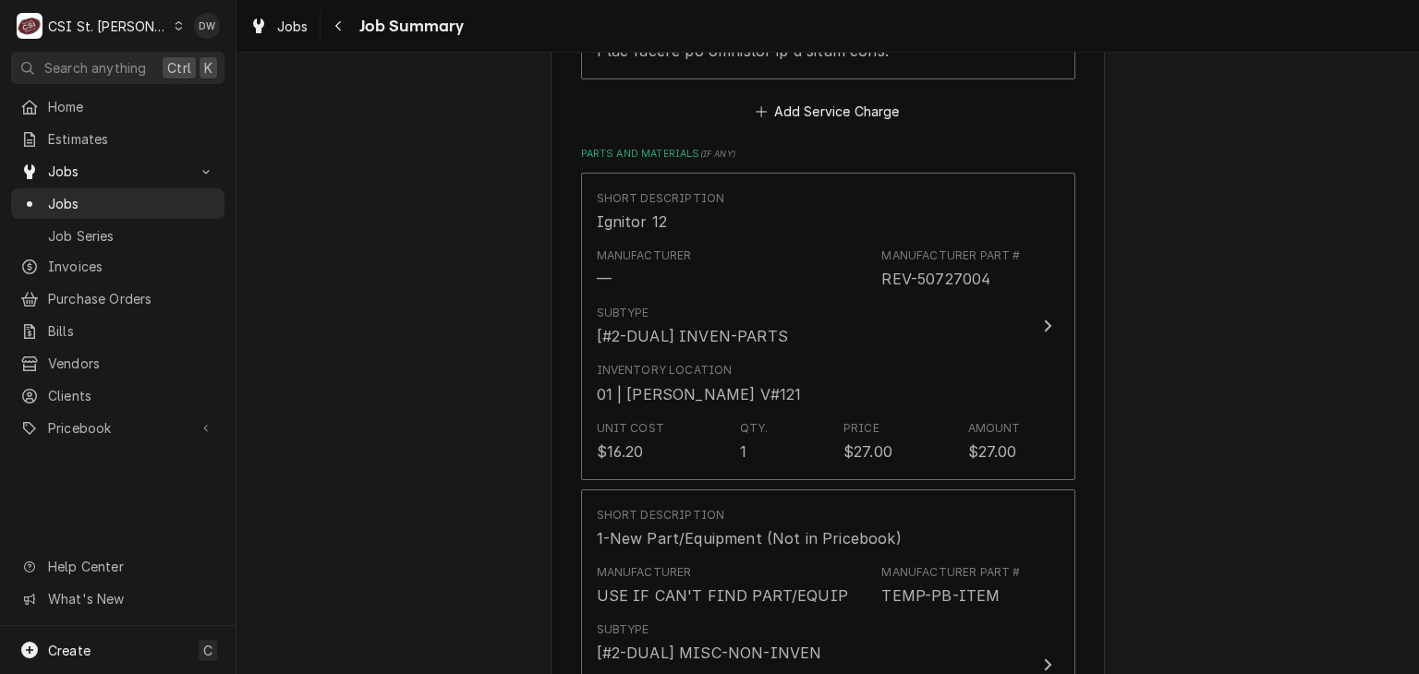
scroll to position [2162, 0]
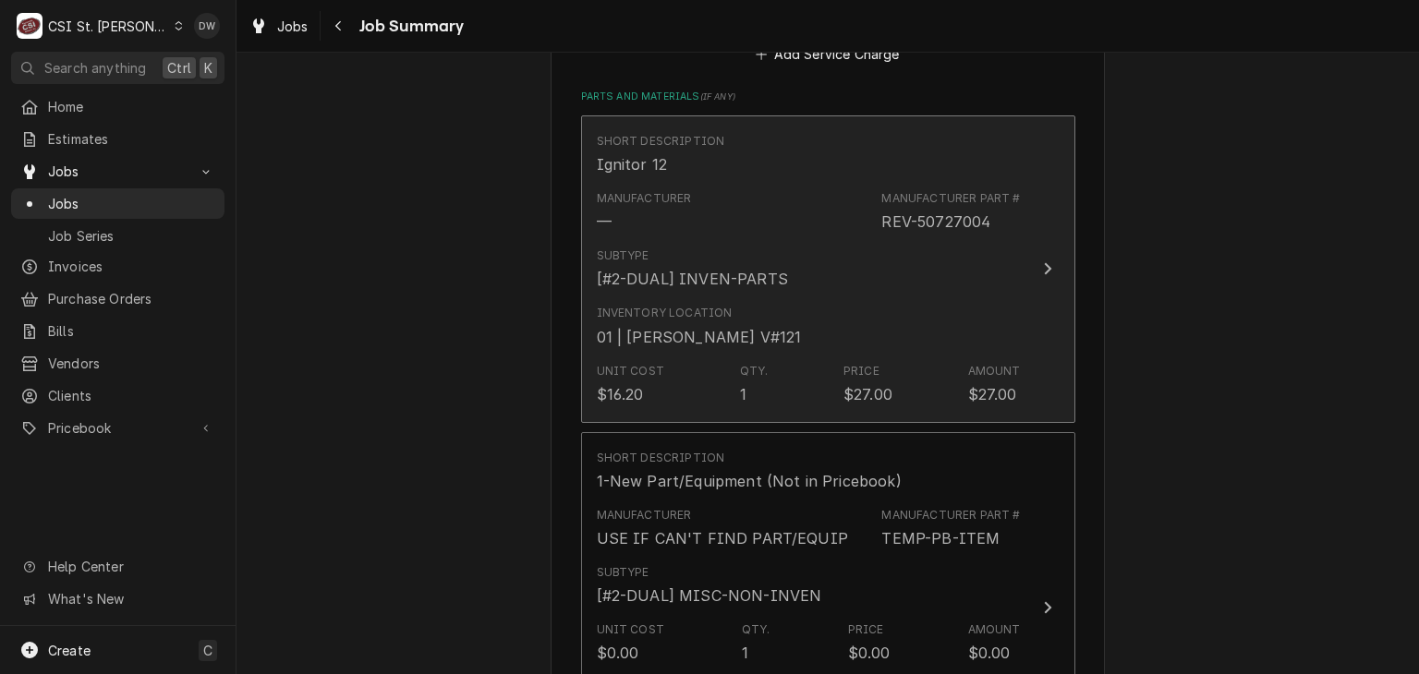
click at [1043, 267] on icon "Update Line Item" at bounding box center [1047, 268] width 9 height 15
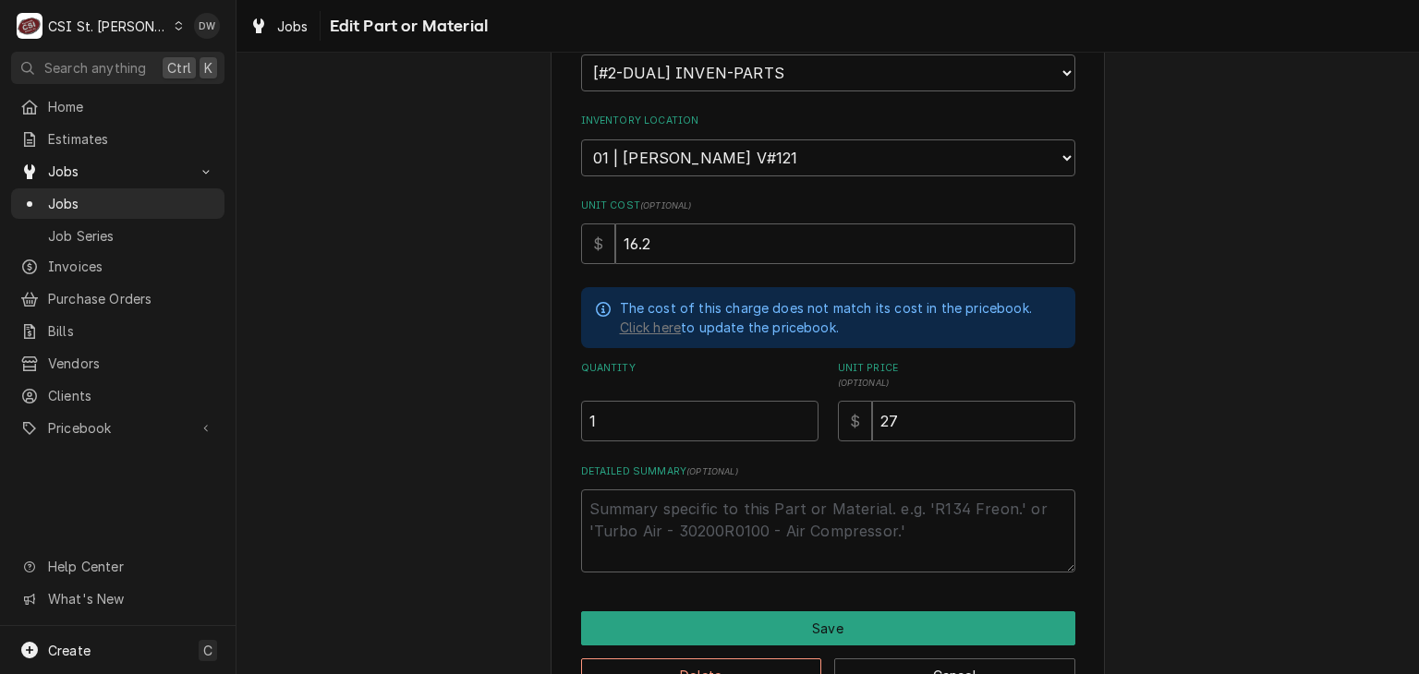
scroll to position [357, 0]
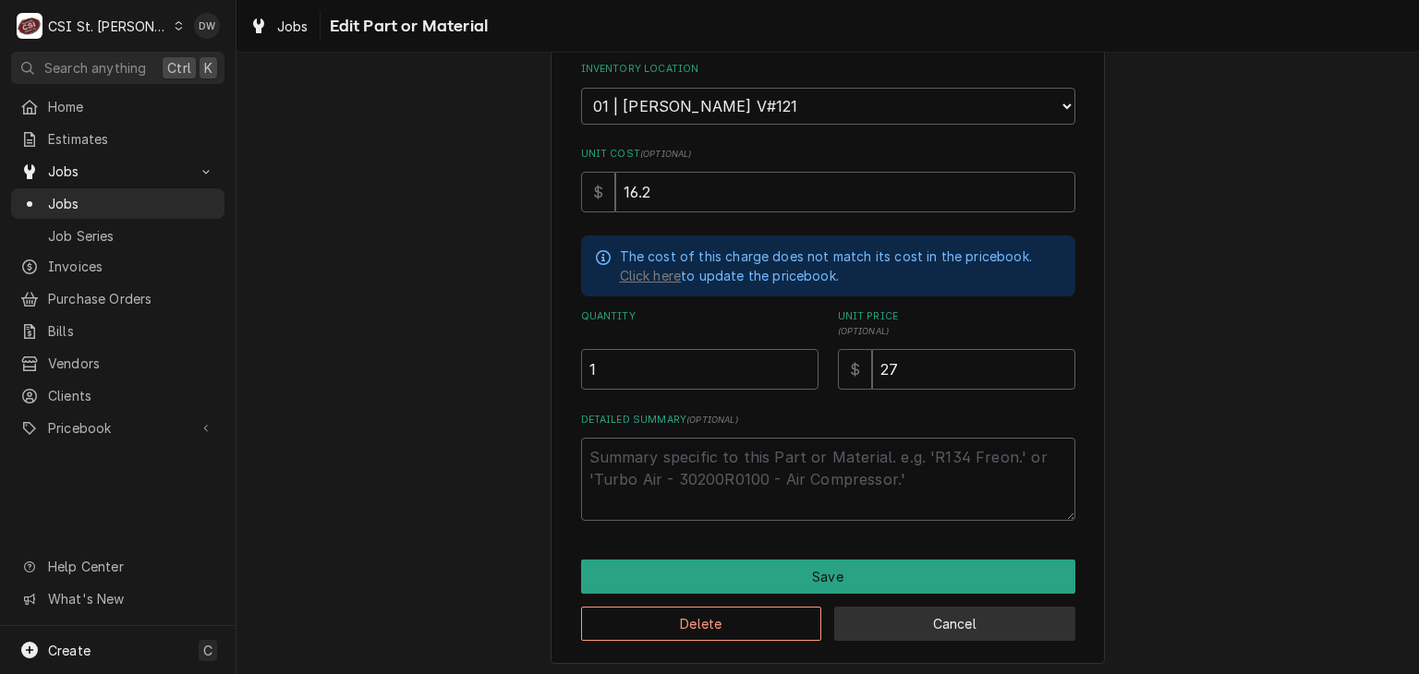
click at [931, 614] on button "Cancel" at bounding box center [954, 624] width 241 height 34
type textarea "x"
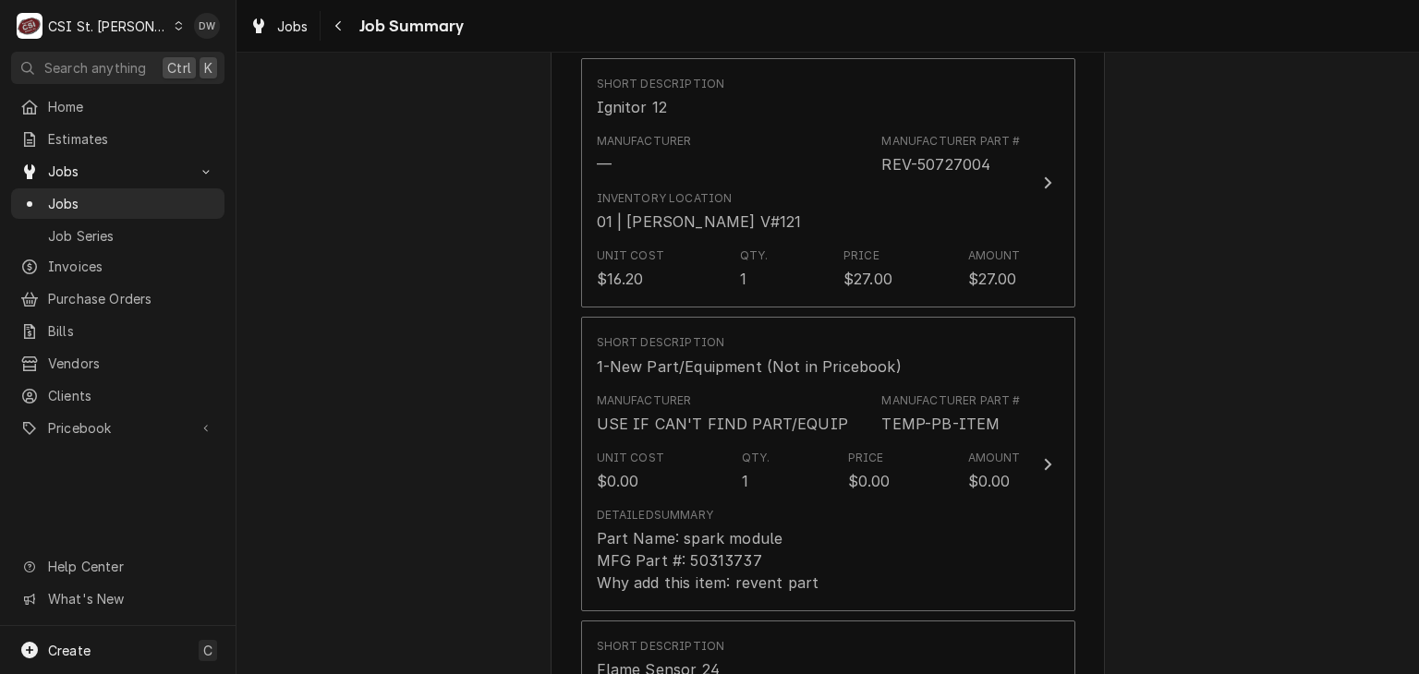
scroll to position [2220, 0]
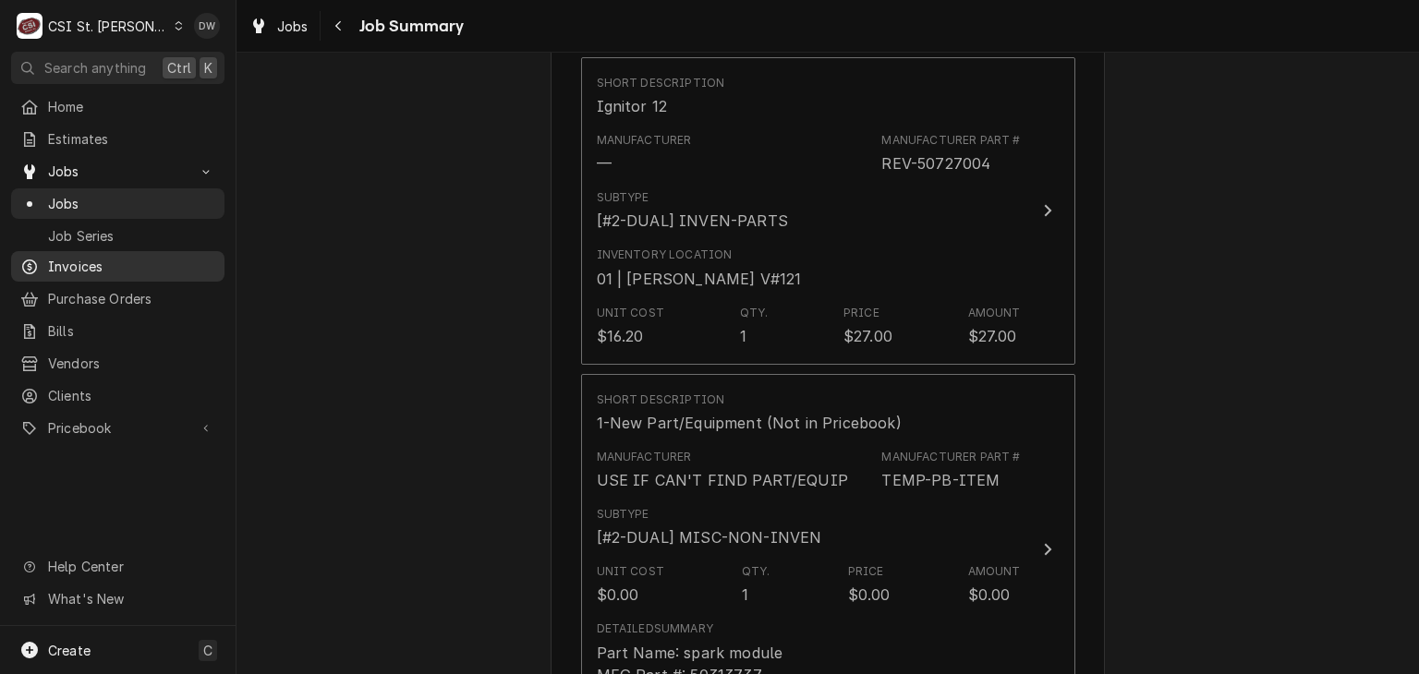
click at [51, 258] on span "Invoices" at bounding box center [131, 266] width 167 height 19
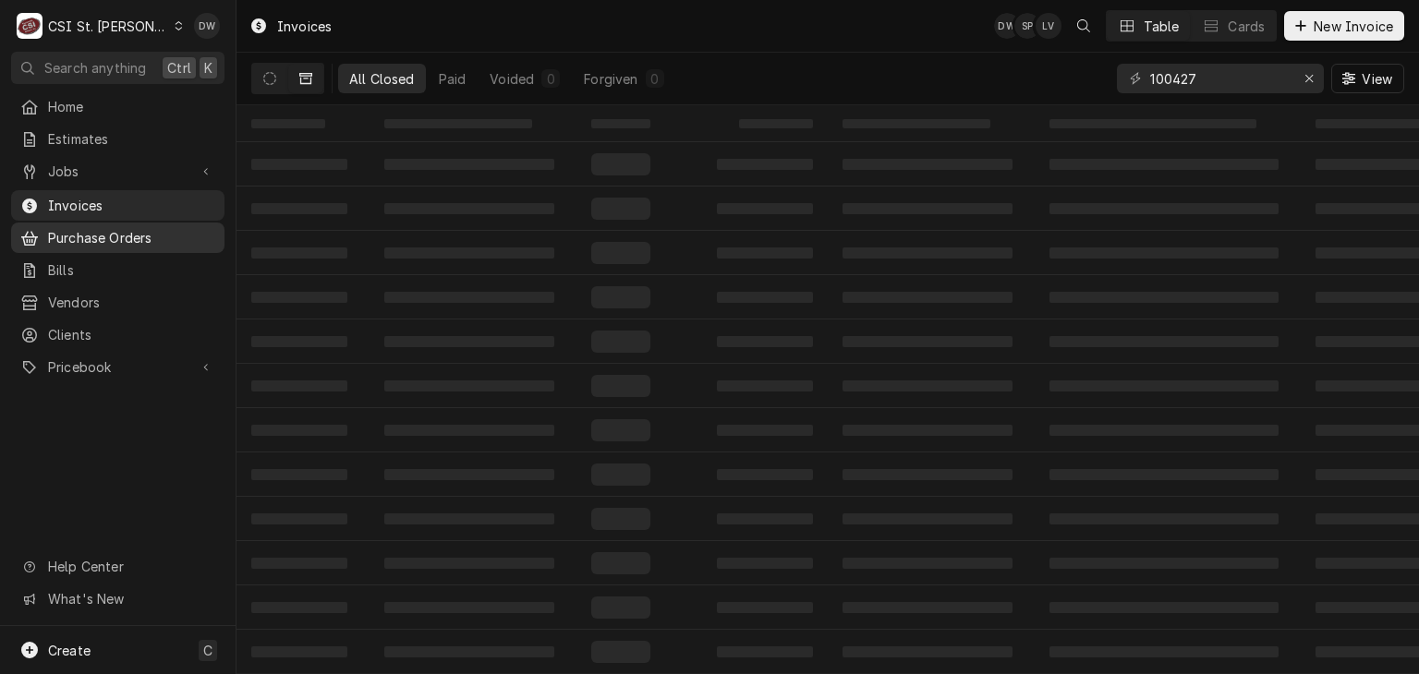
click at [70, 228] on span "Purchase Orders" at bounding box center [131, 237] width 167 height 19
